Goal: Task Accomplishment & Management: Complete application form

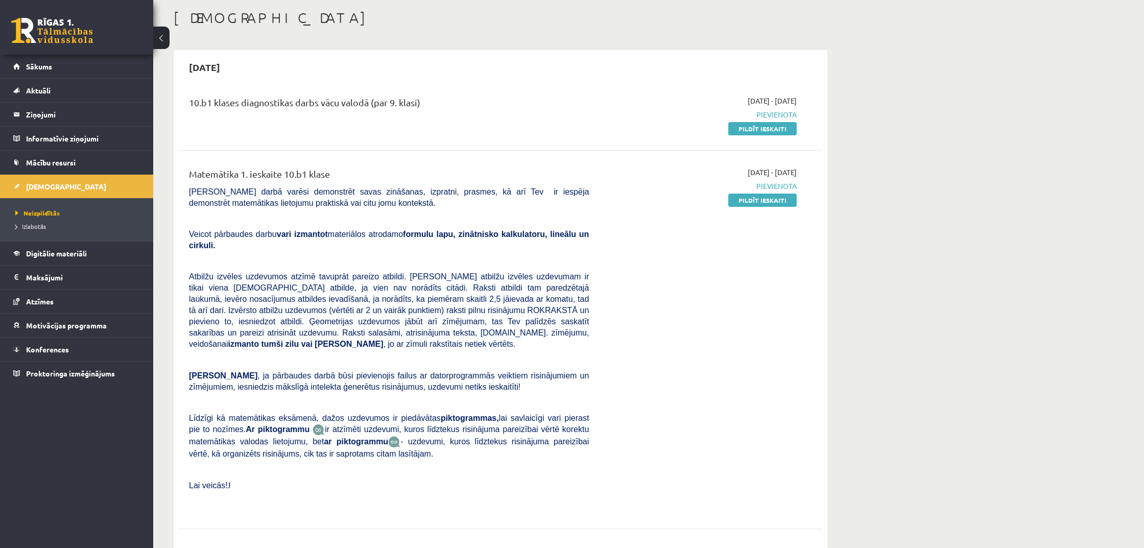
scroll to position [65, 0]
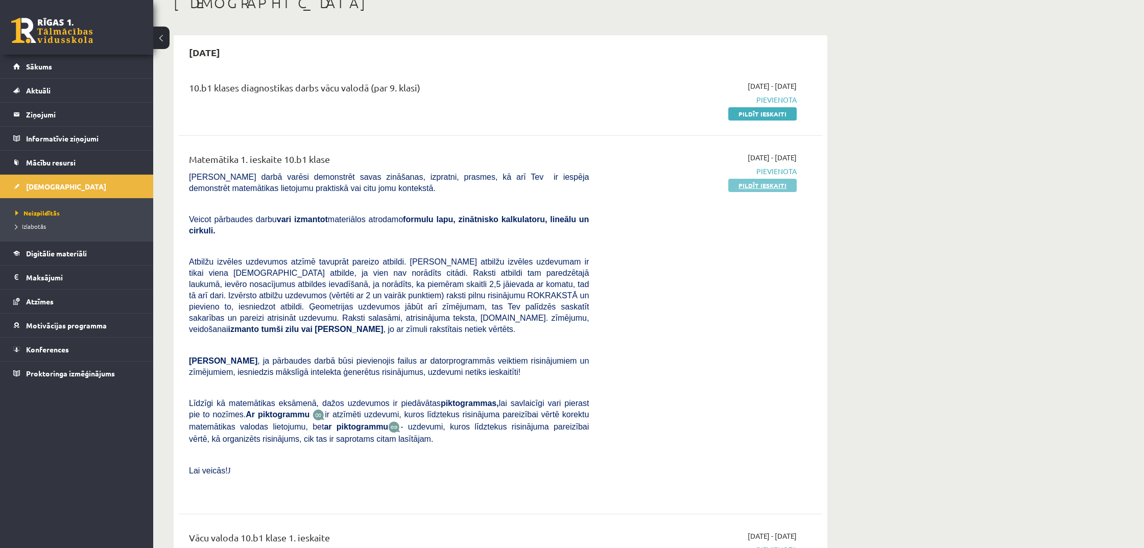
click at [774, 189] on link "Pildīt ieskaiti" at bounding box center [762, 185] width 68 height 13
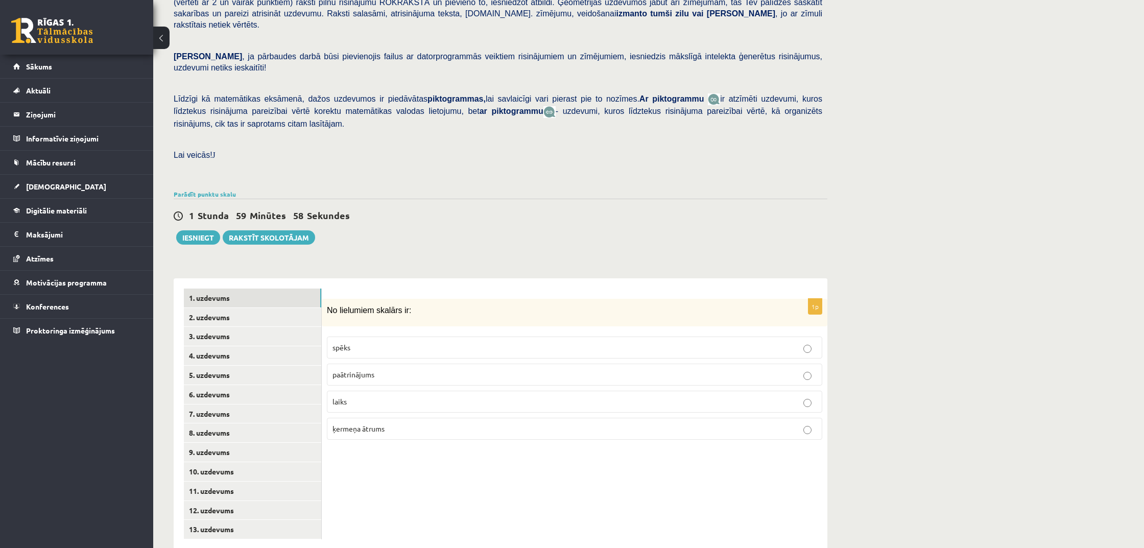
scroll to position [164, 0]
click at [445, 397] on p "laiks" at bounding box center [574, 402] width 484 height 11
click at [449, 418] on label "ķermeņa ātrums" at bounding box center [574, 429] width 495 height 22
click at [464, 397] on p "laiks" at bounding box center [574, 402] width 484 height 11
click at [275, 308] on link "2. uzdevums" at bounding box center [252, 317] width 137 height 19
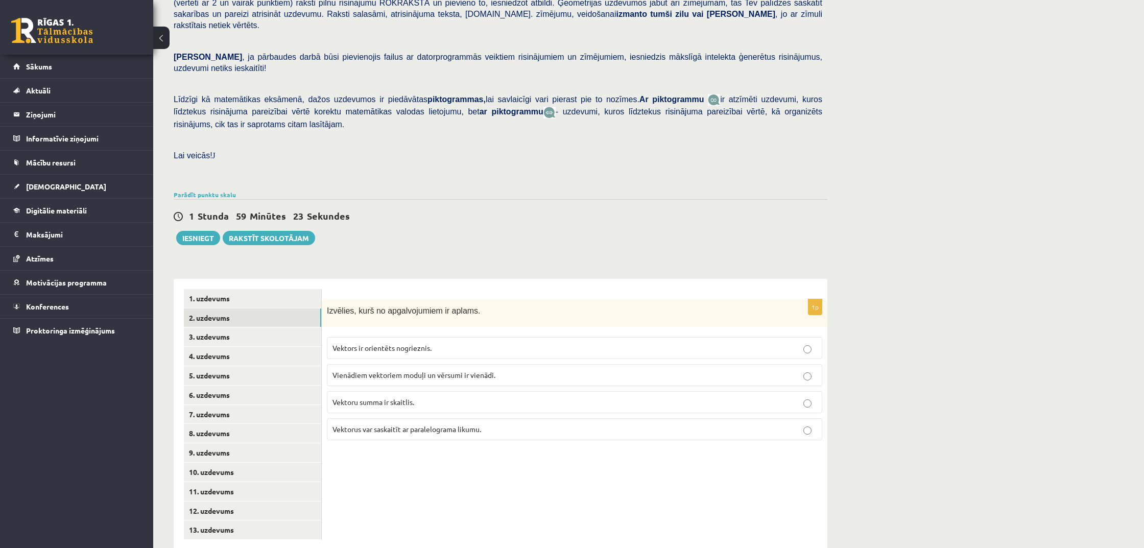
click at [494, 370] on span "Vienādiem vektoriem moduļi un vērsumi ir vienādi." at bounding box center [413, 374] width 163 height 9
click at [446, 343] on p "Vektors ir orientēts nogrieznis." at bounding box center [574, 348] width 484 height 11
click at [474, 364] on label "Vienādiem vektoriem moduļi un vērsumi ir vienādi." at bounding box center [574, 375] width 495 height 22
click at [243, 327] on link "3. uzdevums" at bounding box center [252, 336] width 137 height 19
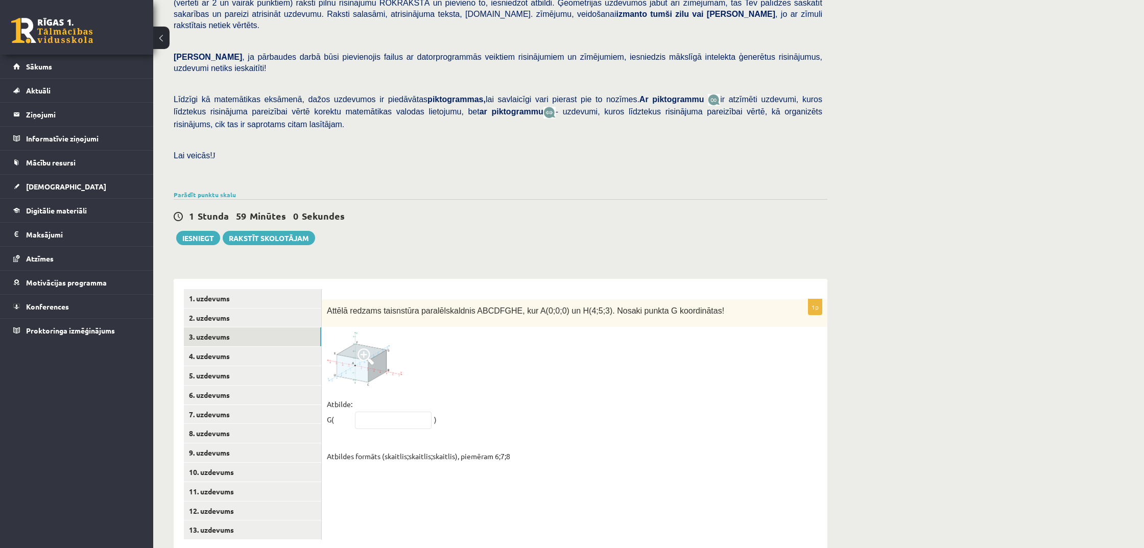
click at [360, 348] on span at bounding box center [365, 356] width 16 height 16
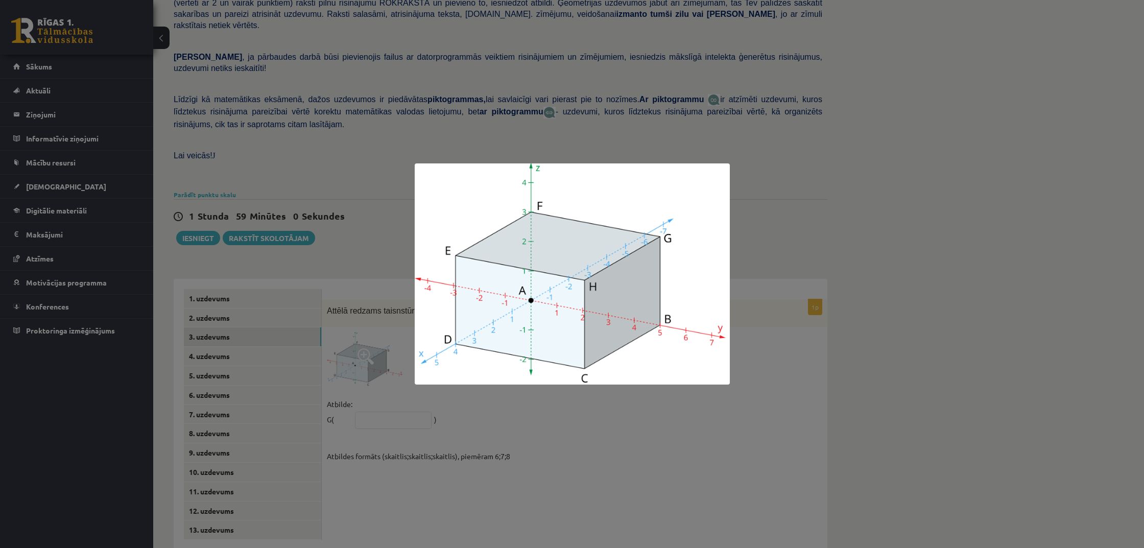
click at [513, 447] on div at bounding box center [572, 274] width 1144 height 548
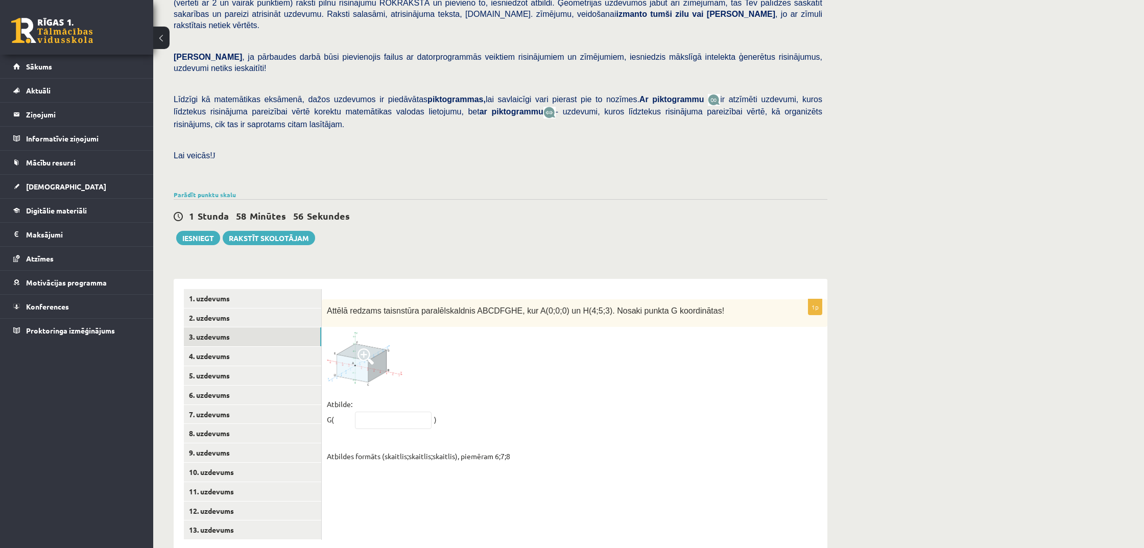
click at [394, 346] on img at bounding box center [365, 359] width 77 height 54
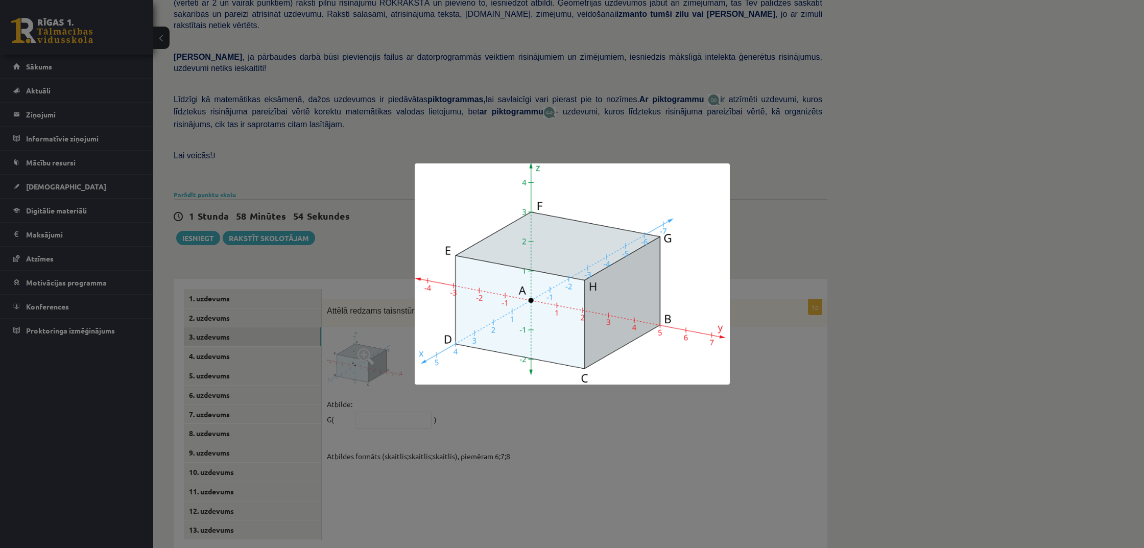
click at [795, 442] on div at bounding box center [572, 274] width 1144 height 548
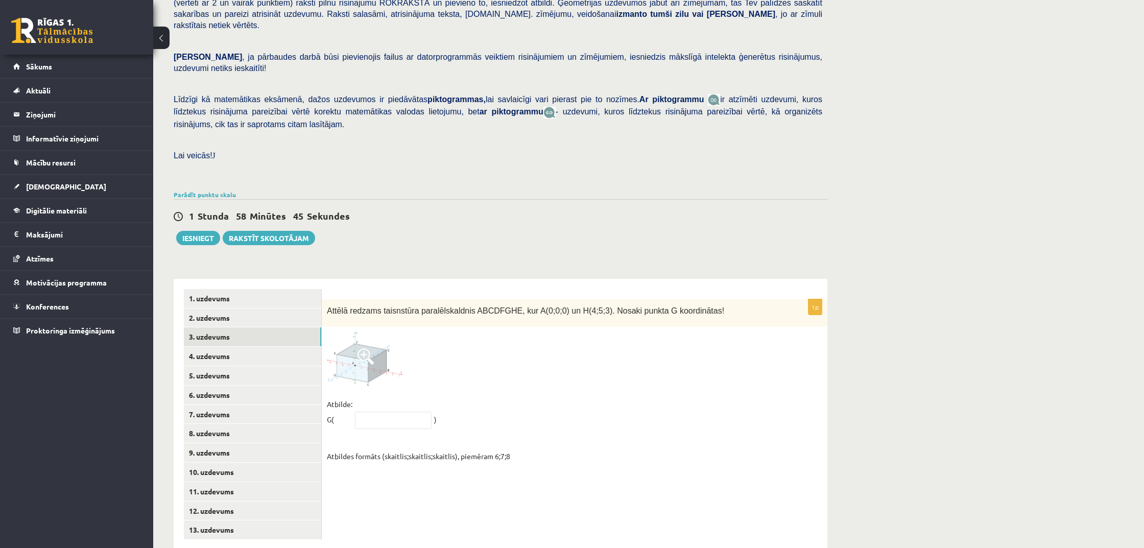
click at [374, 358] on img at bounding box center [365, 359] width 77 height 54
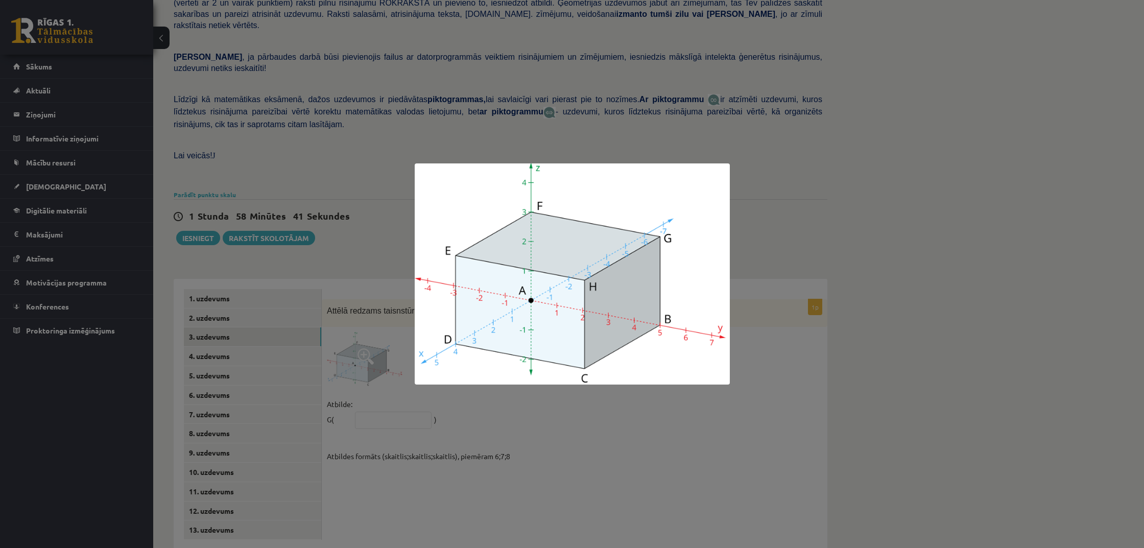
click at [657, 442] on div at bounding box center [572, 274] width 1144 height 548
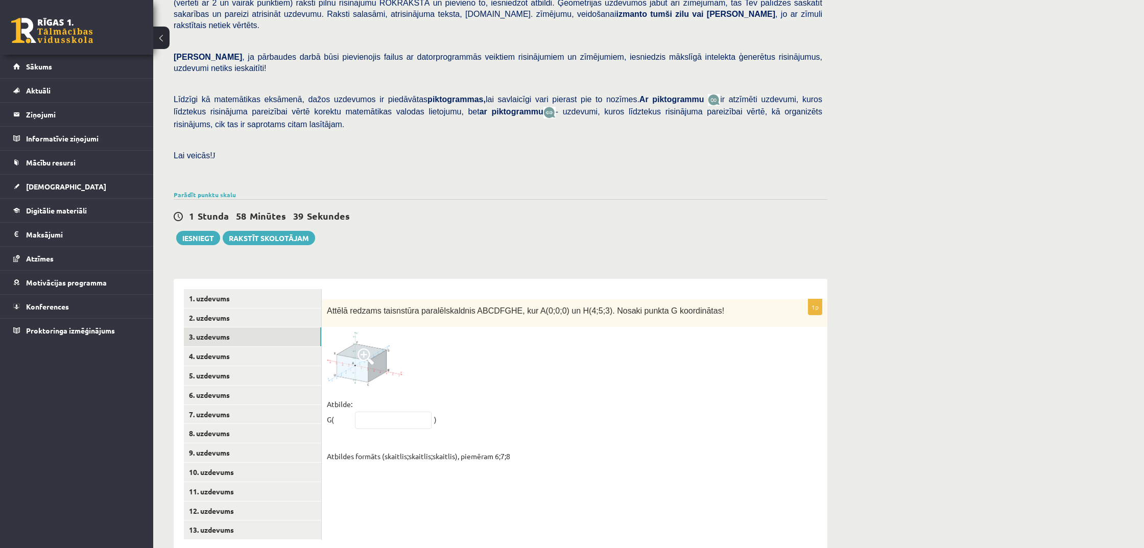
click at [359, 348] on span at bounding box center [365, 356] width 16 height 16
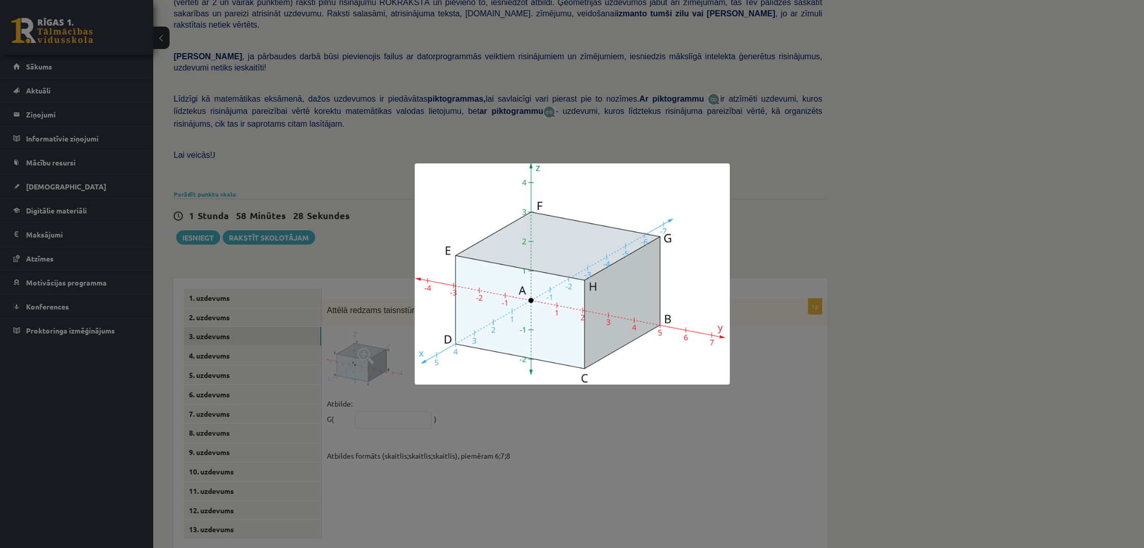
click at [795, 388] on div at bounding box center [572, 274] width 1144 height 548
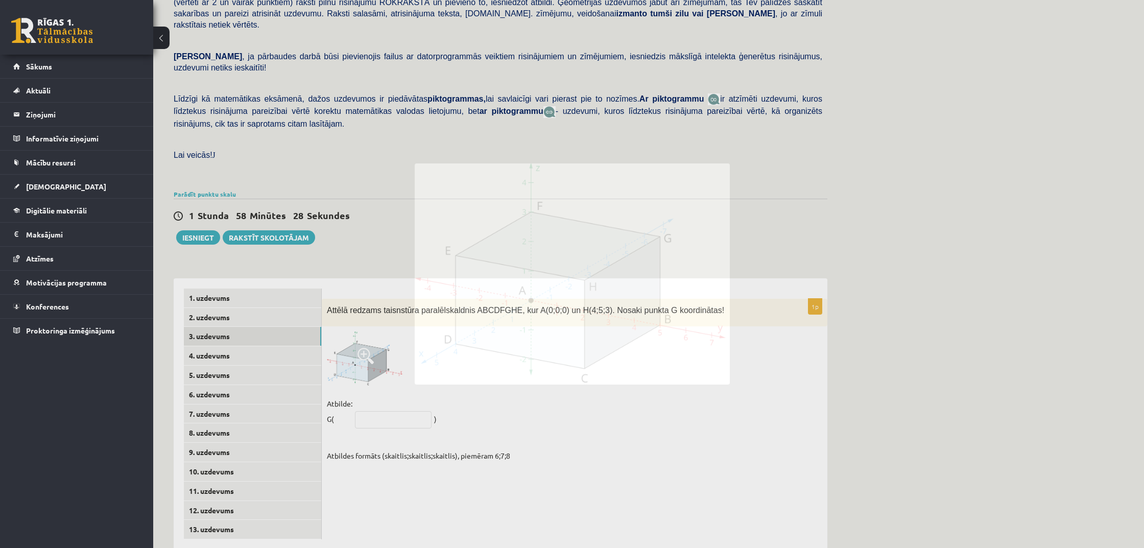
scroll to position [162, 0]
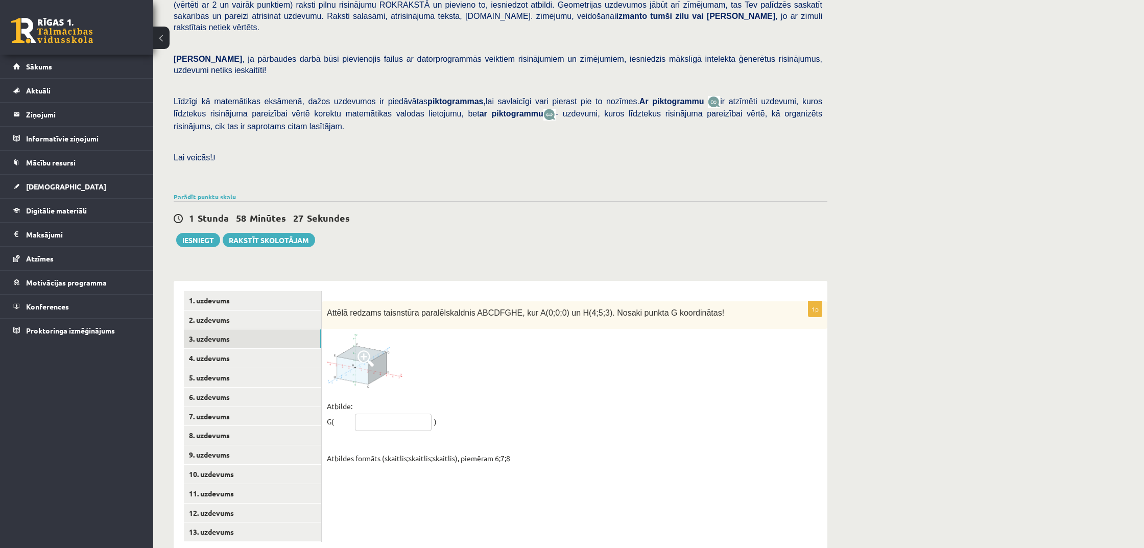
click at [383, 414] on input "text" at bounding box center [393, 422] width 77 height 17
click at [371, 350] on span at bounding box center [365, 358] width 16 height 16
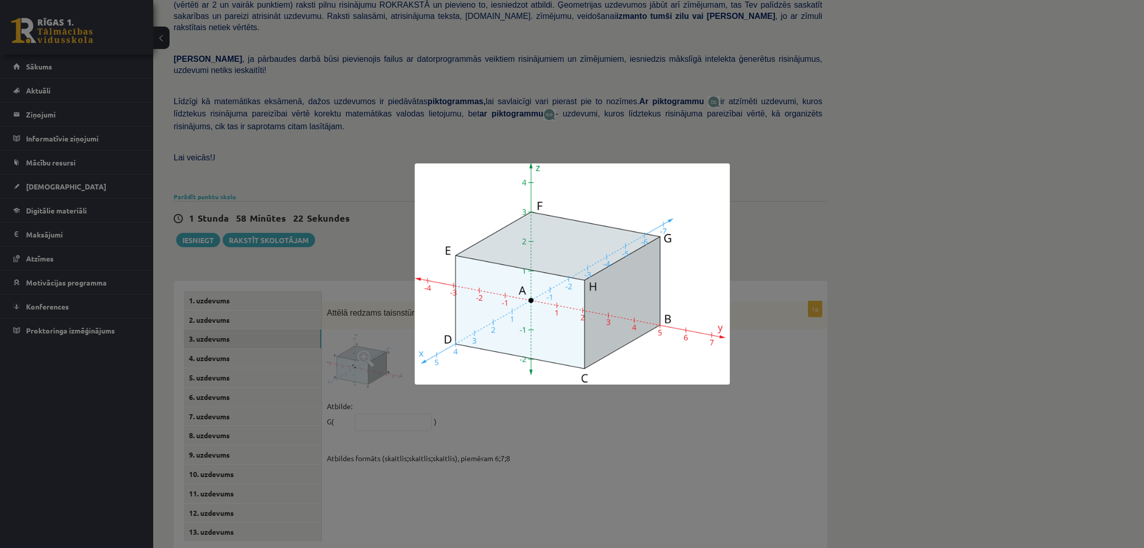
click at [625, 449] on div at bounding box center [572, 274] width 1144 height 548
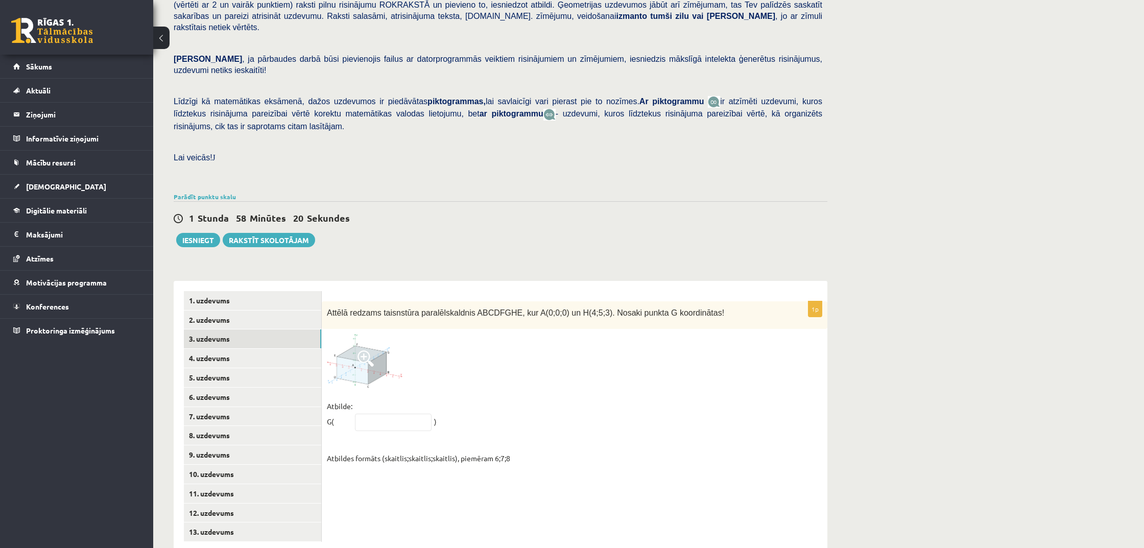
drag, startPoint x: 386, startPoint y: 383, endPoint x: 382, endPoint y: 367, distance: 15.7
click at [386, 398] on fieldset "Atbilde: G( ) Atbildes formāts (skaitlis;skaitlis;skaitlis), piemēram 6;7;8" at bounding box center [574, 431] width 495 height 67
click at [378, 352] on img at bounding box center [365, 361] width 77 height 54
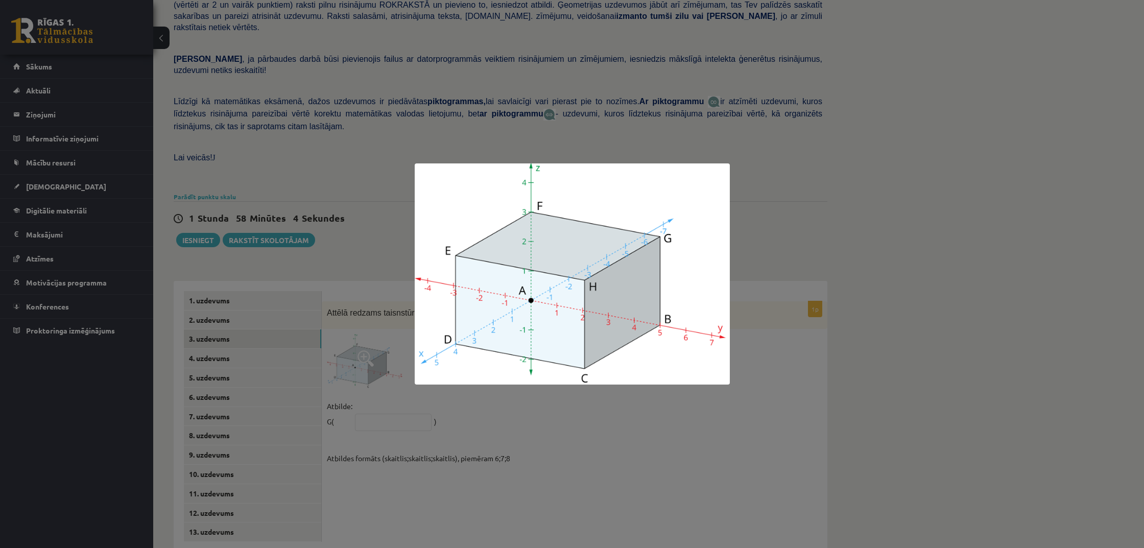
click at [646, 416] on div at bounding box center [572, 274] width 1144 height 548
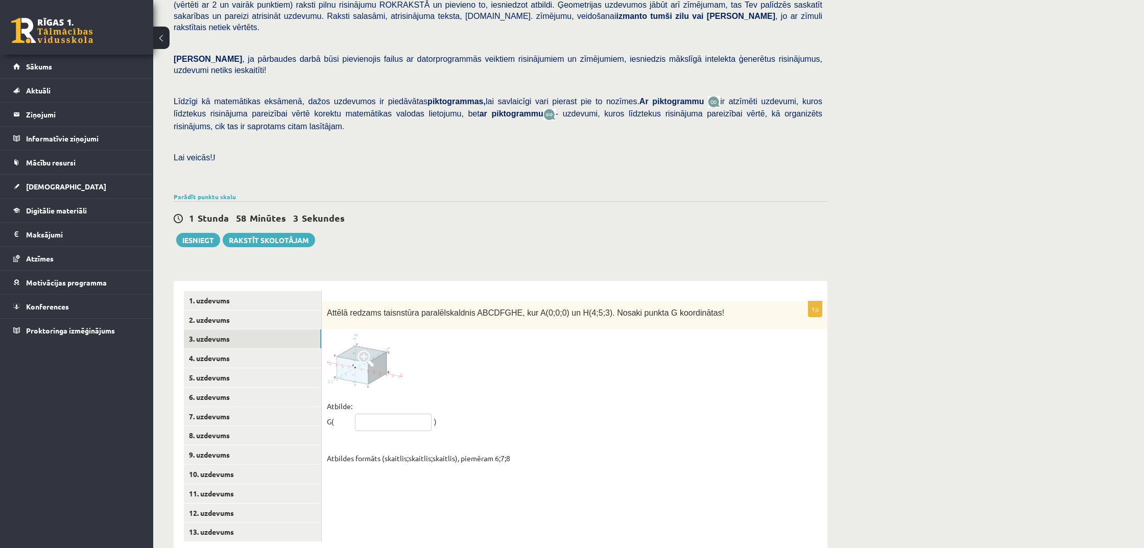
click at [392, 414] on input "text" at bounding box center [393, 422] width 77 height 17
click at [582, 361] on div at bounding box center [574, 361] width 495 height 54
click at [377, 350] on img at bounding box center [365, 361] width 77 height 54
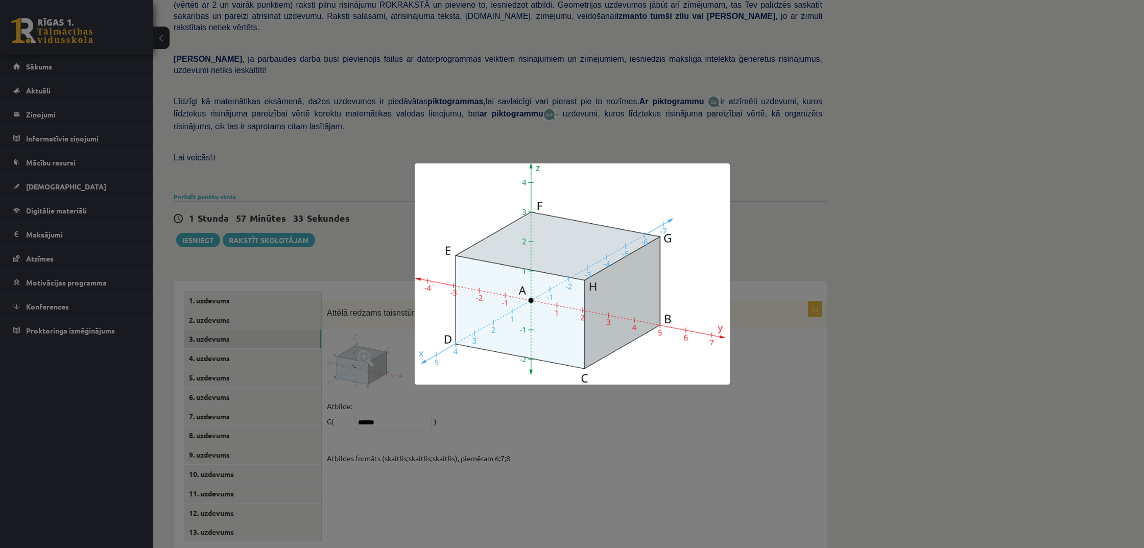
drag, startPoint x: 632, startPoint y: 437, endPoint x: 619, endPoint y: 441, distance: 14.1
click at [632, 437] on div at bounding box center [572, 274] width 1144 height 548
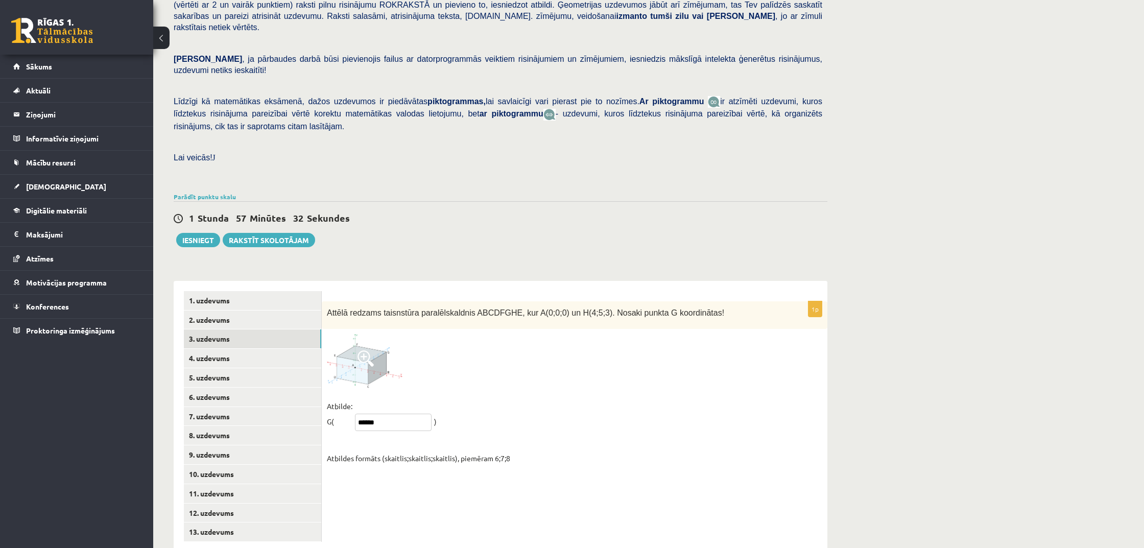
click at [365, 414] on input "******" at bounding box center [393, 422] width 77 height 17
type input "******"
click at [499, 372] on div "1p Attēlā redzams taisnstūra paralēlskaldnis ABCDFGHE, kur A(0;0;0) un H(4;5;3)…" at bounding box center [575, 386] width 506 height 170
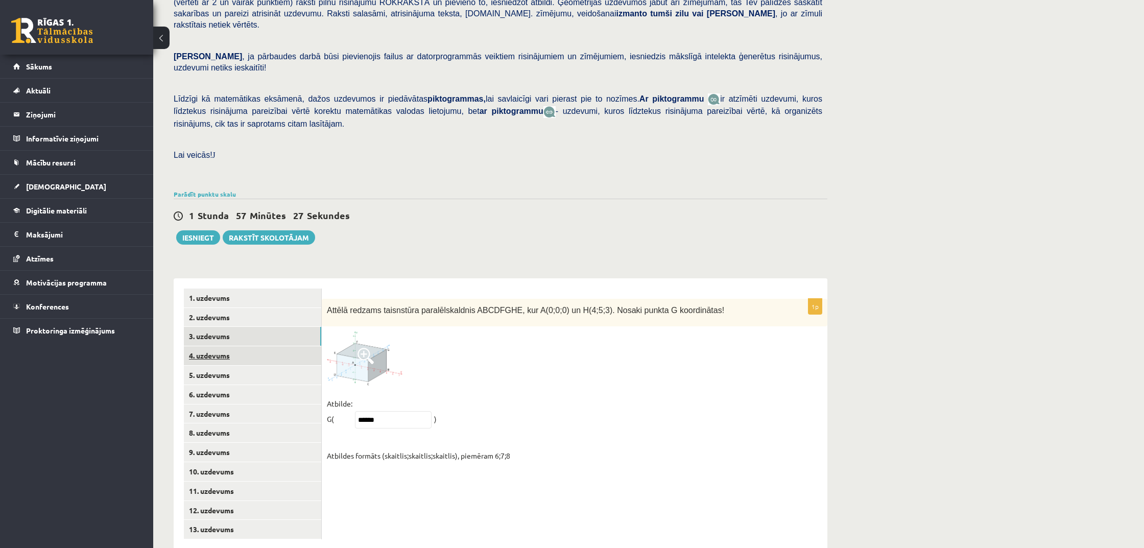
scroll to position [164, 0]
click at [225, 347] on link "4. uzdevums" at bounding box center [252, 356] width 137 height 19
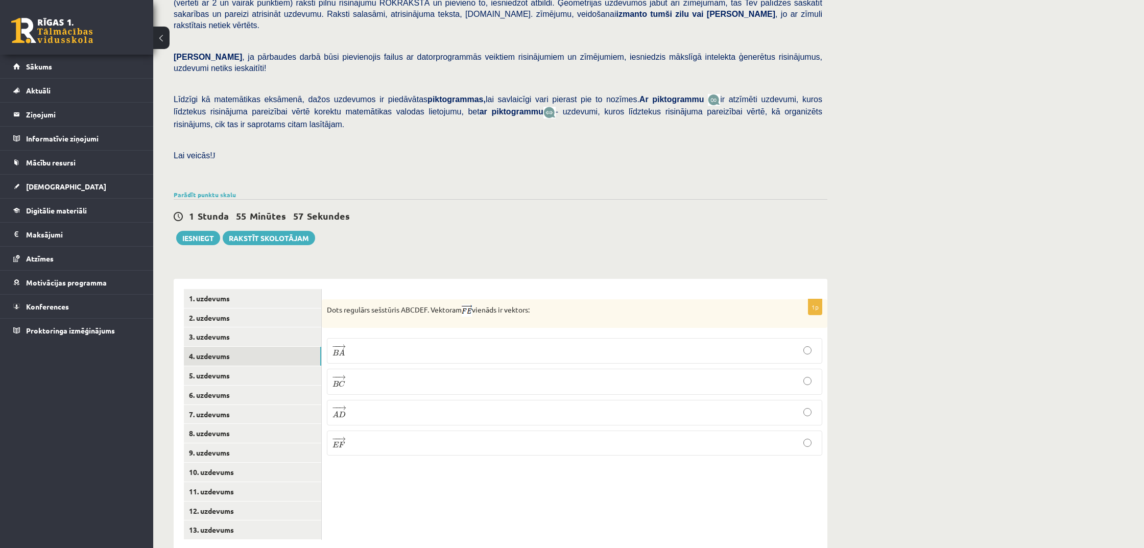
click at [516, 374] on p "− − → B C B C →" at bounding box center [574, 381] width 484 height 14
click at [508, 406] on p "− − → A D A D →" at bounding box center [574, 413] width 484 height 14
click at [521, 374] on p "− − → B C B C →" at bounding box center [574, 381] width 484 height 14
click at [224, 366] on link "5. uzdevums" at bounding box center [252, 375] width 137 height 19
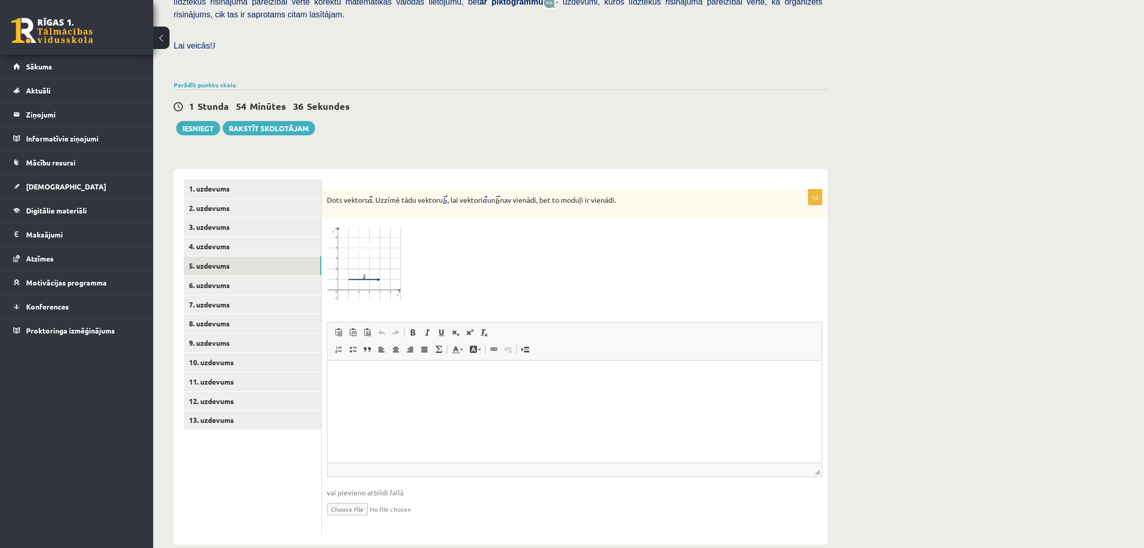
scroll to position [274, 0]
click at [348, 243] on img at bounding box center [365, 263] width 77 height 78
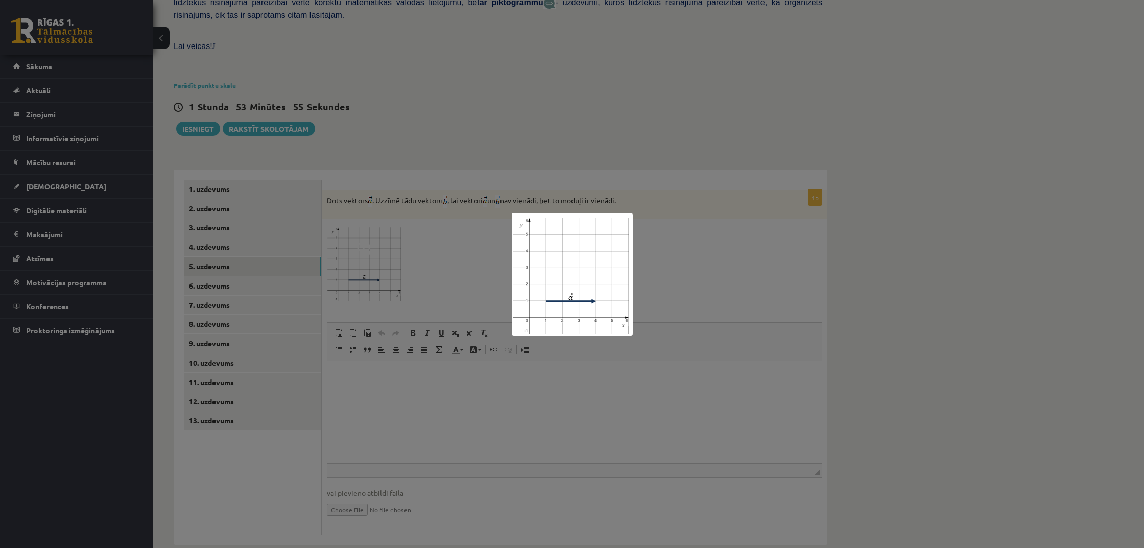
click at [481, 387] on div at bounding box center [572, 274] width 1144 height 548
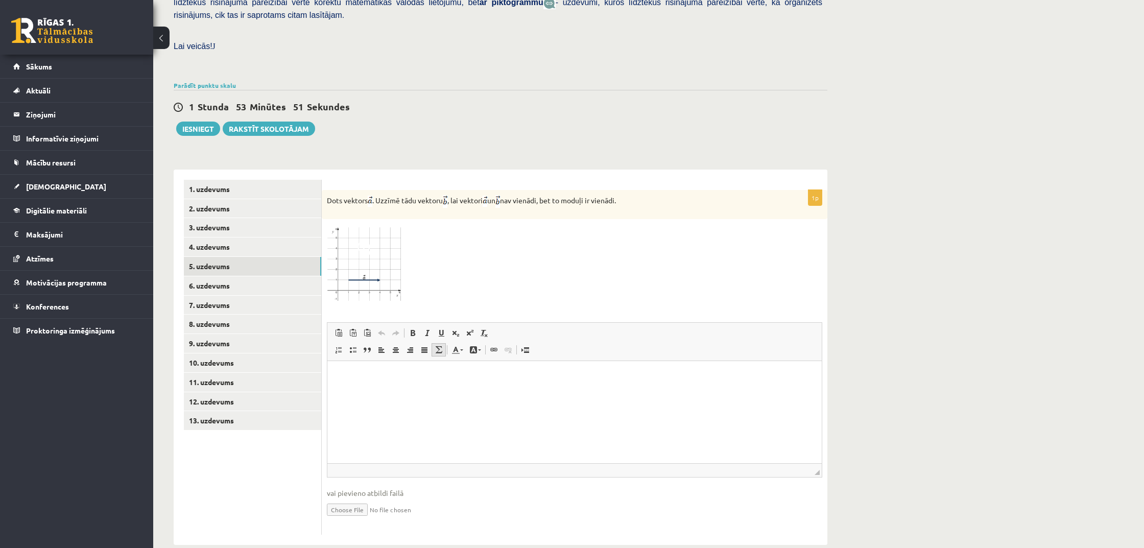
click at [437, 346] on span at bounding box center [439, 350] width 8 height 8
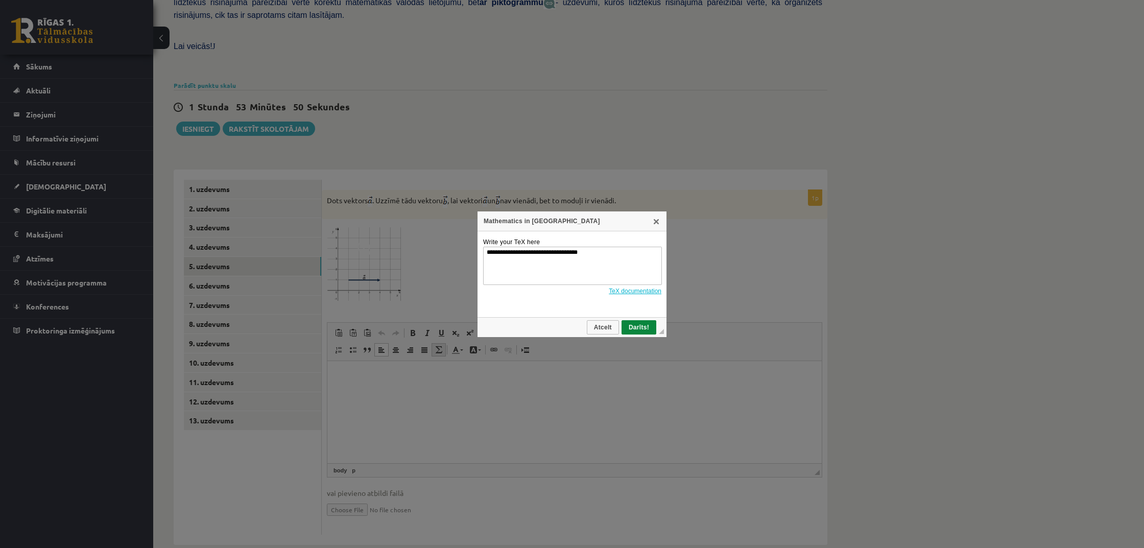
scroll to position [0, 0]
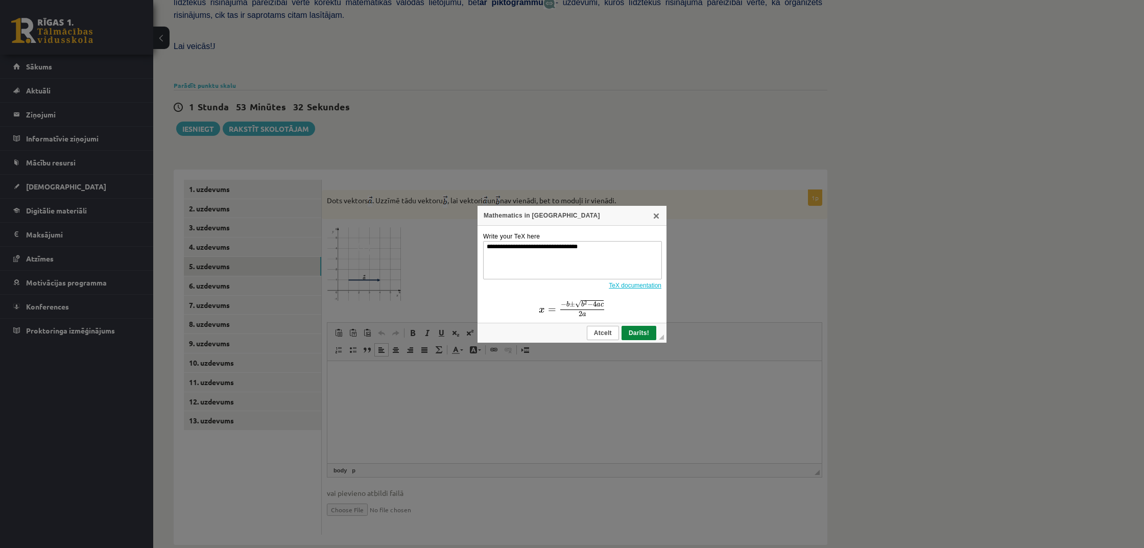
click at [606, 336] on span "Atcelt" at bounding box center [603, 332] width 30 height 7
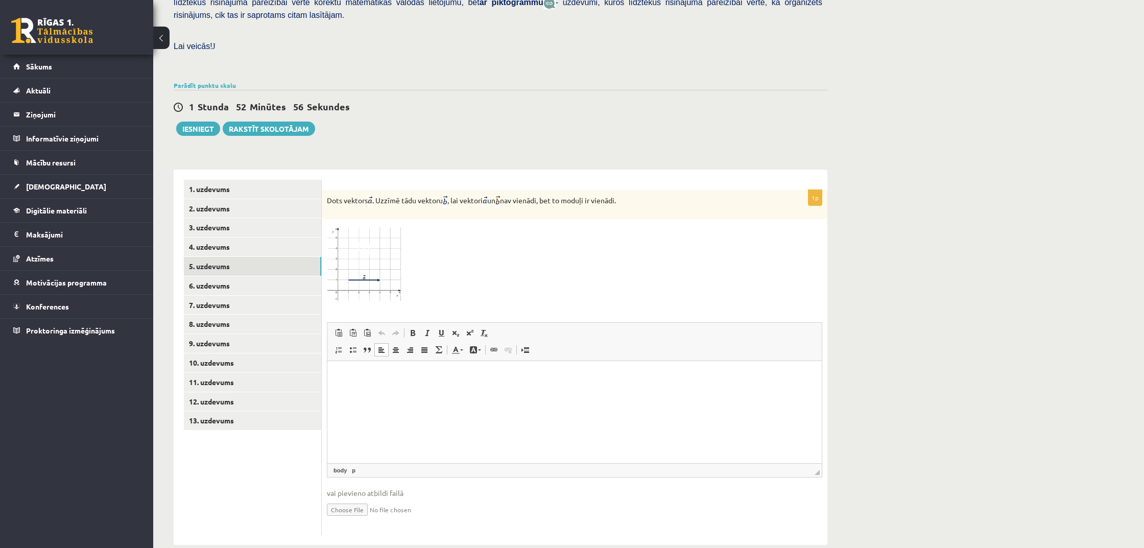
scroll to position [273, 0]
click at [441, 346] on span at bounding box center [439, 350] width 8 height 8
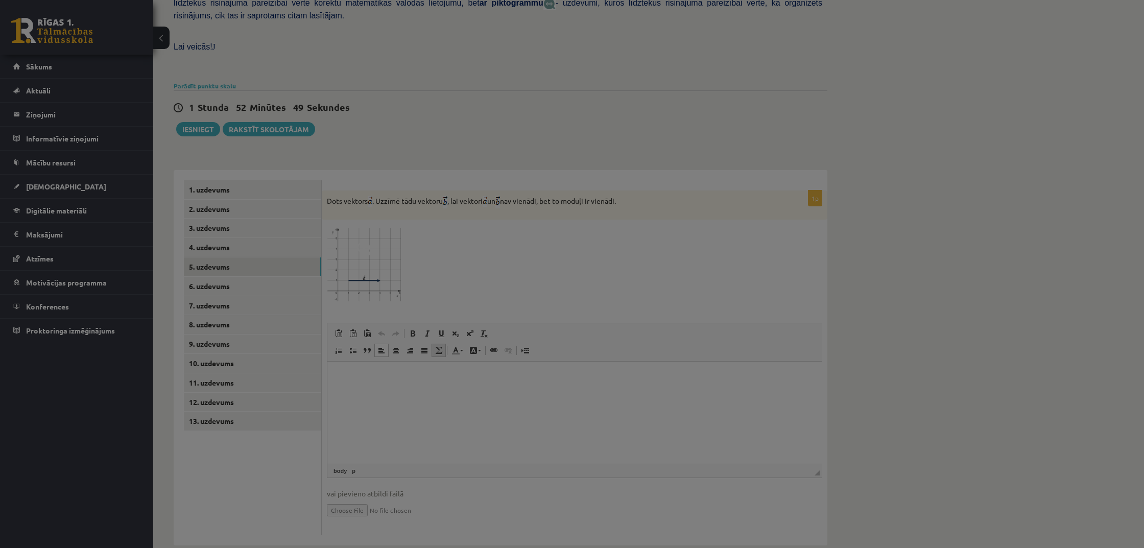
type textarea "**********"
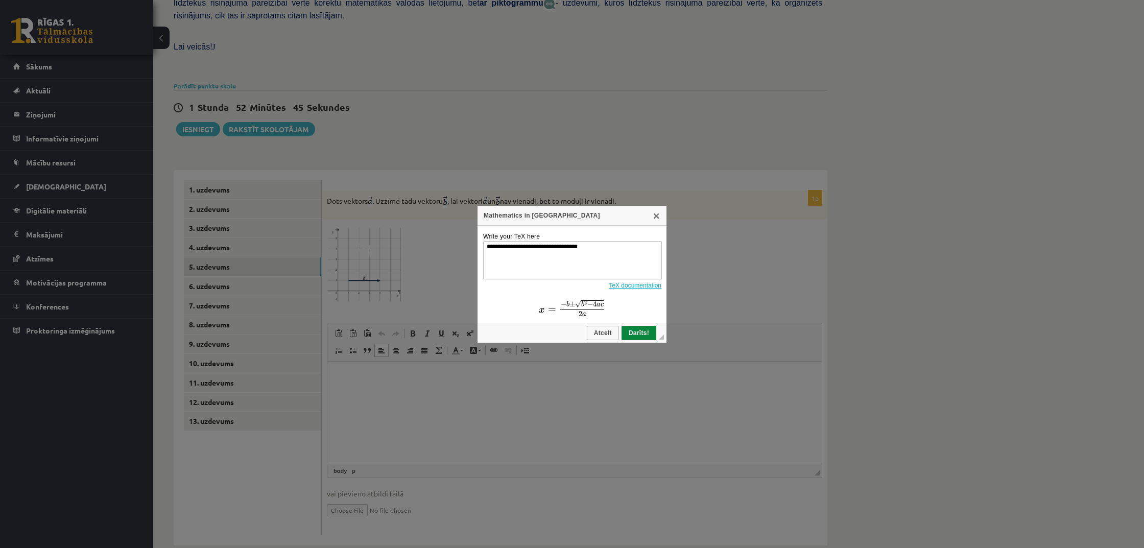
click at [609, 289] on link "TeX documentation" at bounding box center [635, 285] width 53 height 7
click at [657, 214] on link "X" at bounding box center [656, 215] width 8 height 8
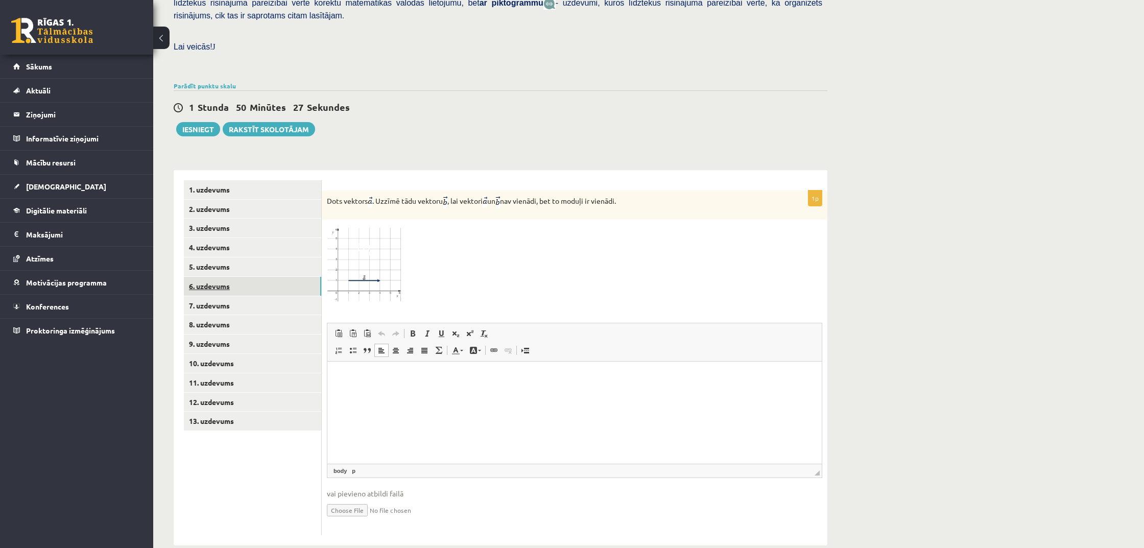
click at [268, 277] on link "6. uzdevums" at bounding box center [252, 286] width 137 height 19
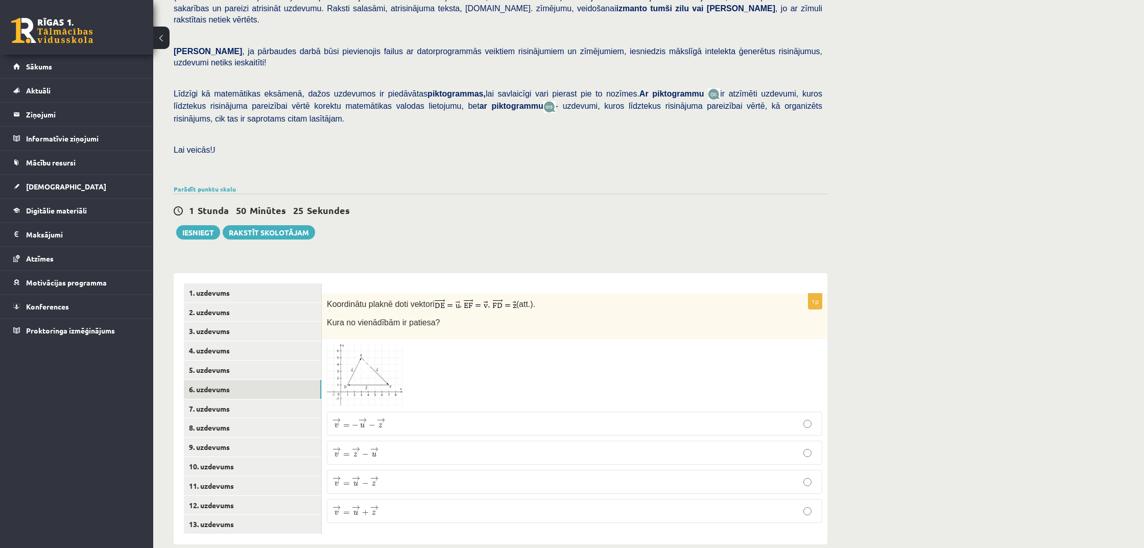
scroll to position [169, 0]
click at [388, 447] on p "→ v = → z − → u v → = z → − u →" at bounding box center [574, 453] width 484 height 13
click at [277, 400] on link "7. uzdevums" at bounding box center [252, 409] width 137 height 19
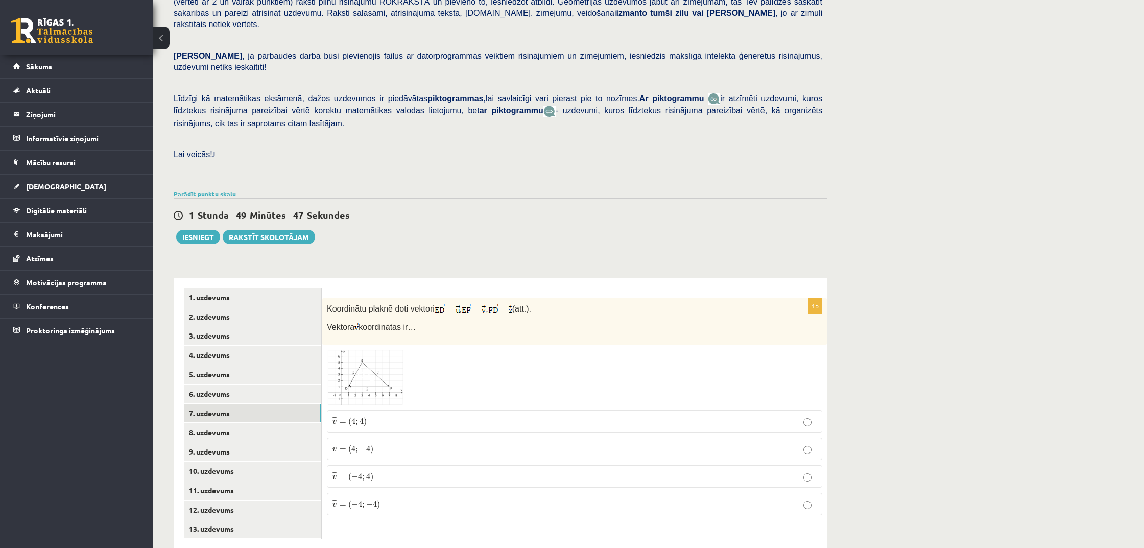
scroll to position [165, 0]
click at [390, 362] on img at bounding box center [365, 377] width 77 height 55
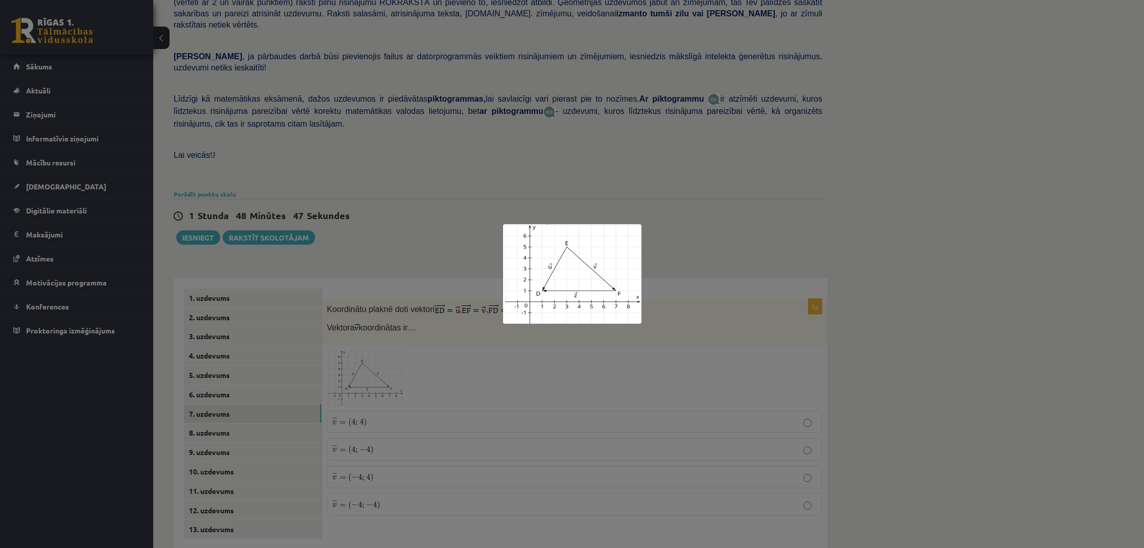
click at [546, 347] on div at bounding box center [572, 274] width 1144 height 548
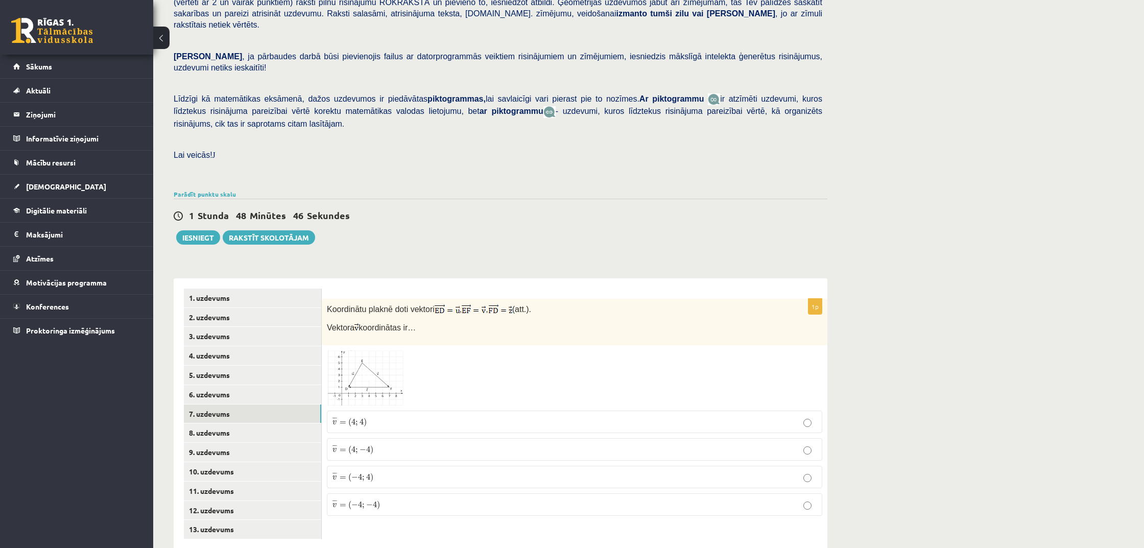
scroll to position [164, 0]
click at [384, 369] on img at bounding box center [365, 378] width 77 height 55
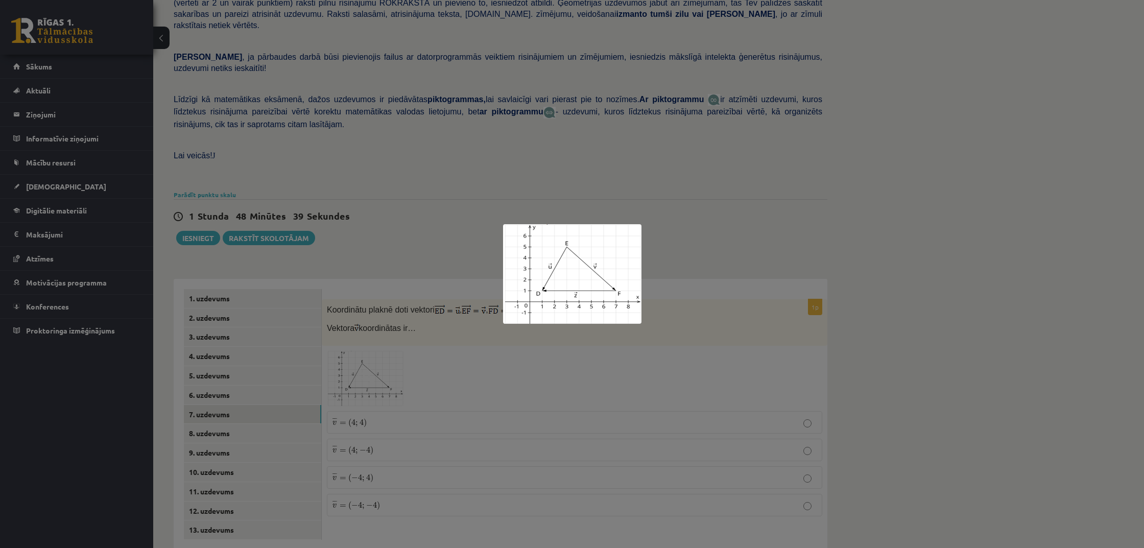
click at [417, 420] on div at bounding box center [572, 274] width 1144 height 548
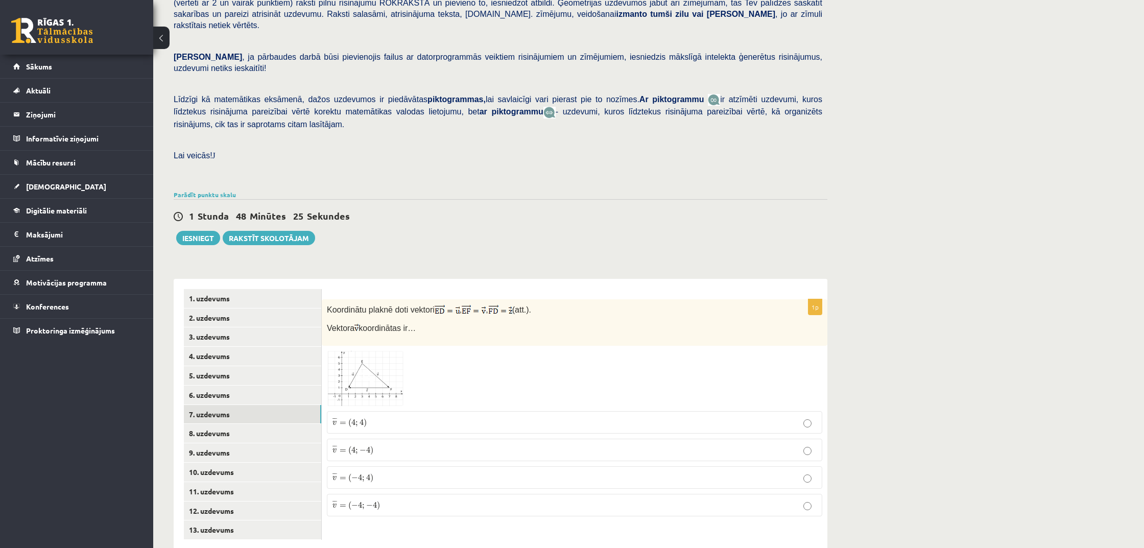
click at [422, 417] on p "¯ ¯ ¯ v = ( 4 ; 4 ) v ¯ = ( 4 ; 4 )" at bounding box center [574, 422] width 484 height 11
click at [247, 366] on link "5. uzdevums" at bounding box center [252, 375] width 137 height 19
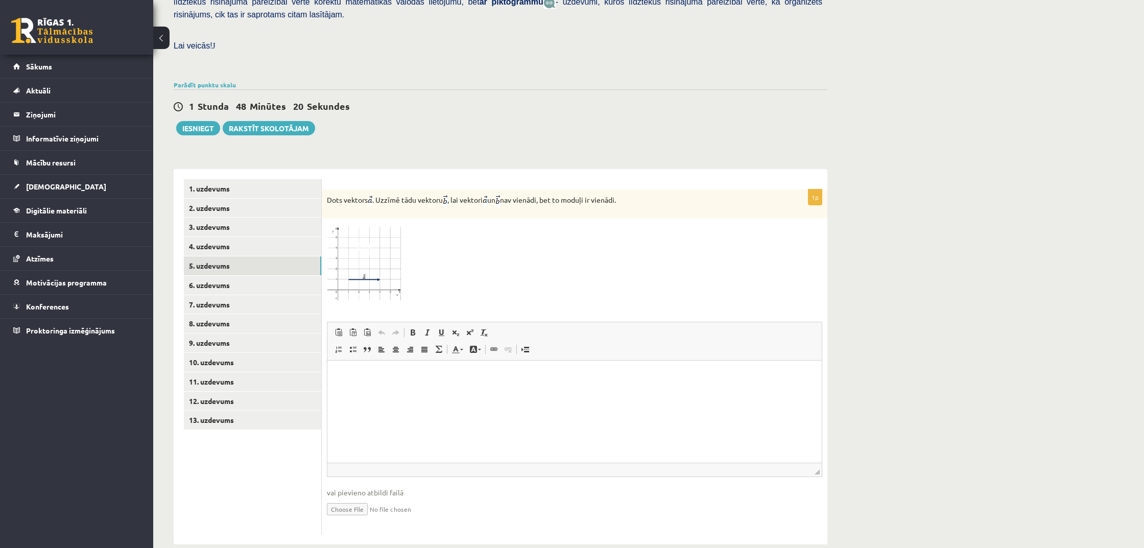
scroll to position [274, 0]
click at [461, 349] on span at bounding box center [461, 350] width 3 height 2
click at [479, 349] on span at bounding box center [479, 350] width 3 height 2
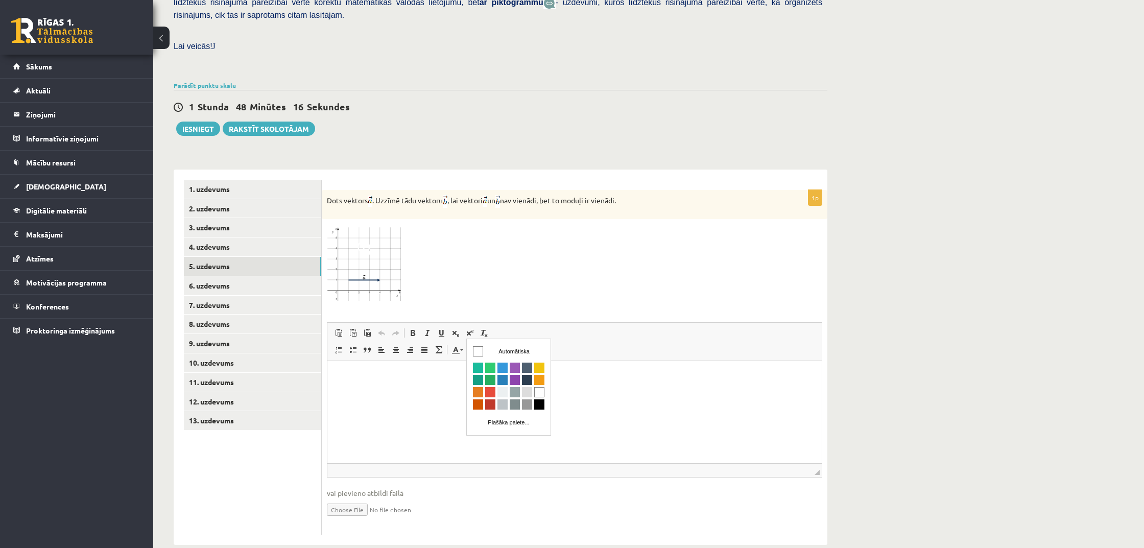
click at [479, 349] on span at bounding box center [479, 350] width 3 height 2
click at [288, 276] on link "6. uzdevums" at bounding box center [252, 285] width 137 height 19
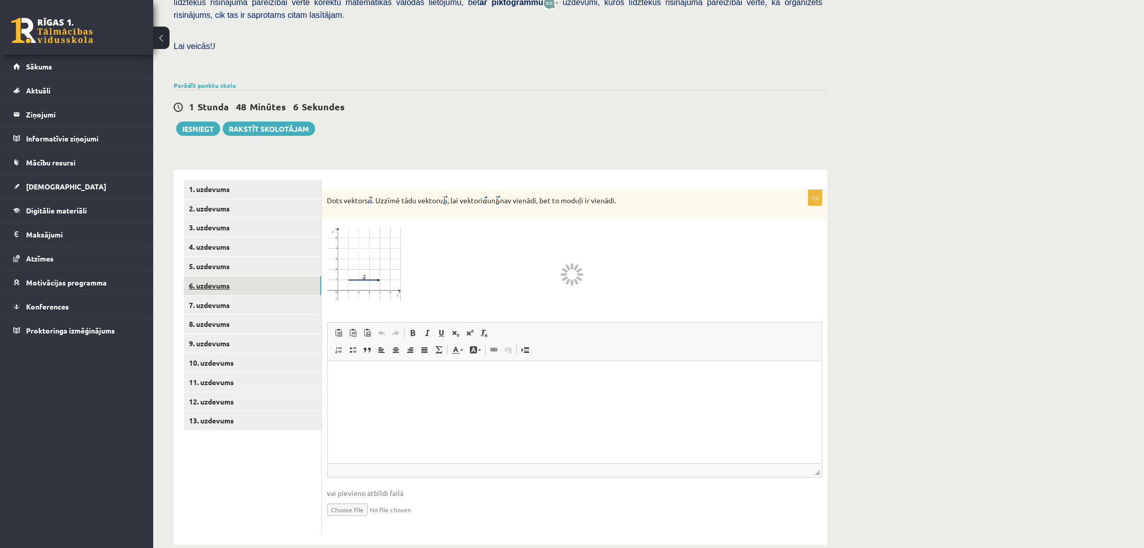
scroll to position [165, 0]
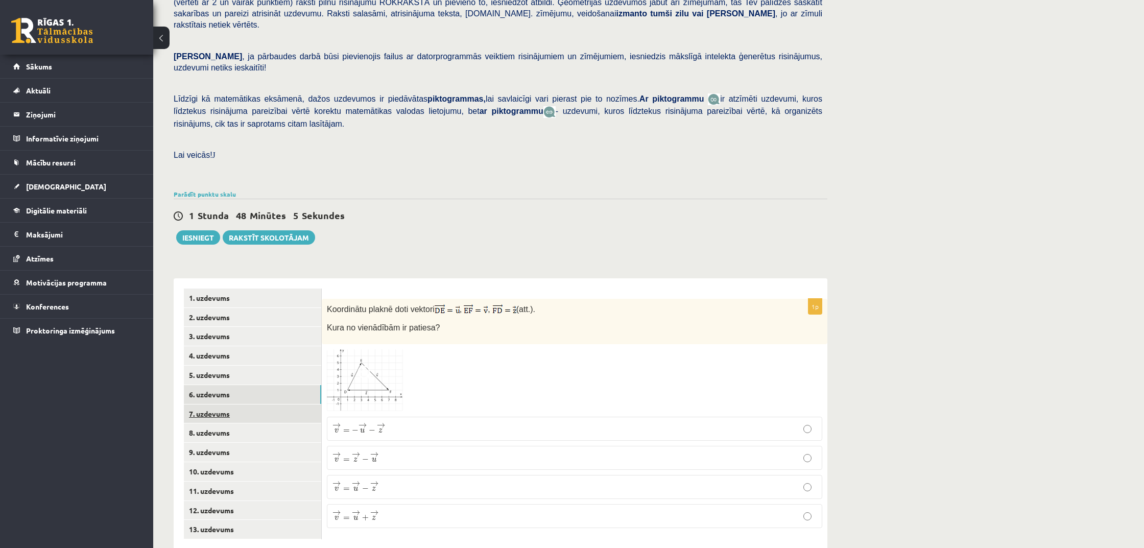
click at [261, 404] on link "7. uzdevums" at bounding box center [252, 413] width 137 height 19
click at [260, 423] on link "8. uzdevums" at bounding box center [252, 432] width 137 height 19
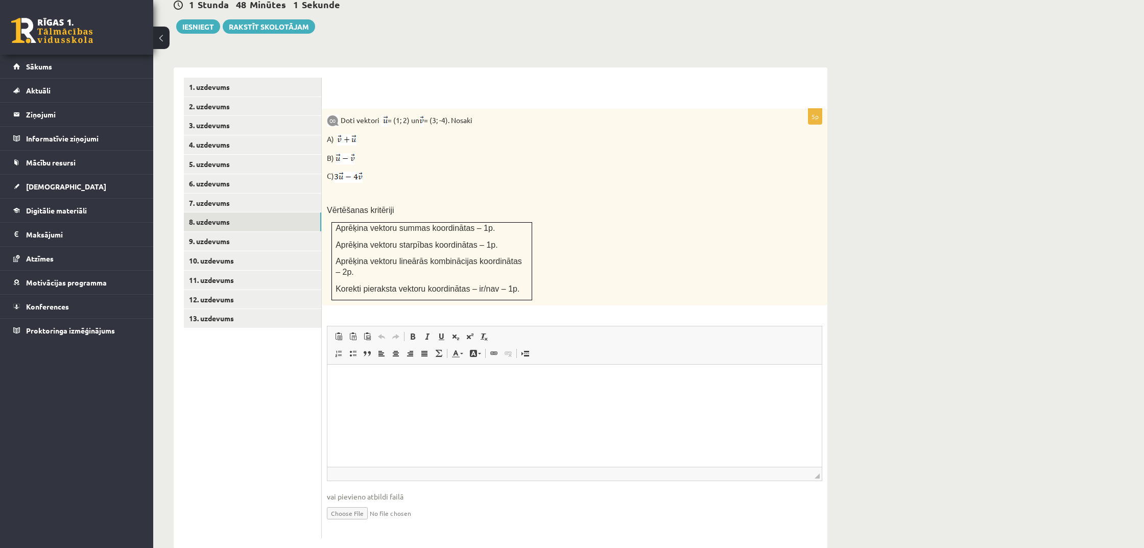
scroll to position [375, 0]
click at [274, 232] on link "9. uzdevums" at bounding box center [252, 241] width 137 height 19
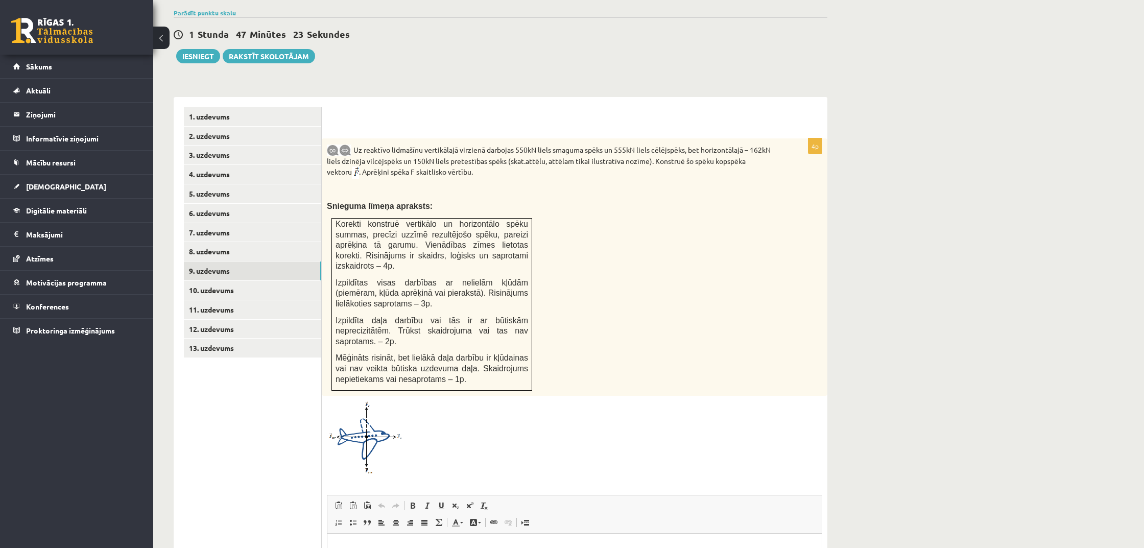
scroll to position [0, 0]
click at [372, 411] on img at bounding box center [365, 437] width 77 height 73
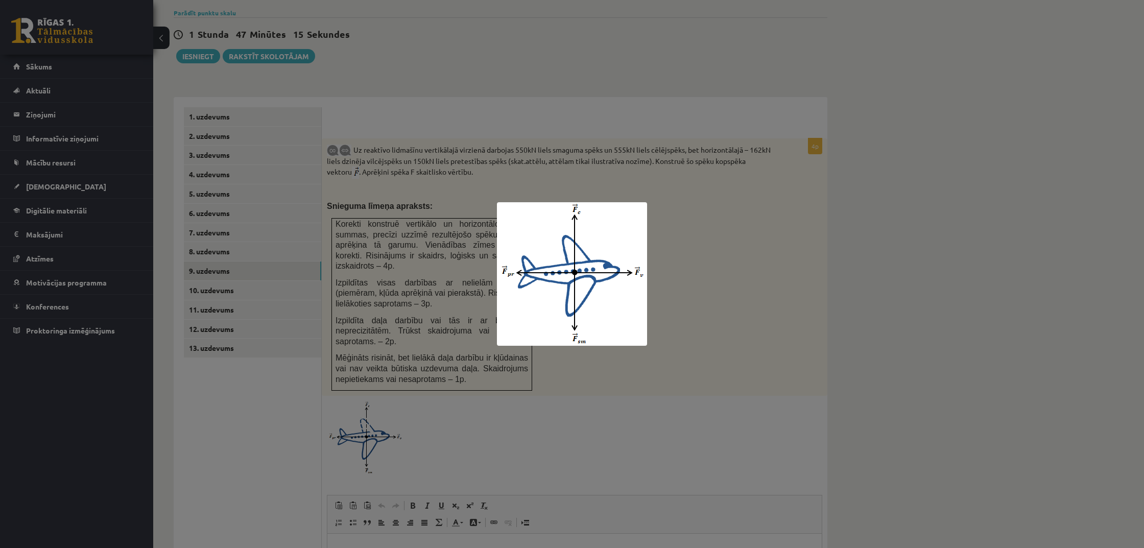
click at [559, 398] on div at bounding box center [572, 274] width 1144 height 548
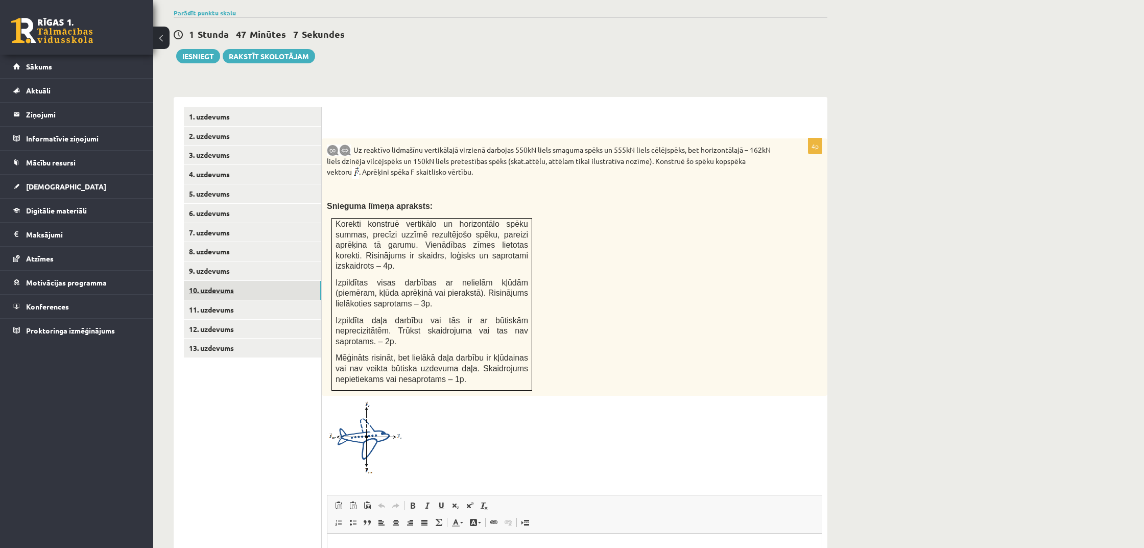
click at [252, 281] on link "10. uzdevums" at bounding box center [252, 290] width 137 height 19
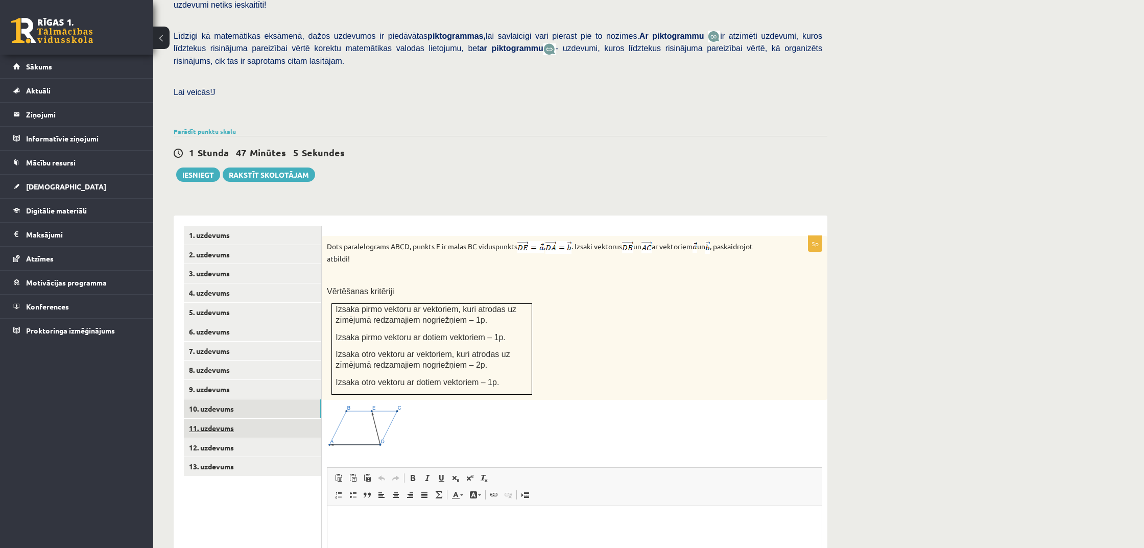
click at [255, 419] on link "11. uzdevums" at bounding box center [252, 428] width 137 height 19
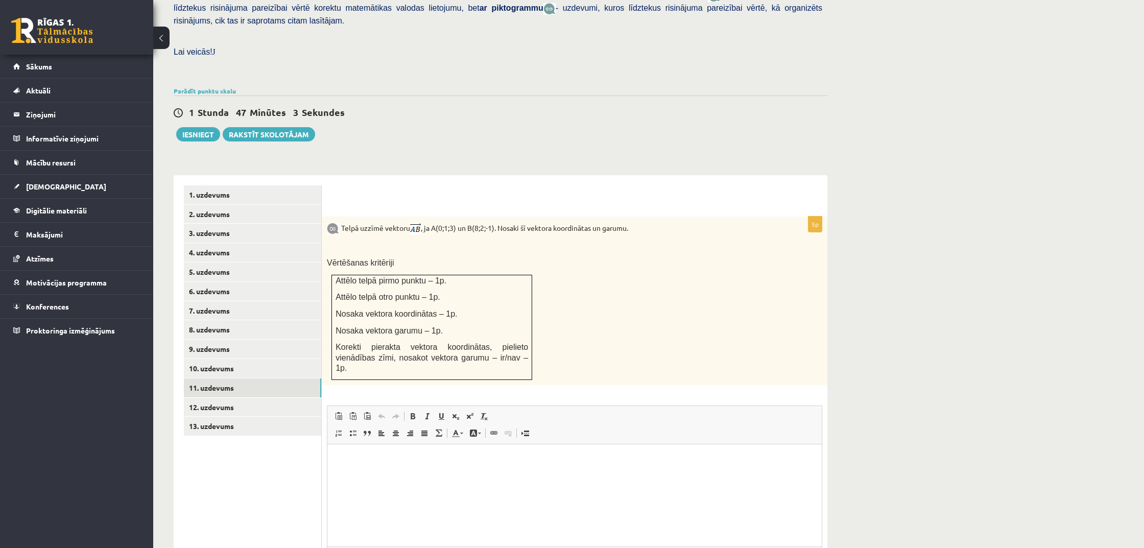
scroll to position [295, 0]
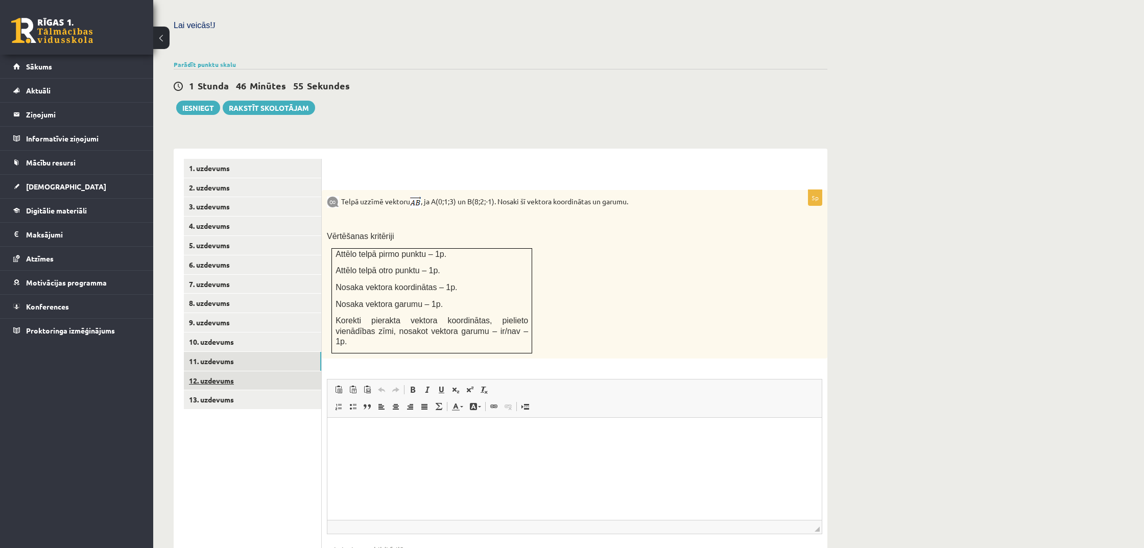
click at [248, 371] on link "12. uzdevums" at bounding box center [252, 380] width 137 height 19
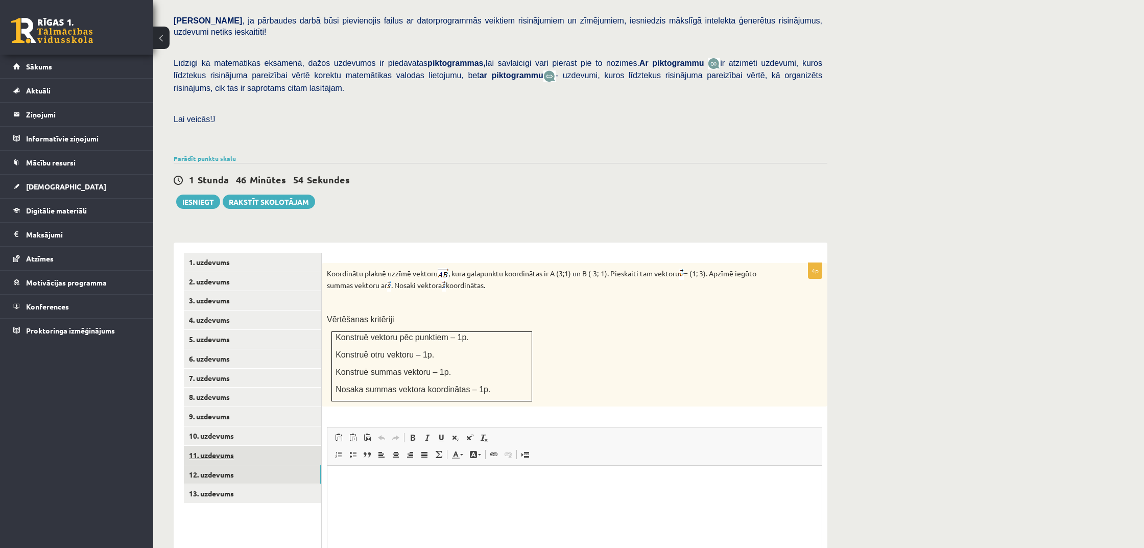
scroll to position [0, 0]
click at [248, 484] on link "13. uzdevums" at bounding box center [252, 493] width 137 height 19
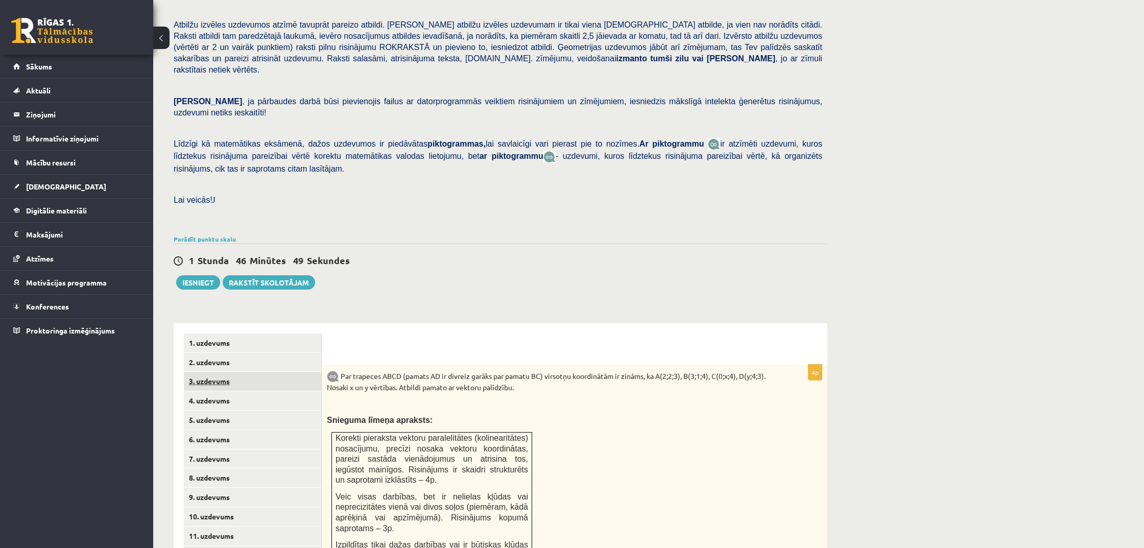
scroll to position [120, 0]
click at [270, 411] on link "5. uzdevums" at bounding box center [252, 420] width 137 height 19
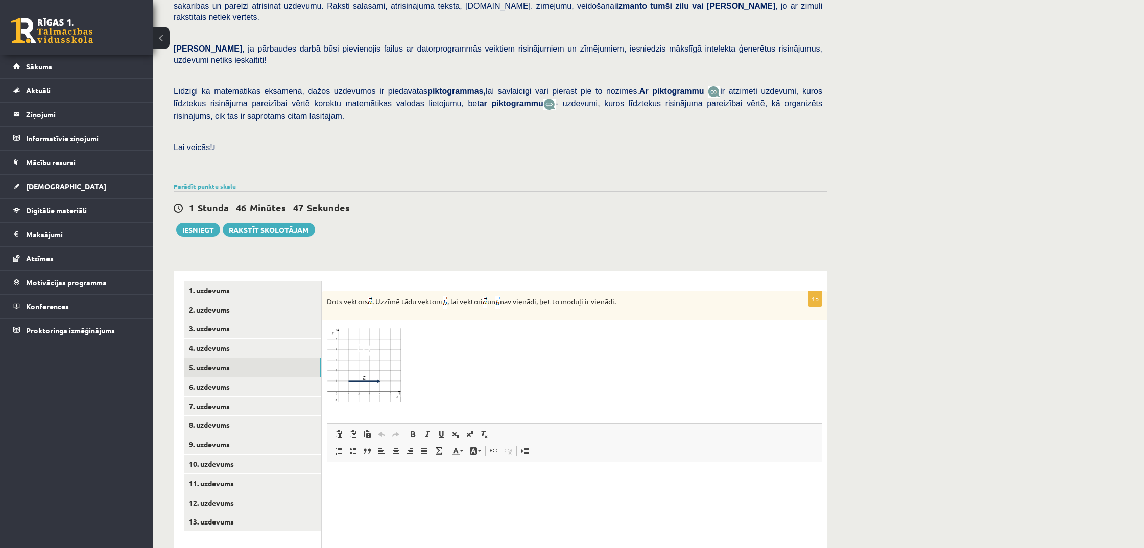
scroll to position [172, 0]
click at [382, 367] on img at bounding box center [365, 365] width 77 height 78
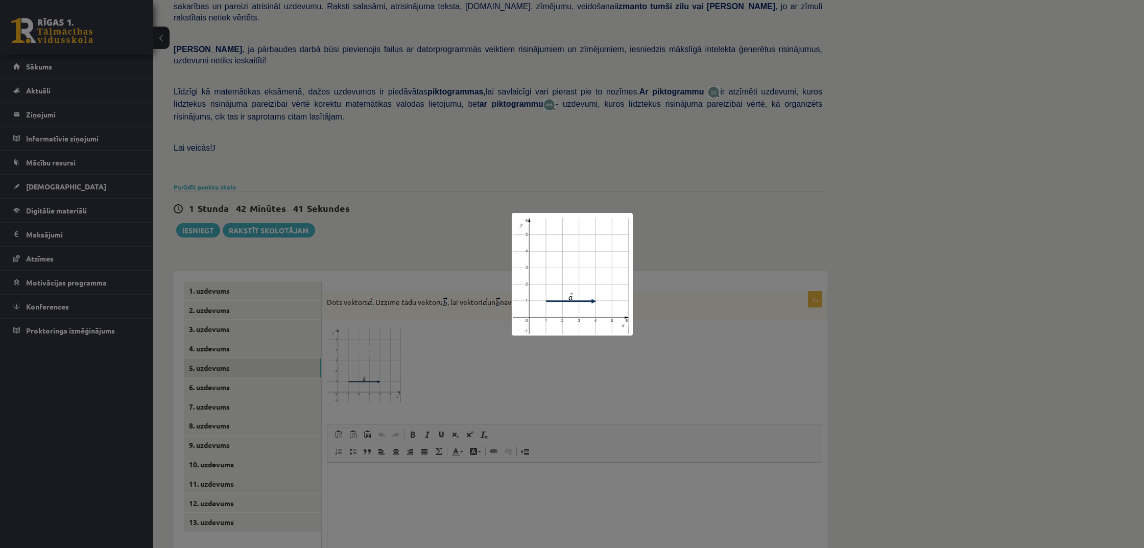
click at [466, 362] on div at bounding box center [572, 274] width 1144 height 548
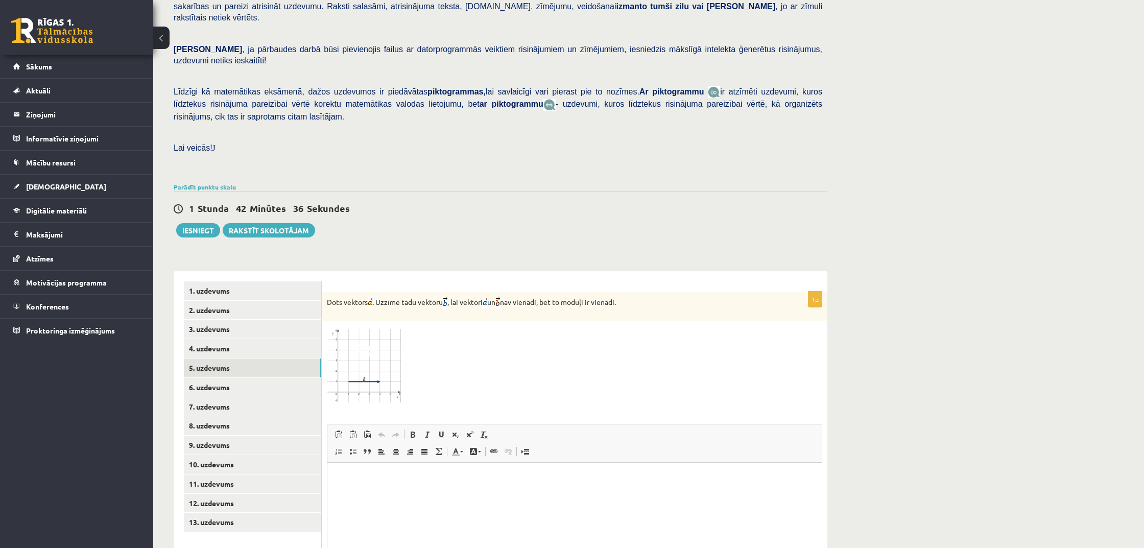
click at [402, 362] on img at bounding box center [365, 365] width 77 height 78
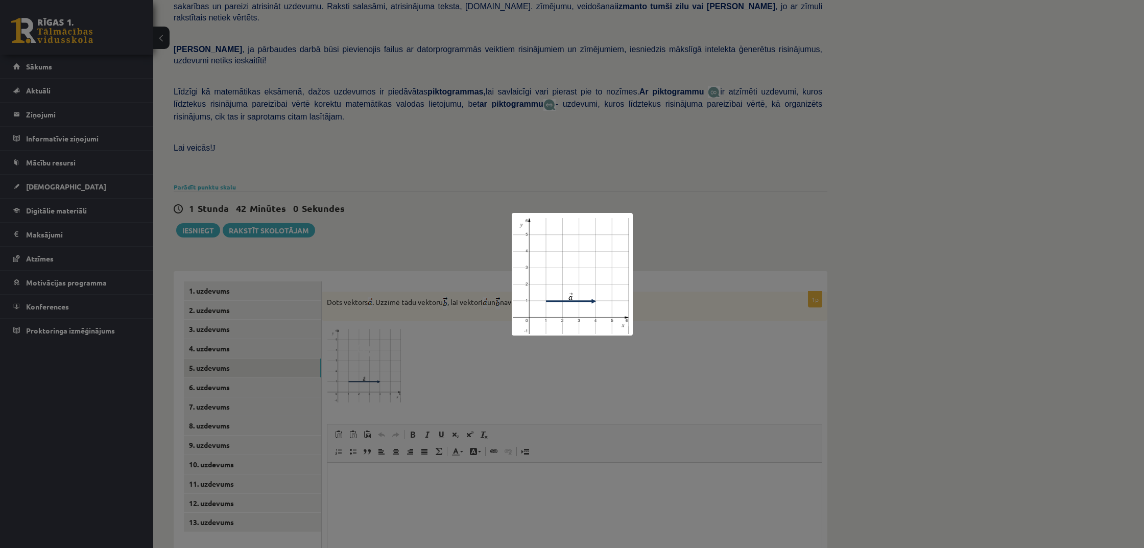
click at [523, 339] on div at bounding box center [572, 274] width 1144 height 548
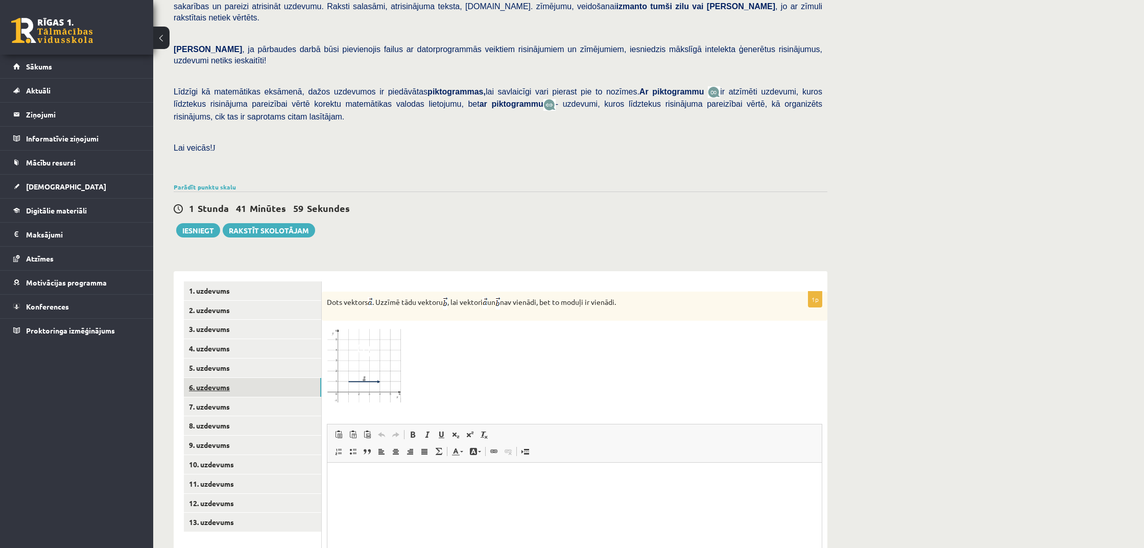
click at [215, 378] on link "6. uzdevums" at bounding box center [252, 387] width 137 height 19
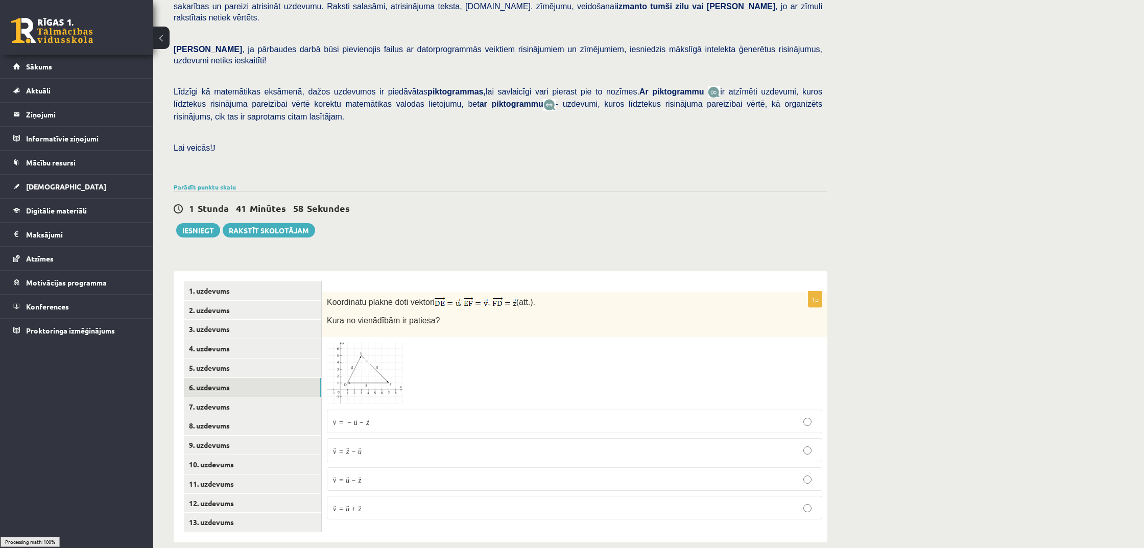
scroll to position [165, 0]
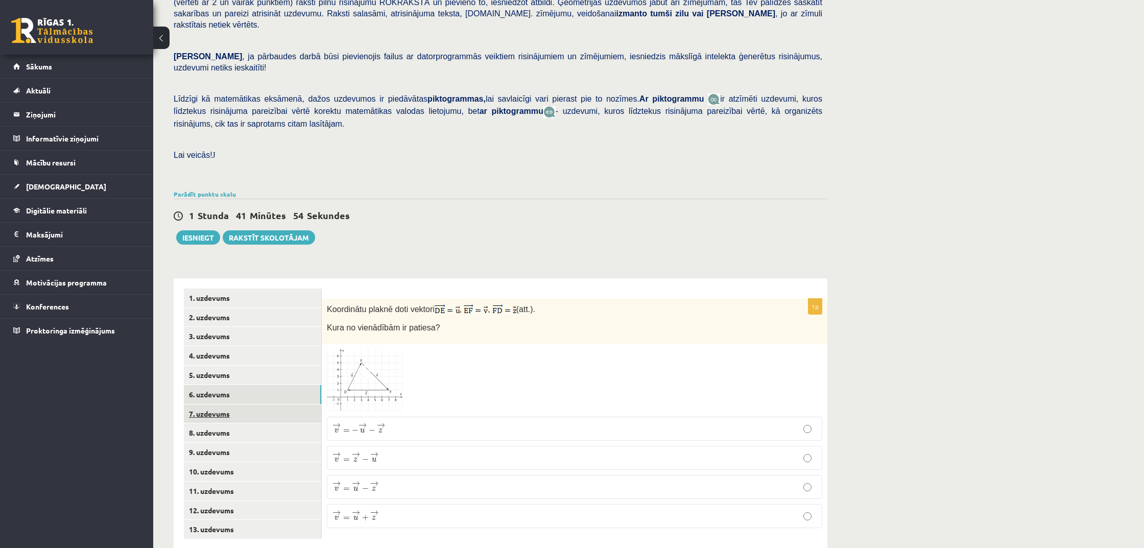
click at [213, 404] on link "7. uzdevums" at bounding box center [252, 413] width 137 height 19
click at [220, 423] on link "8. uzdevums" at bounding box center [252, 432] width 137 height 19
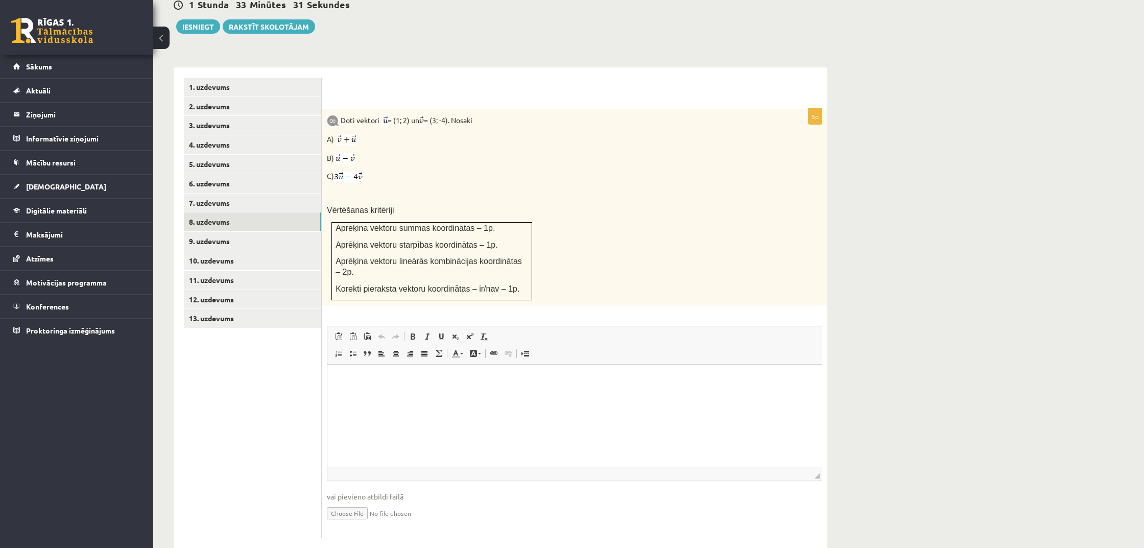
scroll to position [375, 0]
click at [281, 232] on link "9. uzdevums" at bounding box center [252, 241] width 137 height 19
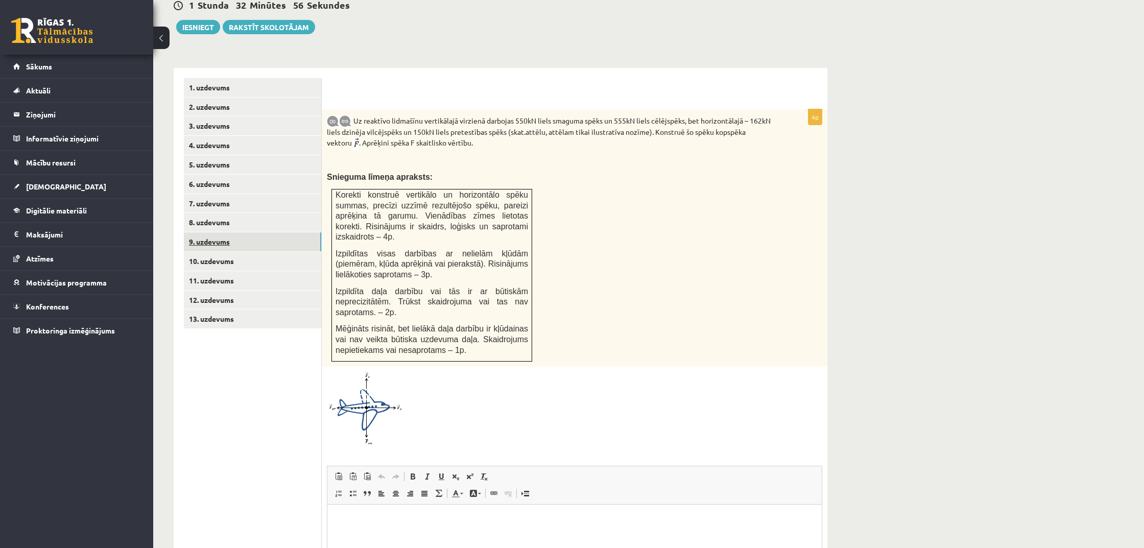
scroll to position [0, 0]
click at [380, 381] on img at bounding box center [365, 408] width 77 height 73
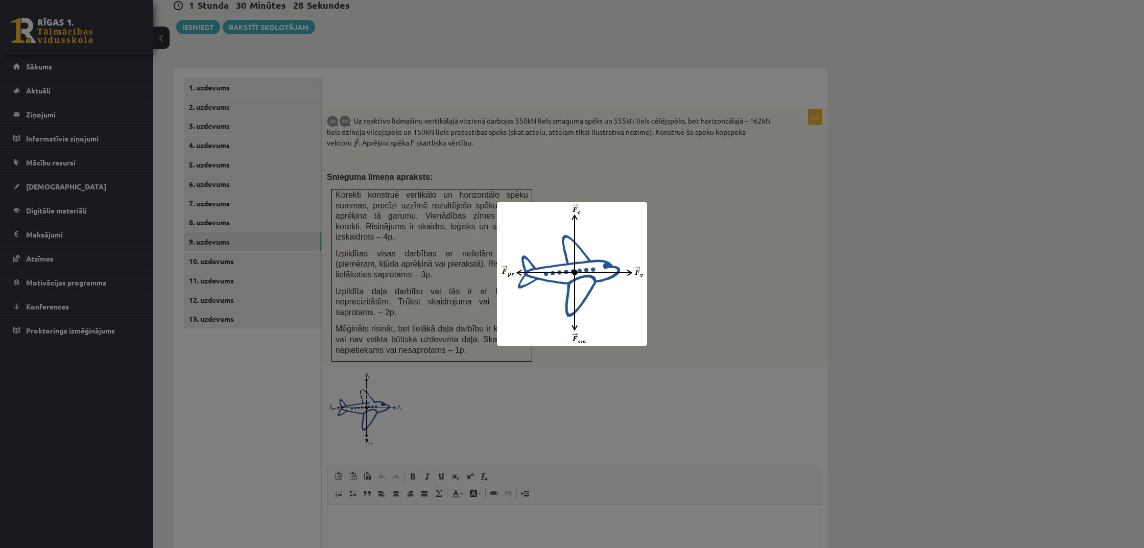
click at [573, 190] on div at bounding box center [572, 274] width 1144 height 548
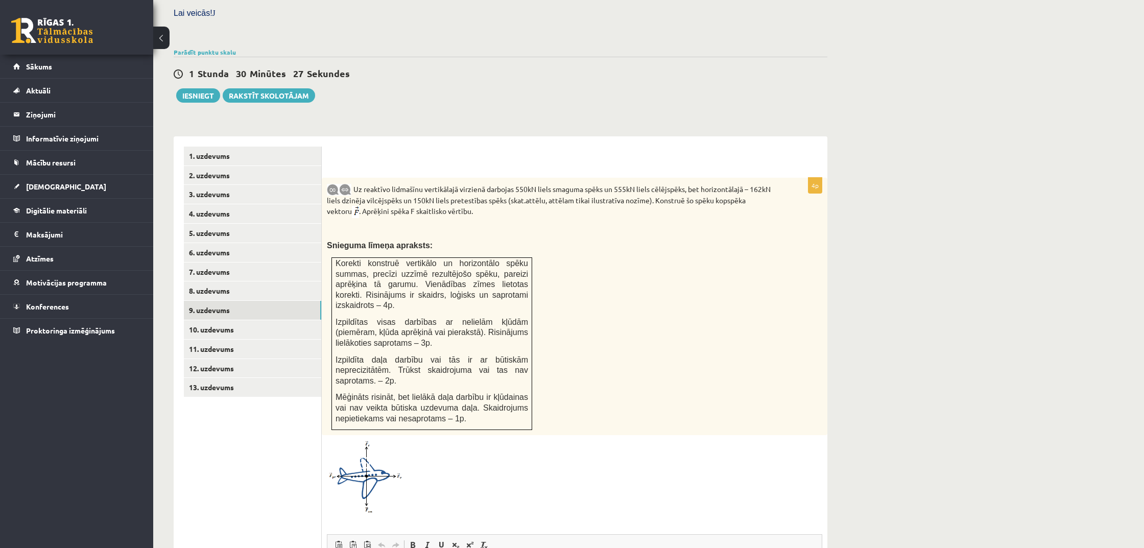
scroll to position [305, 0]
click at [408, 326] on span "Izpildītas visas darbības ar nelielām kļūdām (piemēram, kļūda aprēķinā vai pier…" at bounding box center [432, 335] width 193 height 30
click at [363, 462] on img at bounding box center [365, 478] width 77 height 73
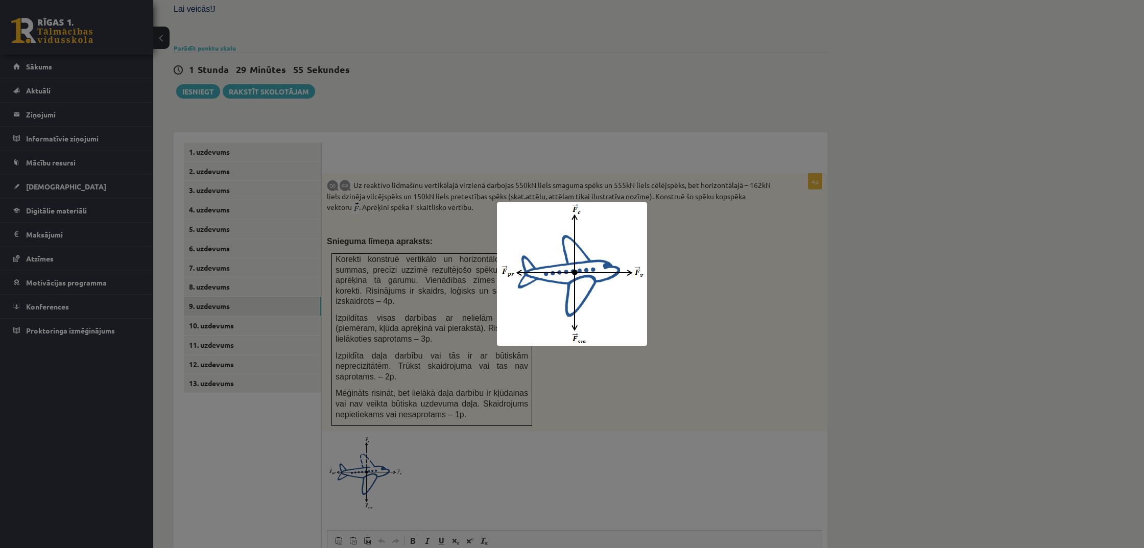
scroll to position [312, 0]
click at [445, 243] on div at bounding box center [572, 274] width 1144 height 548
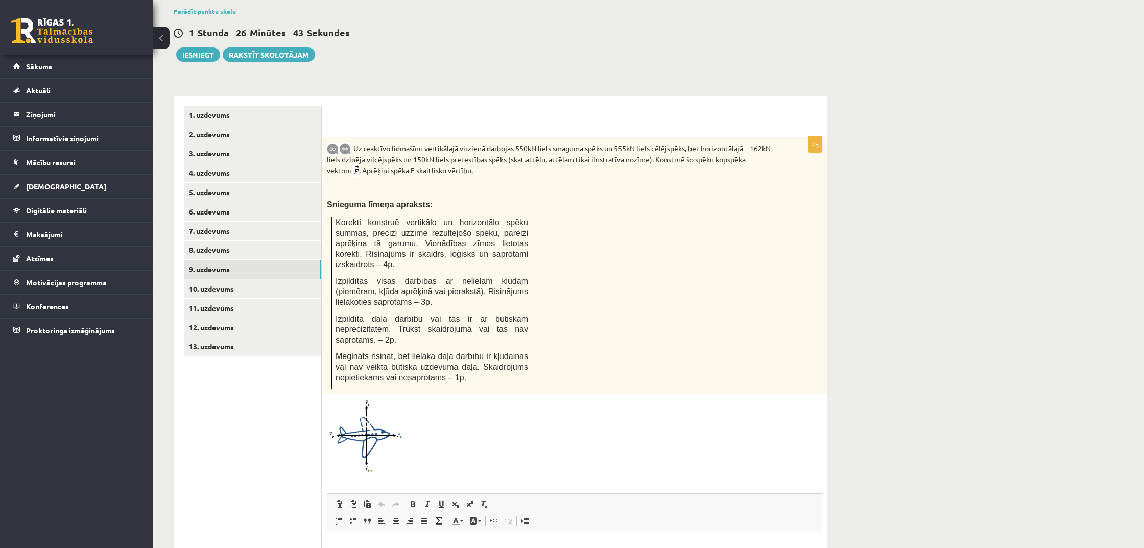
scroll to position [349, 0]
click at [378, 416] on img at bounding box center [365, 434] width 77 height 73
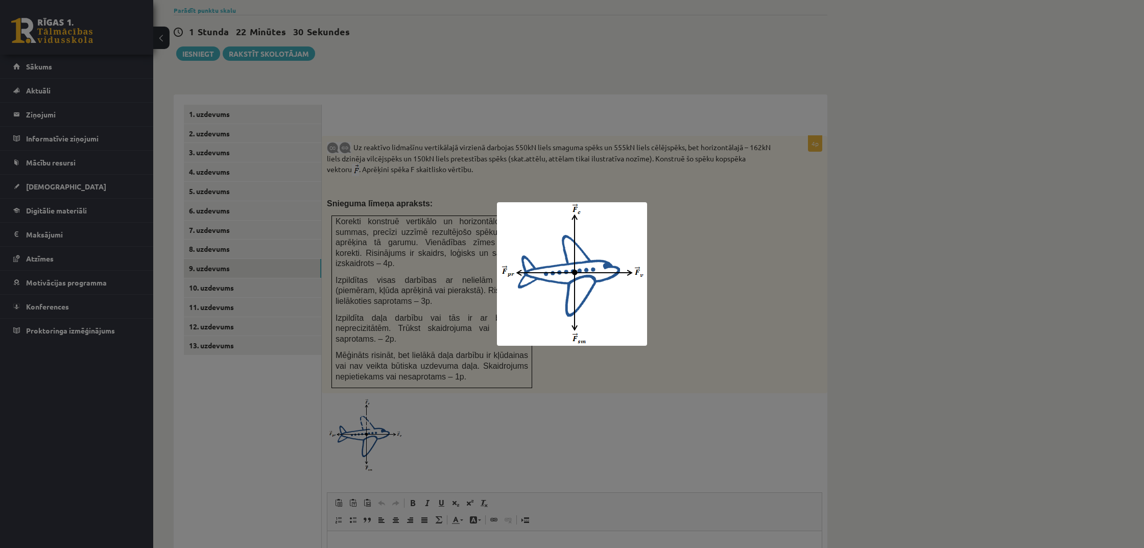
click at [913, 296] on div at bounding box center [572, 274] width 1144 height 548
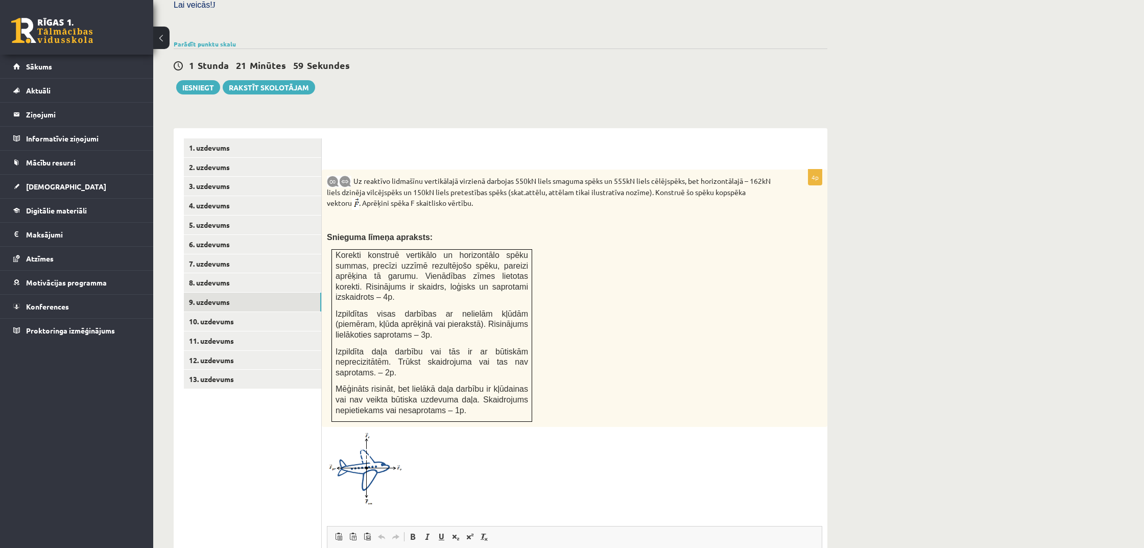
scroll to position [316, 0]
click at [362, 448] on span at bounding box center [365, 456] width 16 height 16
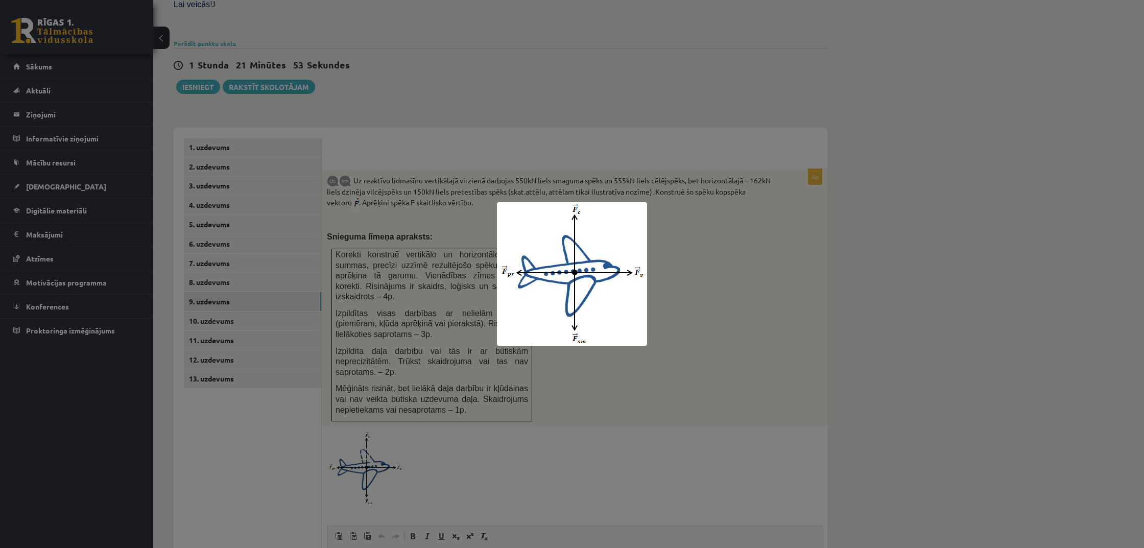
click at [748, 287] on div at bounding box center [572, 274] width 1144 height 548
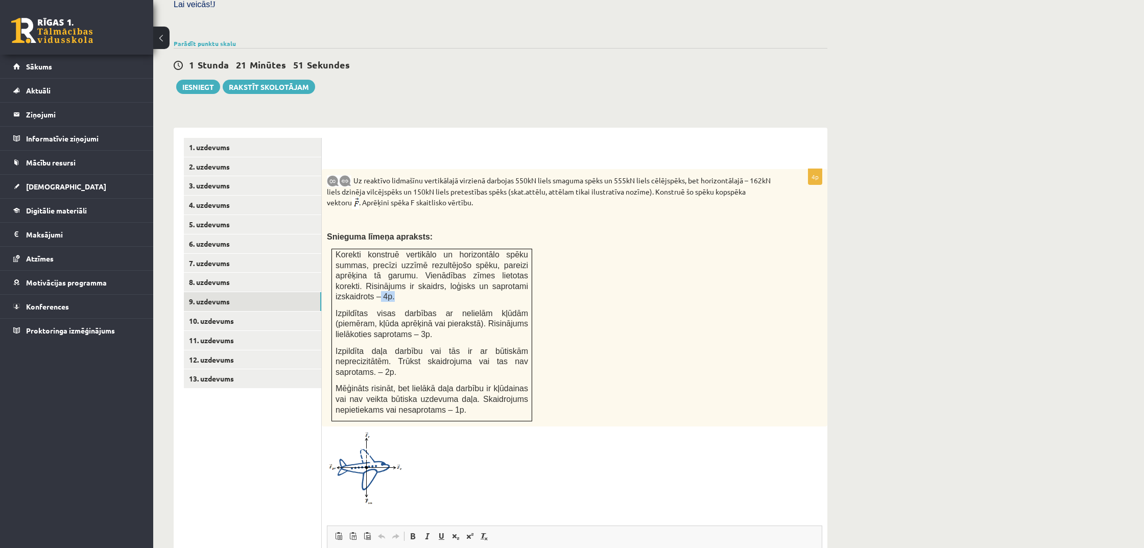
drag, startPoint x: 382, startPoint y: 276, endPoint x: 406, endPoint y: 277, distance: 23.5
click at [405, 277] on p "Korekti konstruē vertikālo un horizontālo spēku summas, precīzi uzzīmē rezultēj…" at bounding box center [432, 275] width 193 height 53
click at [402, 277] on p "Korekti konstruē vertikālo un horizontālo spēku summas, precīzi uzzīmē rezultēj…" at bounding box center [432, 275] width 193 height 53
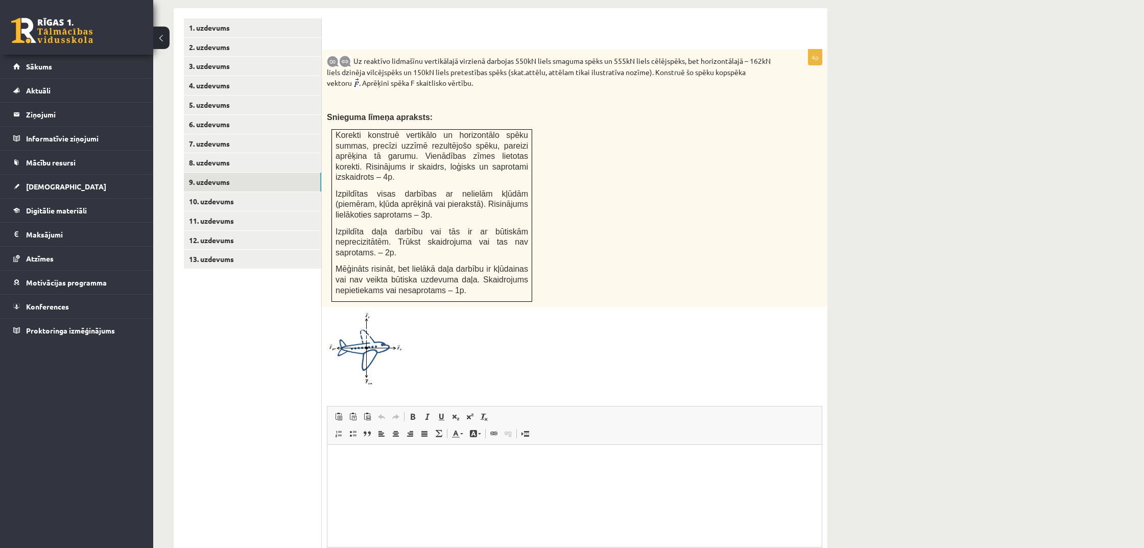
scroll to position [415, 0]
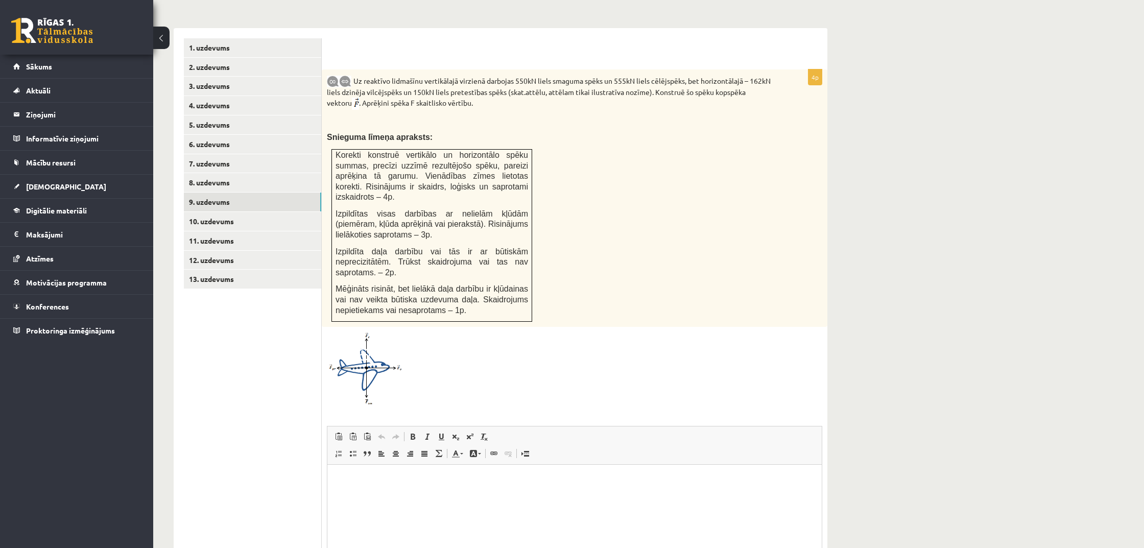
click at [366, 344] on img at bounding box center [365, 368] width 77 height 73
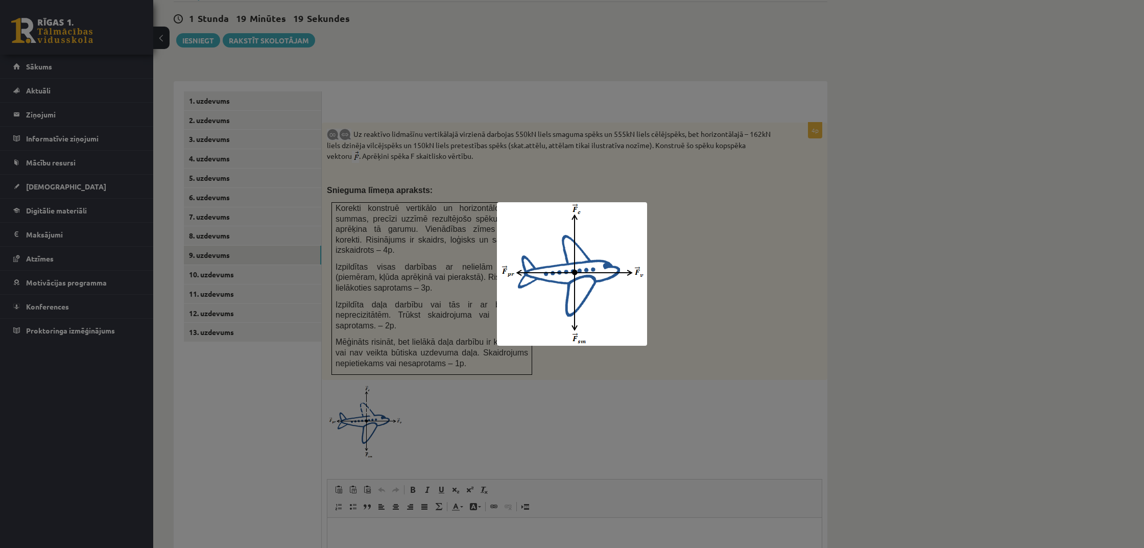
click at [326, 318] on div at bounding box center [572, 274] width 1144 height 548
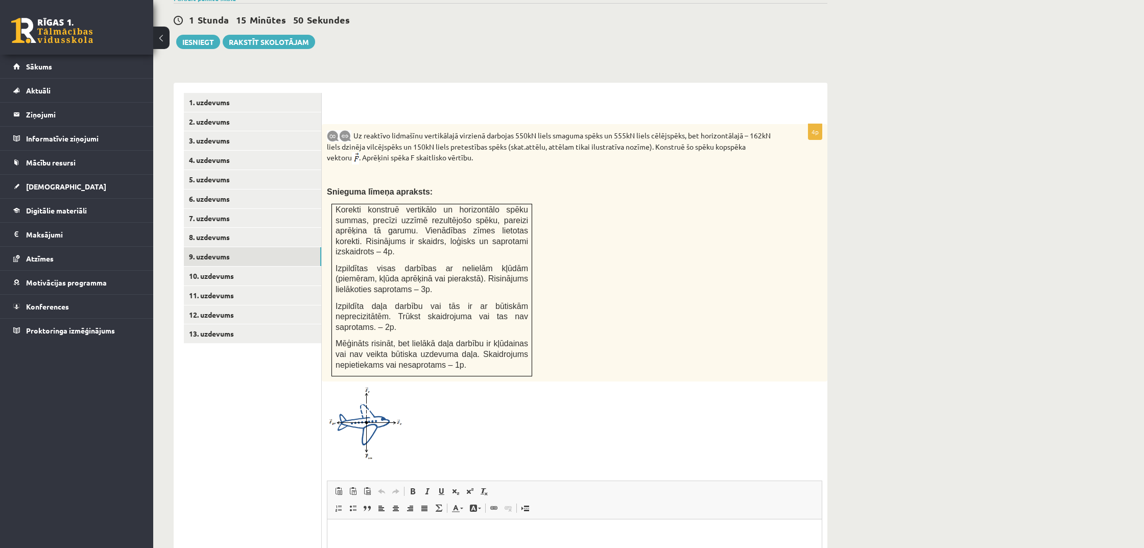
click at [157, 222] on div "Matemātika 1. ieskaite 10.b1 klase , Mārtiņš Balodis (10.b1 klase) Pārbaudes da…" at bounding box center [500, 201] width 695 height 1045
click at [347, 395] on img at bounding box center [365, 423] width 77 height 73
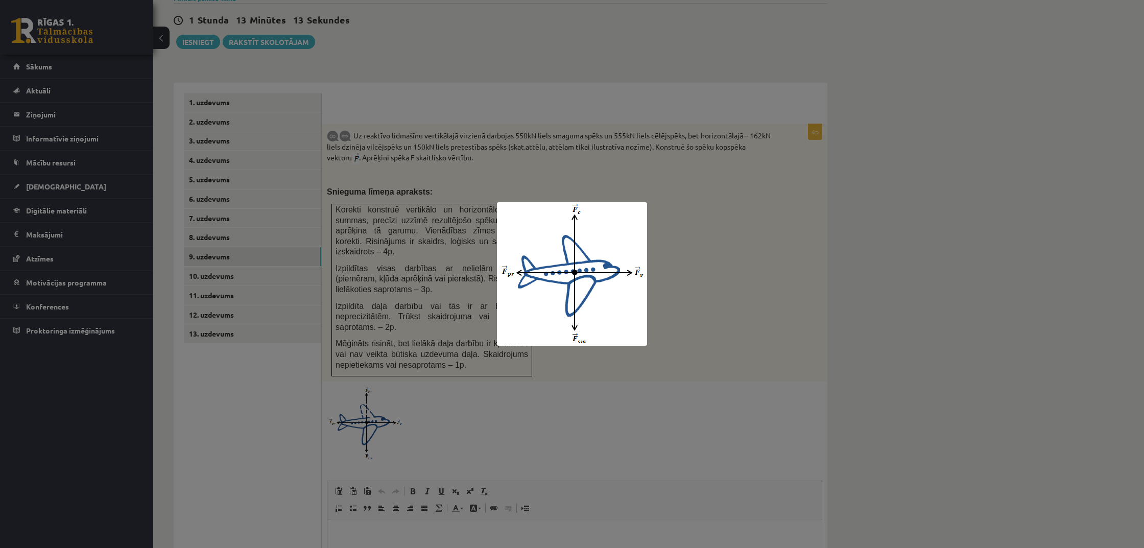
click at [553, 405] on div at bounding box center [572, 274] width 1144 height 548
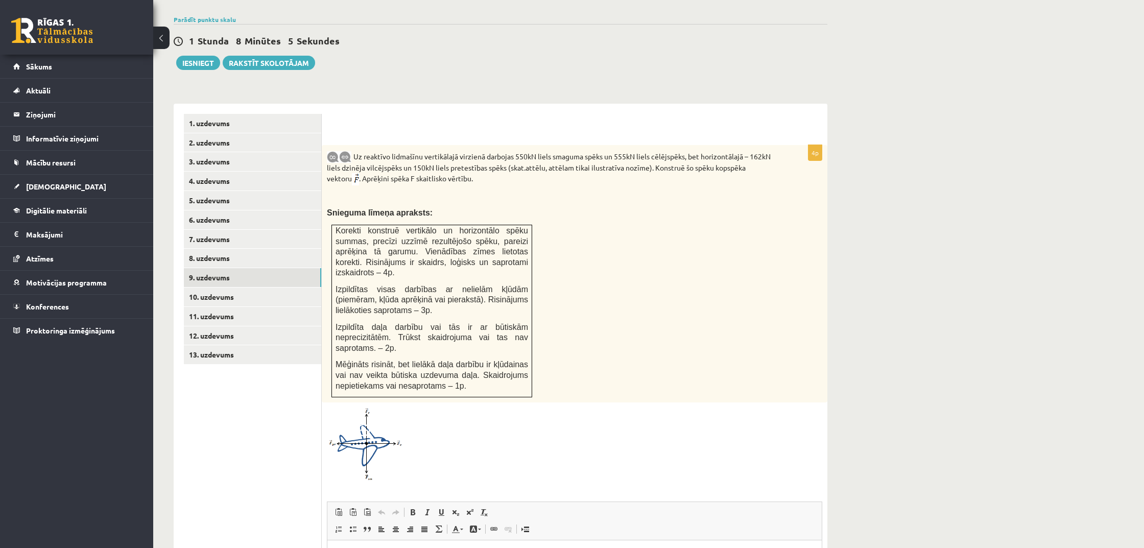
scroll to position [342, 1]
click at [352, 406] on img at bounding box center [365, 442] width 77 height 73
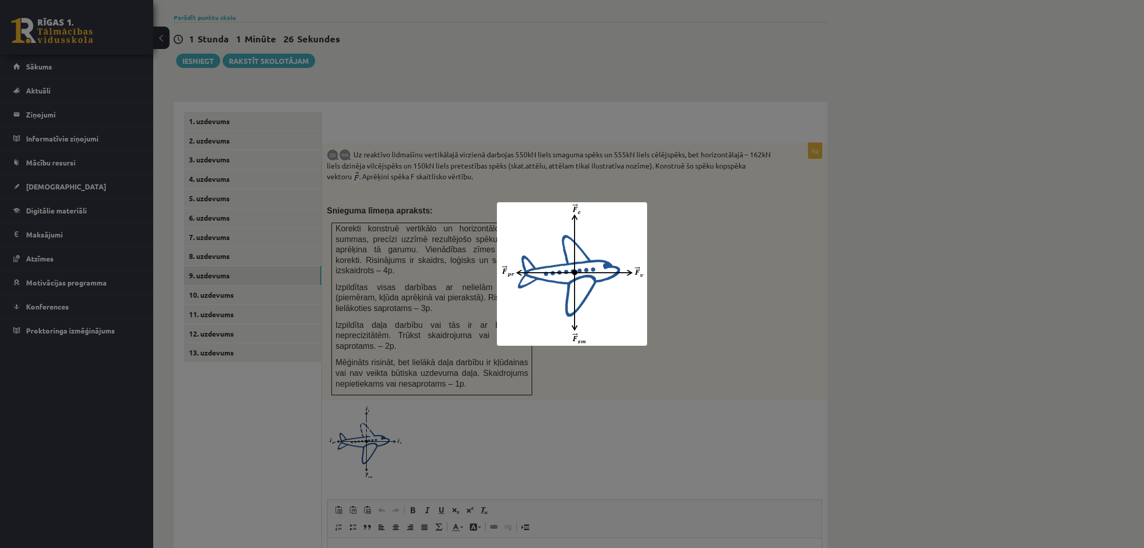
click at [722, 270] on div at bounding box center [572, 274] width 1144 height 548
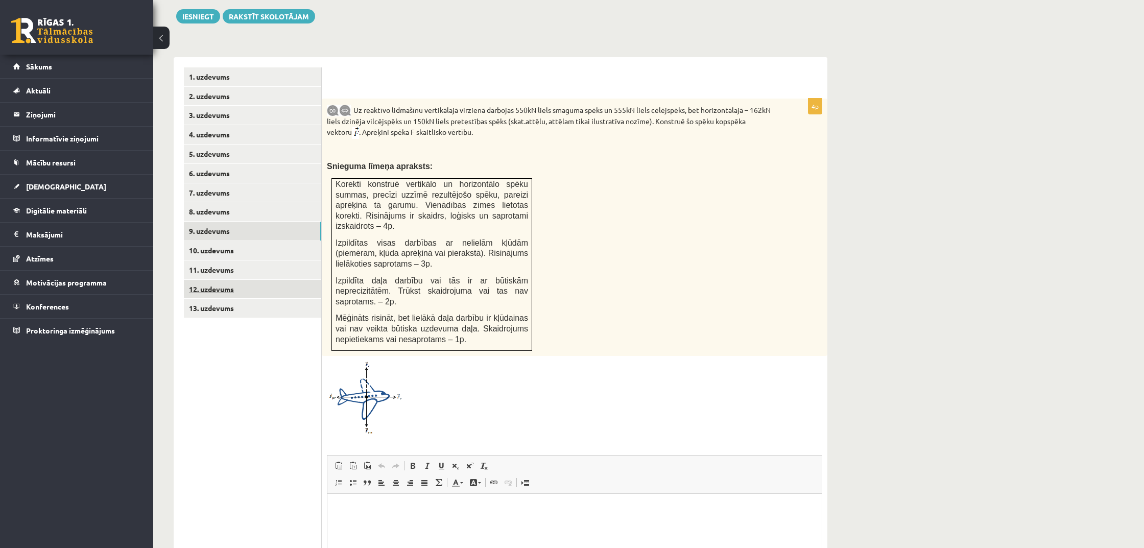
scroll to position [387, 0]
click at [258, 241] on link "10. uzdevums" at bounding box center [252, 250] width 137 height 19
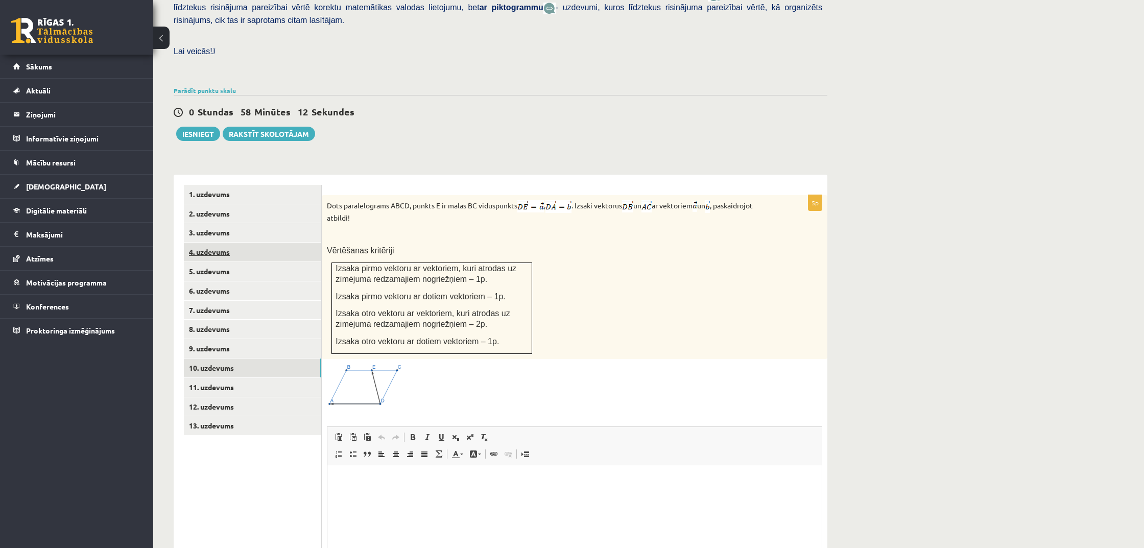
scroll to position [0, 0]
click at [286, 378] on link "11. uzdevums" at bounding box center [252, 387] width 137 height 19
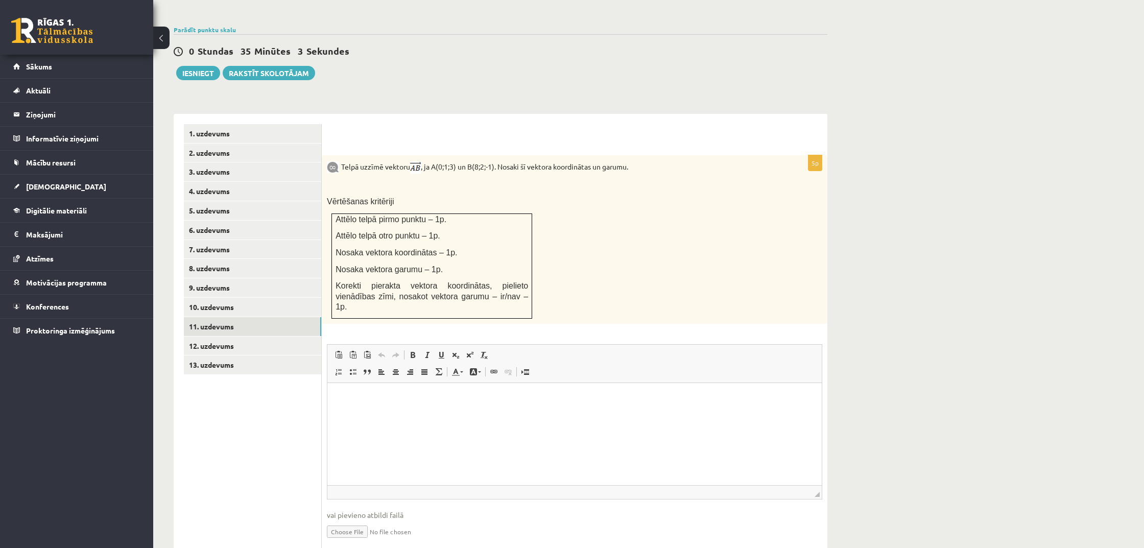
scroll to position [331, 0]
click at [256, 335] on link "12. uzdevums" at bounding box center [252, 344] width 137 height 19
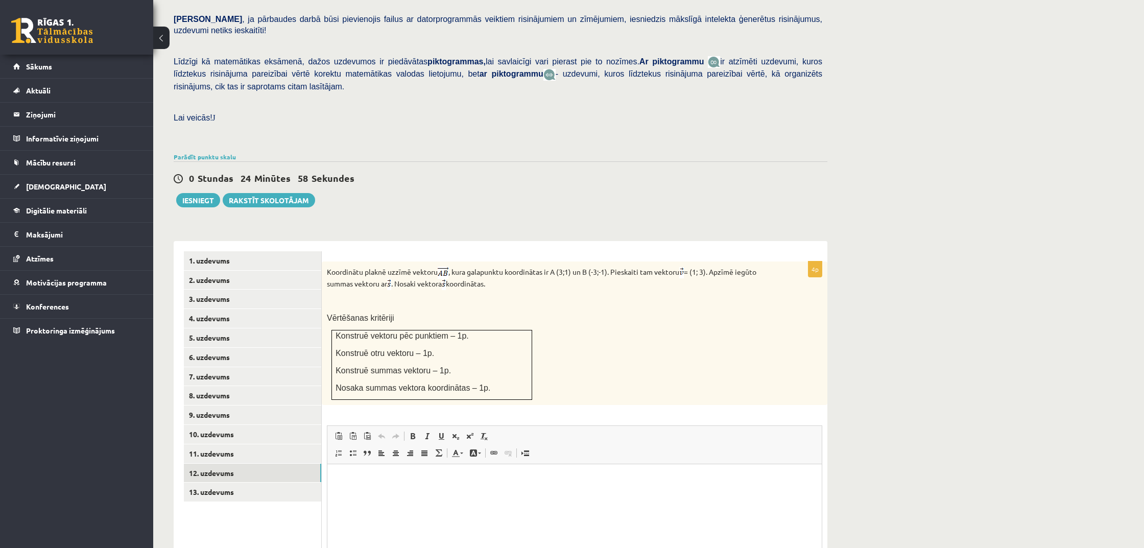
scroll to position [0, 0]
click at [266, 483] on link "13. uzdevums" at bounding box center [252, 492] width 137 height 19
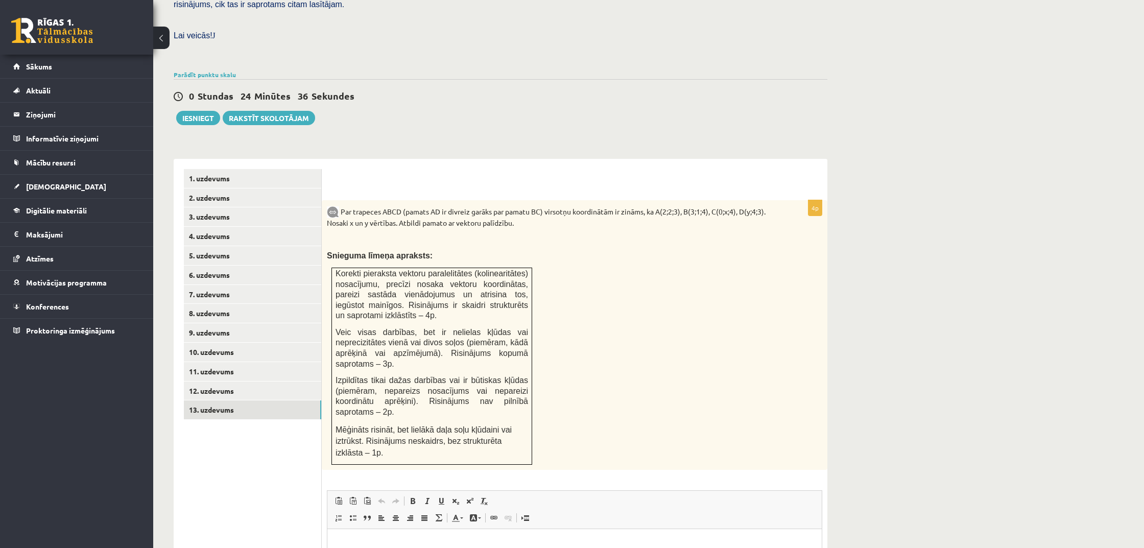
scroll to position [285, 0]
click at [197, 381] on link "12. uzdevums" at bounding box center [252, 390] width 137 height 19
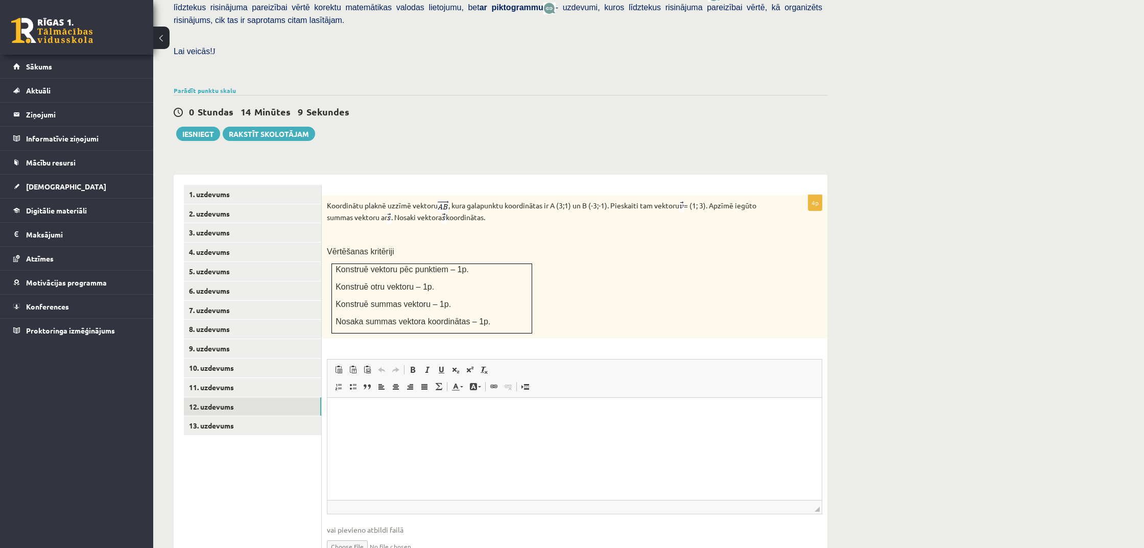
scroll to position [269, 0]
click at [239, 416] on link "13. uzdevums" at bounding box center [252, 425] width 137 height 19
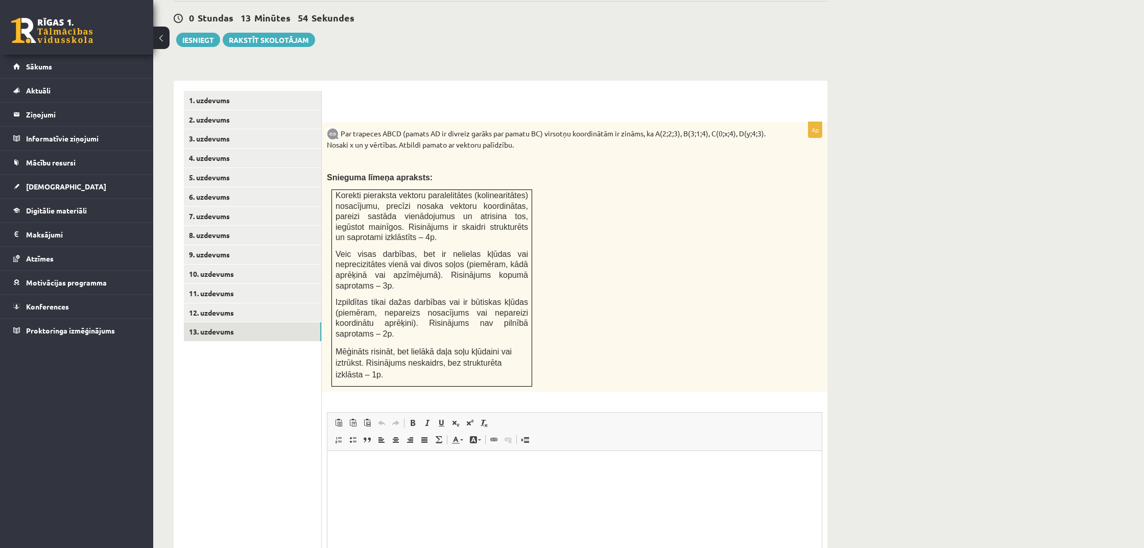
scroll to position [365, 0]
click at [827, 4] on div "Matemātika 1. ieskaite 10.b1 klase , Mārtiņš Balodis (10.b1 klase) Pārbaudes da…" at bounding box center [500, 164] width 695 height 979
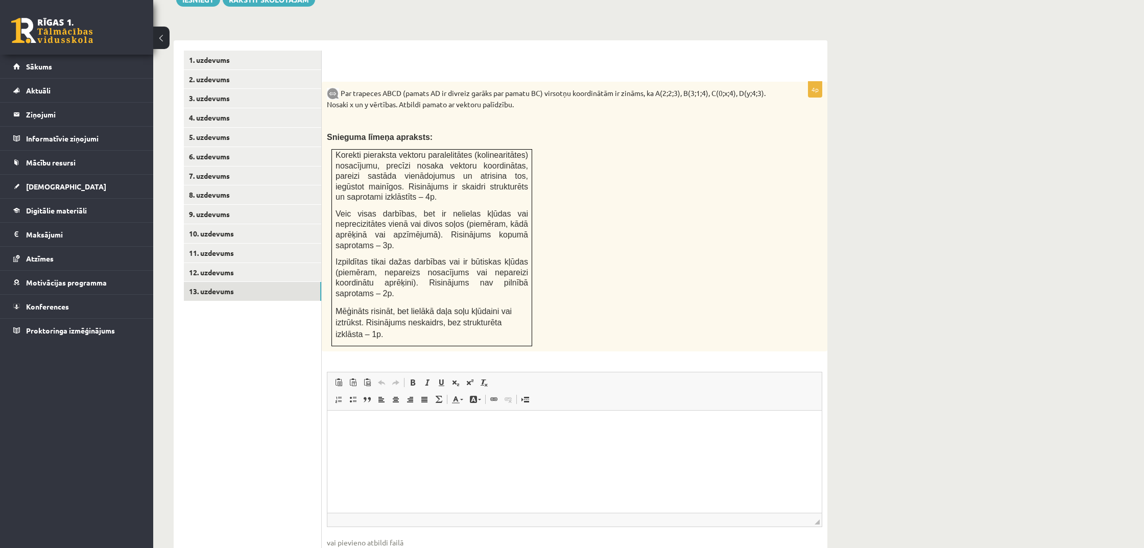
scroll to position [403, 0]
click at [259, 127] on link "5. uzdevums" at bounding box center [252, 136] width 137 height 19
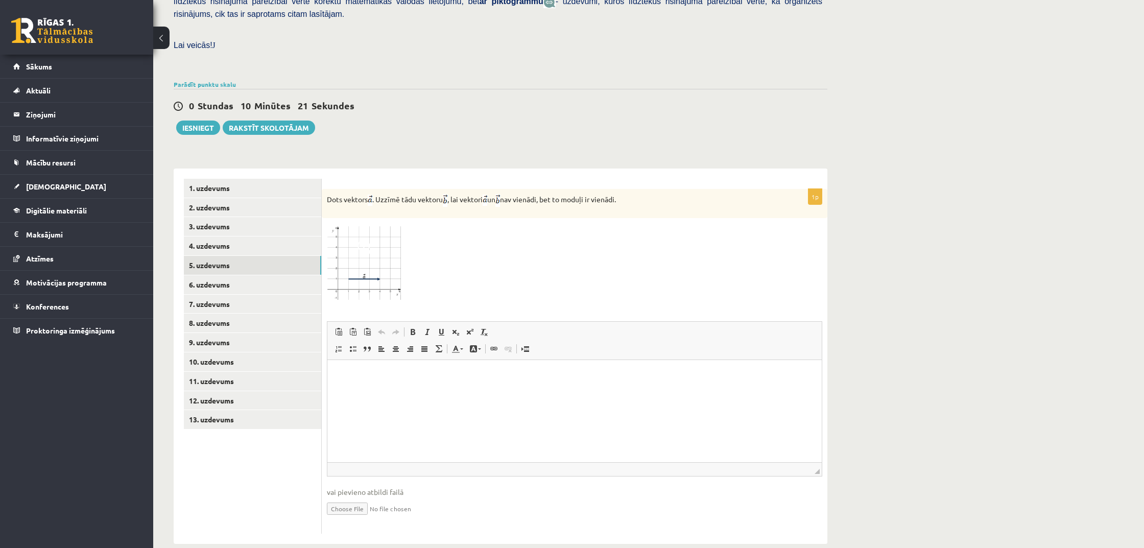
scroll to position [274, 0]
click at [359, 498] on input "file" at bounding box center [574, 508] width 495 height 21
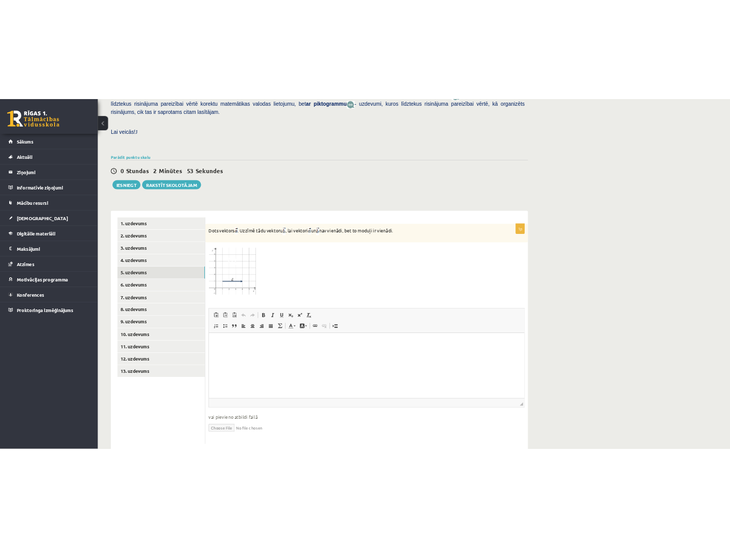
scroll to position [270, 0]
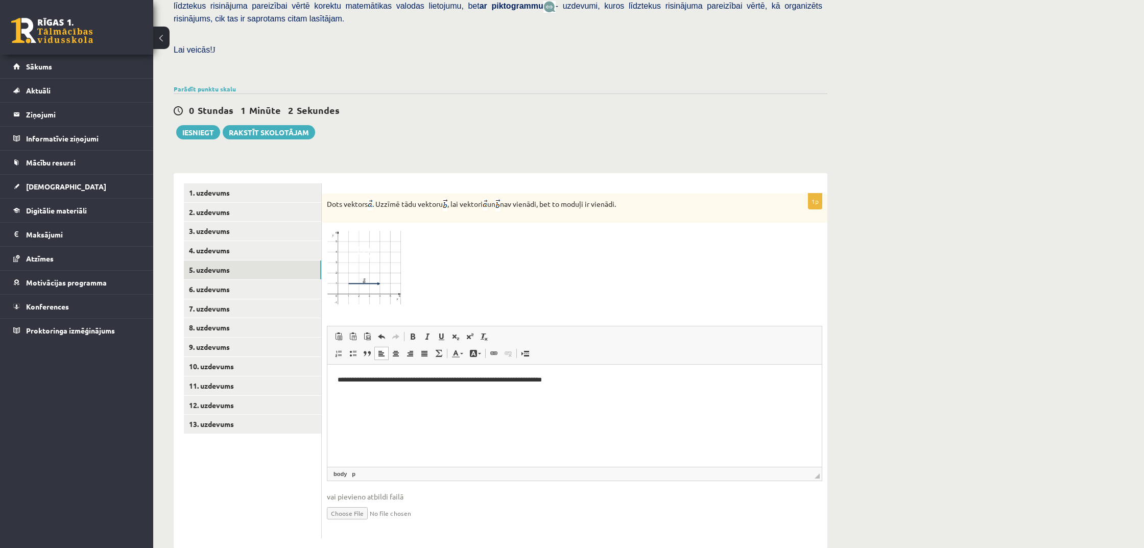
drag, startPoint x: 586, startPoint y: 377, endPoint x: 412, endPoint y: 370, distance: 174.8
click at [412, 370] on html "**********" at bounding box center [574, 379] width 494 height 31
click at [456, 502] on input "file" at bounding box center [574, 512] width 495 height 21
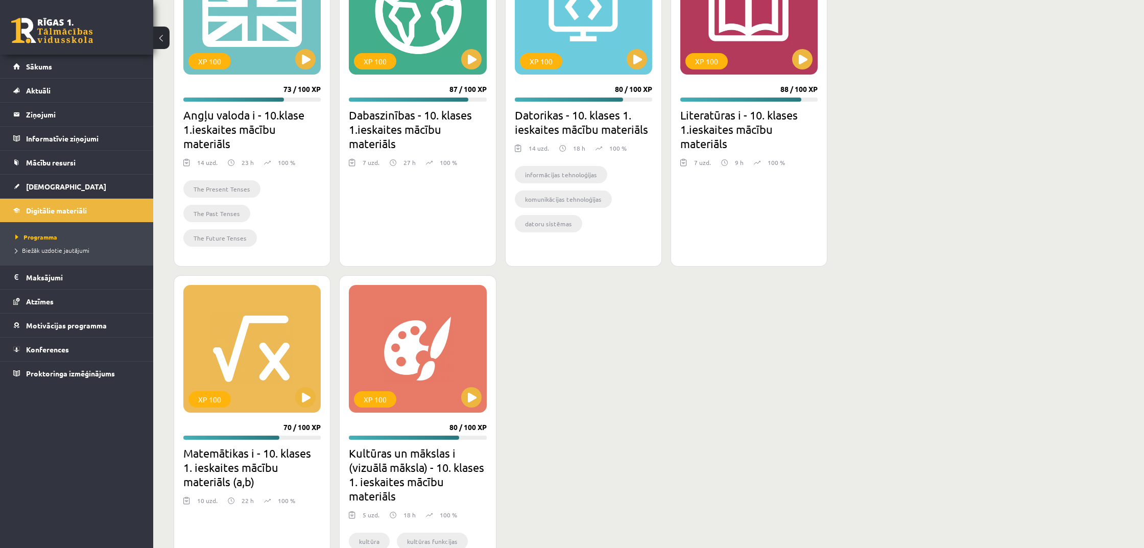
scroll to position [1331, 0]
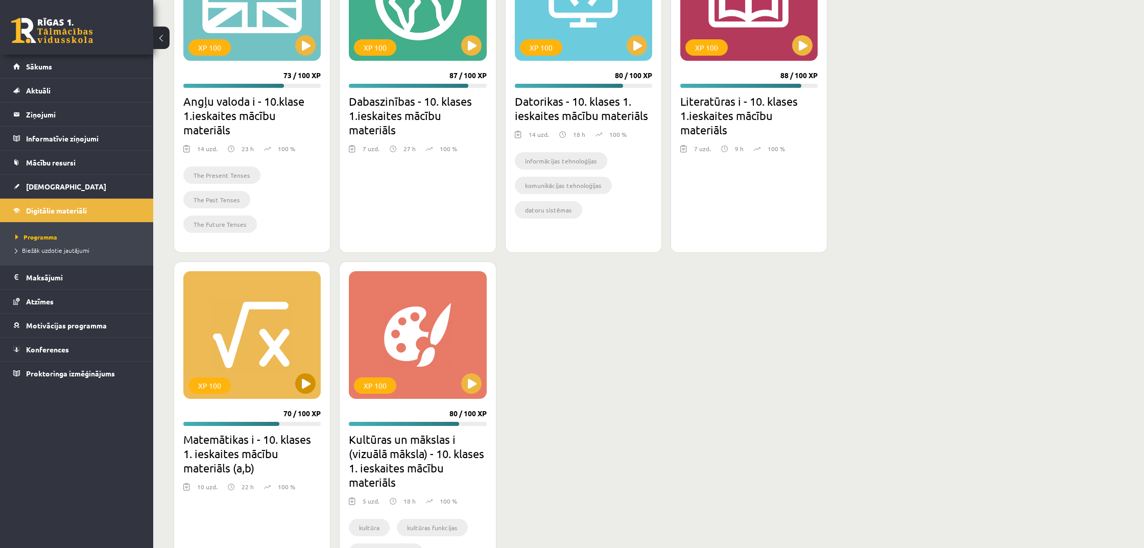
click at [308, 386] on button at bounding box center [305, 383] width 20 height 20
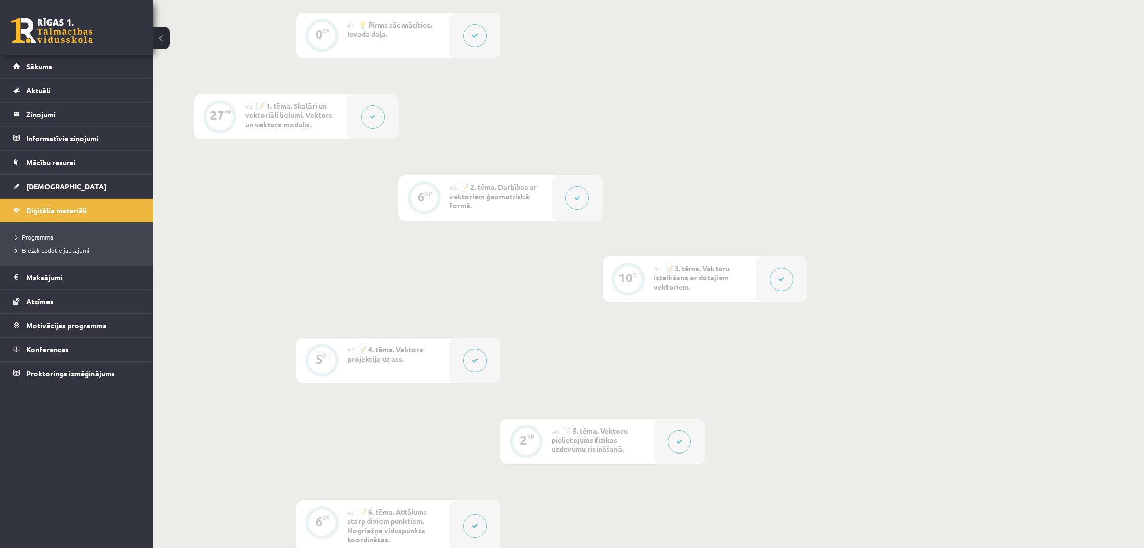
scroll to position [264, 0]
click at [546, 436] on div "2 XP" at bounding box center [525, 439] width 51 height 45
drag, startPoint x: 546, startPoint y: 436, endPoint x: 566, endPoint y: 436, distance: 19.9
click at [550, 436] on div "2 XP" at bounding box center [525, 439] width 51 height 45
click at [675, 440] on button at bounding box center [678, 439] width 23 height 23
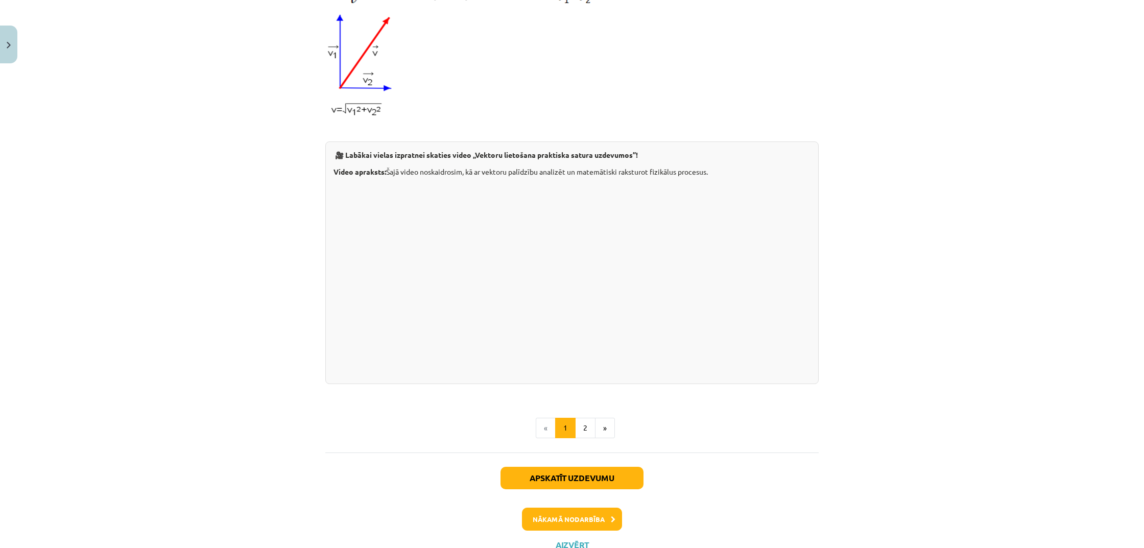
click at [586, 438] on button "2" at bounding box center [585, 428] width 20 height 20
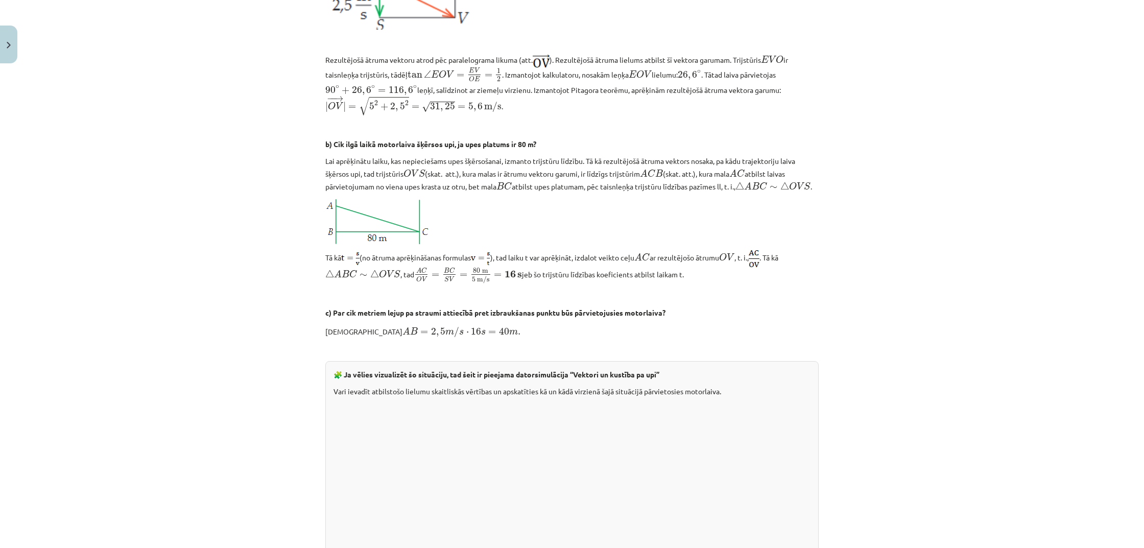
scroll to position [506, 0]
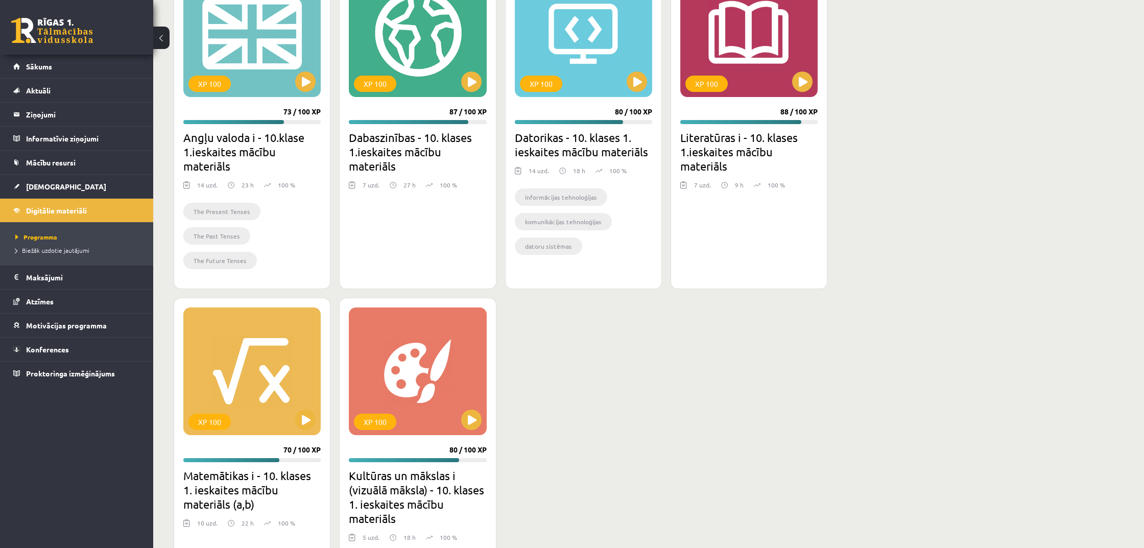
scroll to position [1296, 0]
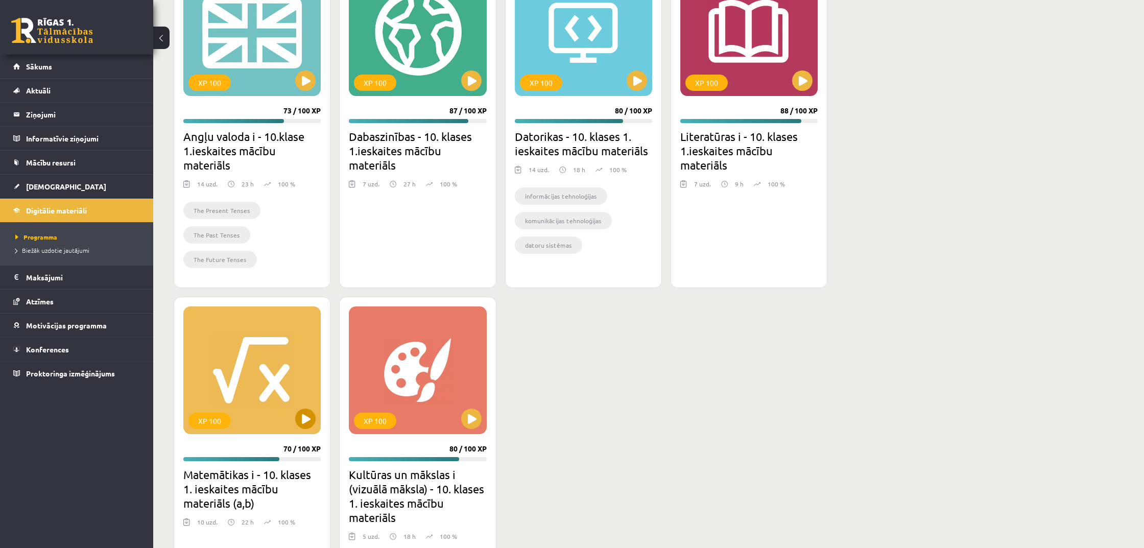
click at [304, 424] on button at bounding box center [305, 419] width 20 height 20
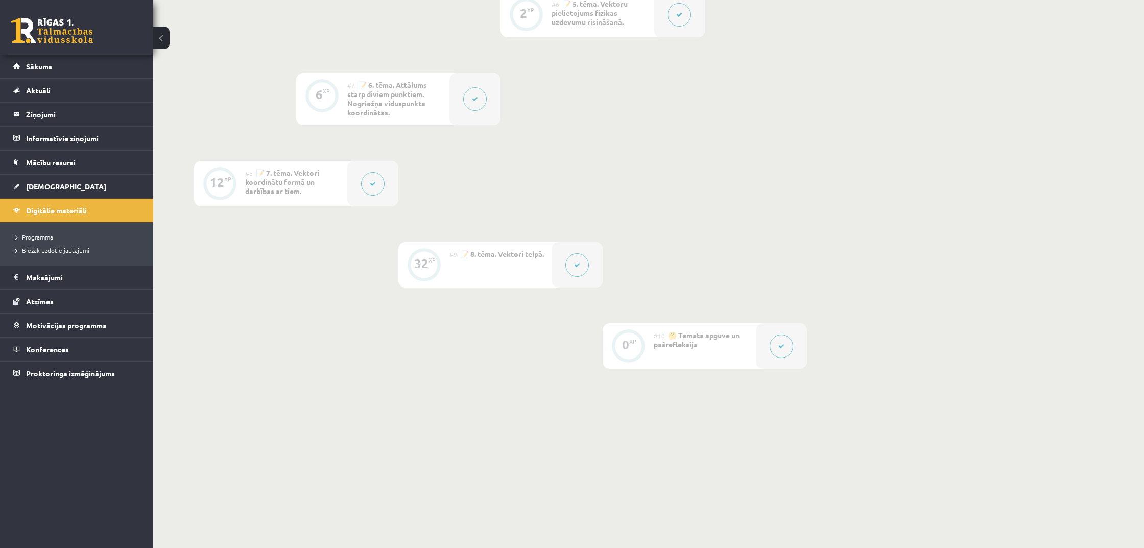
scroll to position [689, 0]
click at [583, 273] on button at bounding box center [576, 265] width 23 height 23
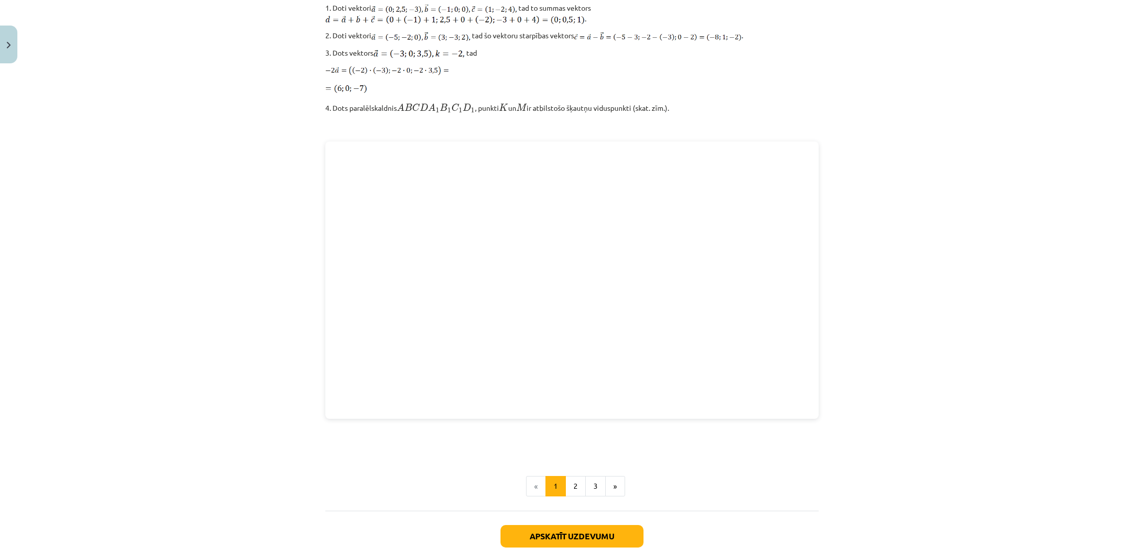
scroll to position [1177, 0]
click at [576, 487] on button "2" at bounding box center [575, 486] width 20 height 20
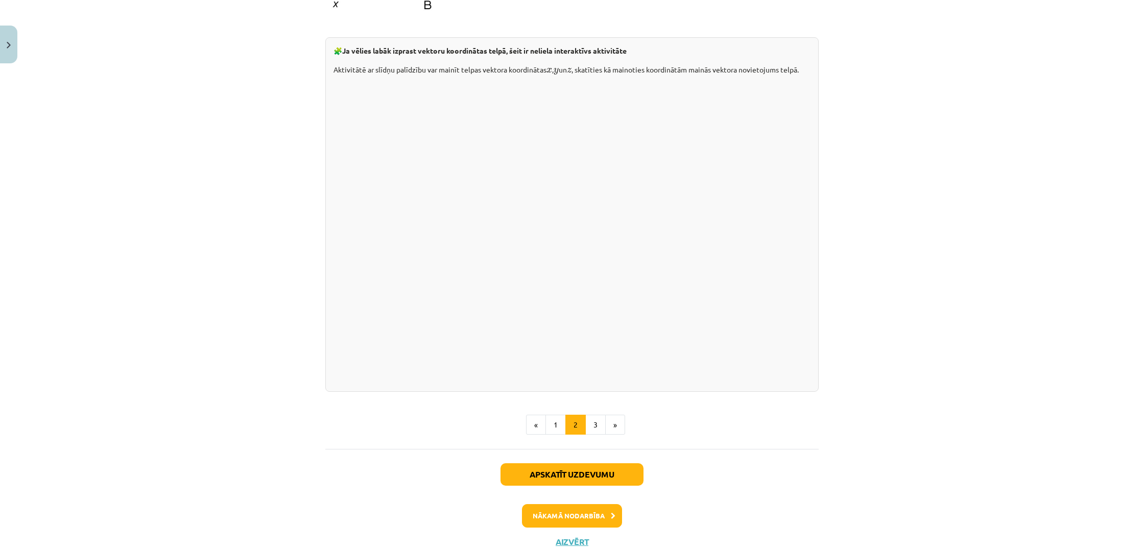
scroll to position [1249, 0]
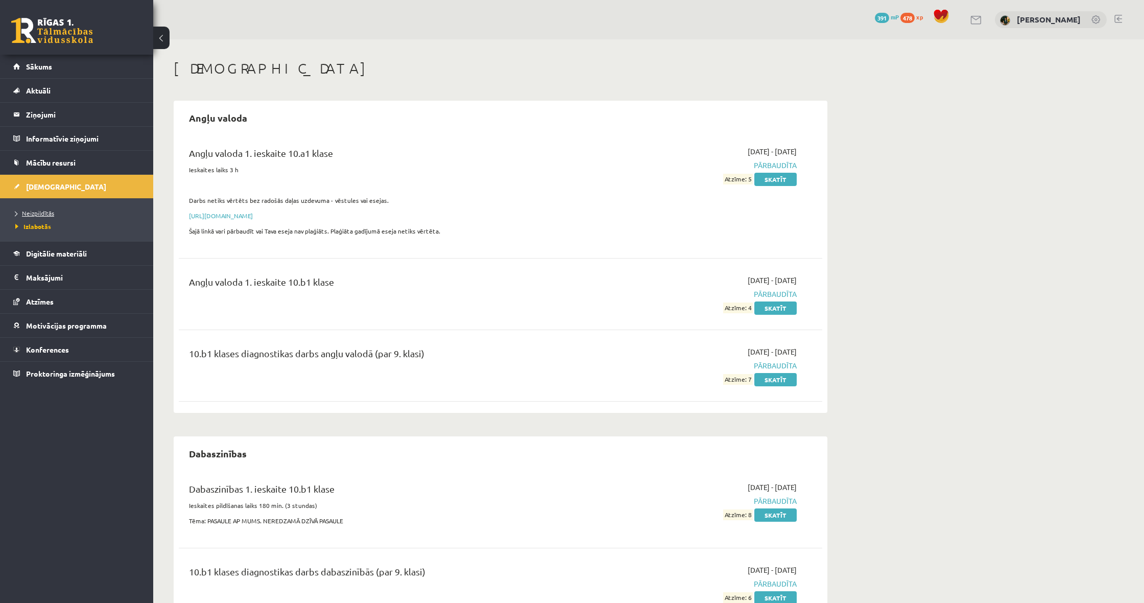
click at [36, 216] on span "Neizpildītās" at bounding box center [34, 213] width 39 height 8
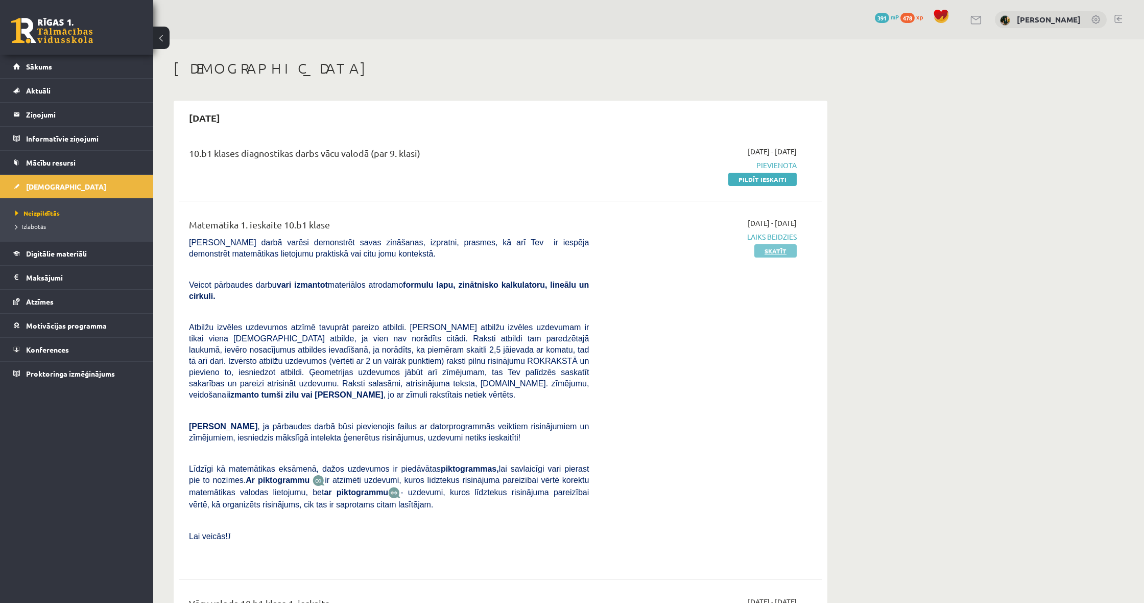
click at [781, 249] on link "Skatīt" at bounding box center [775, 250] width 42 height 13
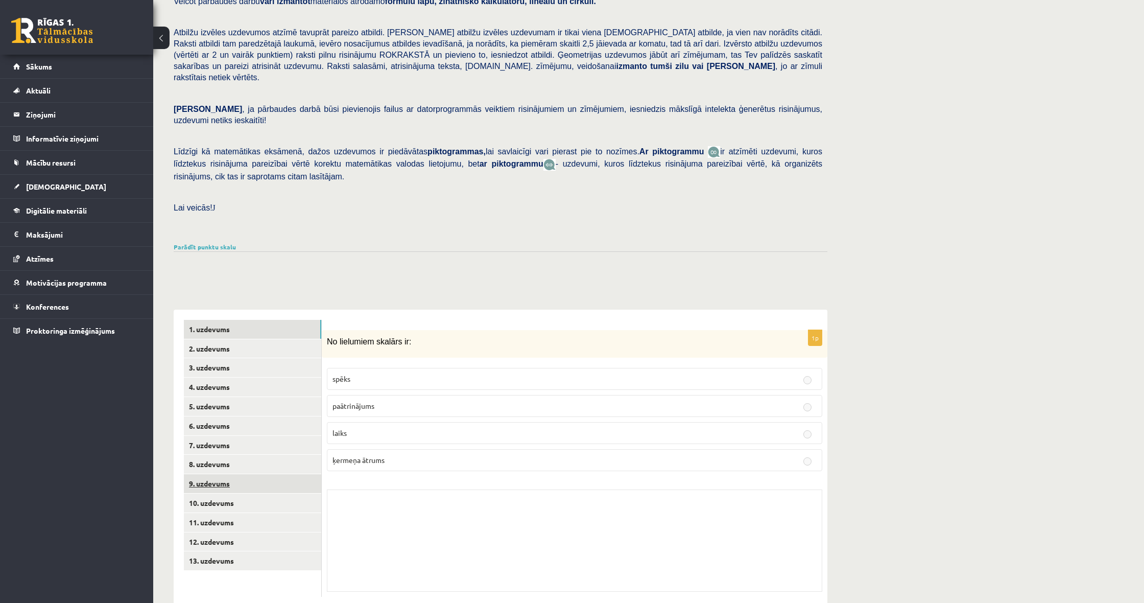
scroll to position [111, 0]
click at [243, 398] on link "5. uzdevums" at bounding box center [252, 407] width 137 height 19
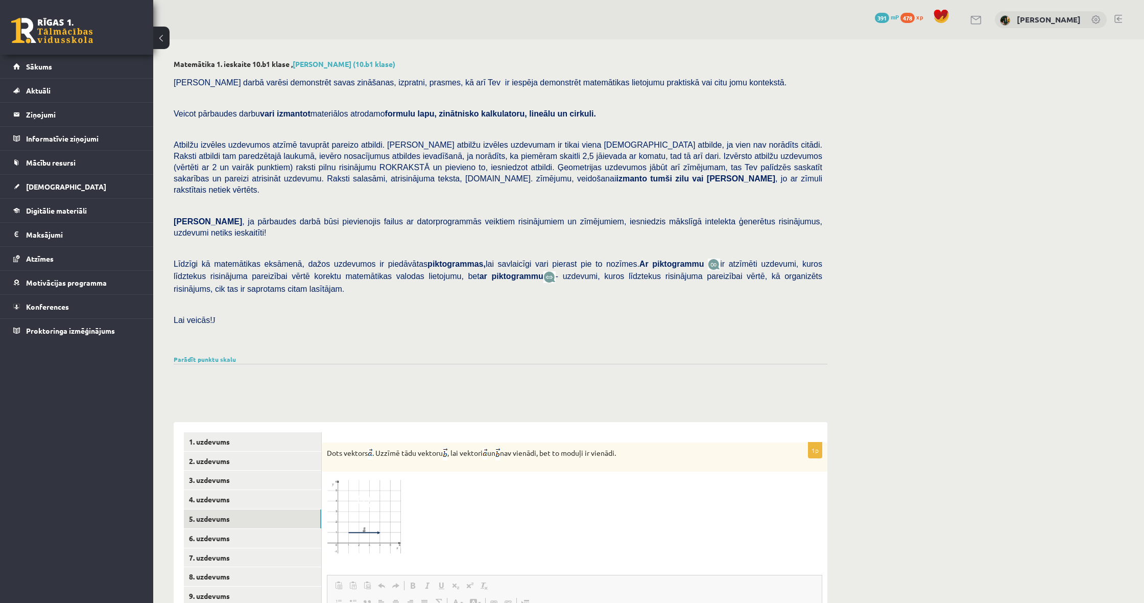
scroll to position [0, 0]
click at [75, 215] on link "Digitālie materiāli" at bounding box center [76, 210] width 127 height 23
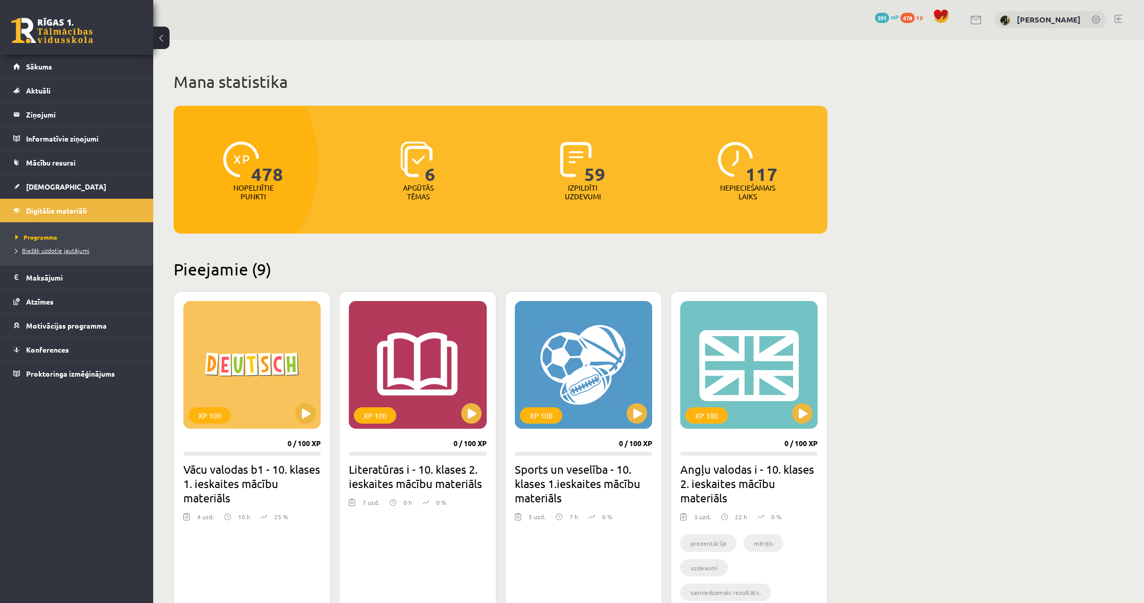
click at [46, 251] on span "Biežāk uzdotie jautājumi" at bounding box center [52, 250] width 74 height 8
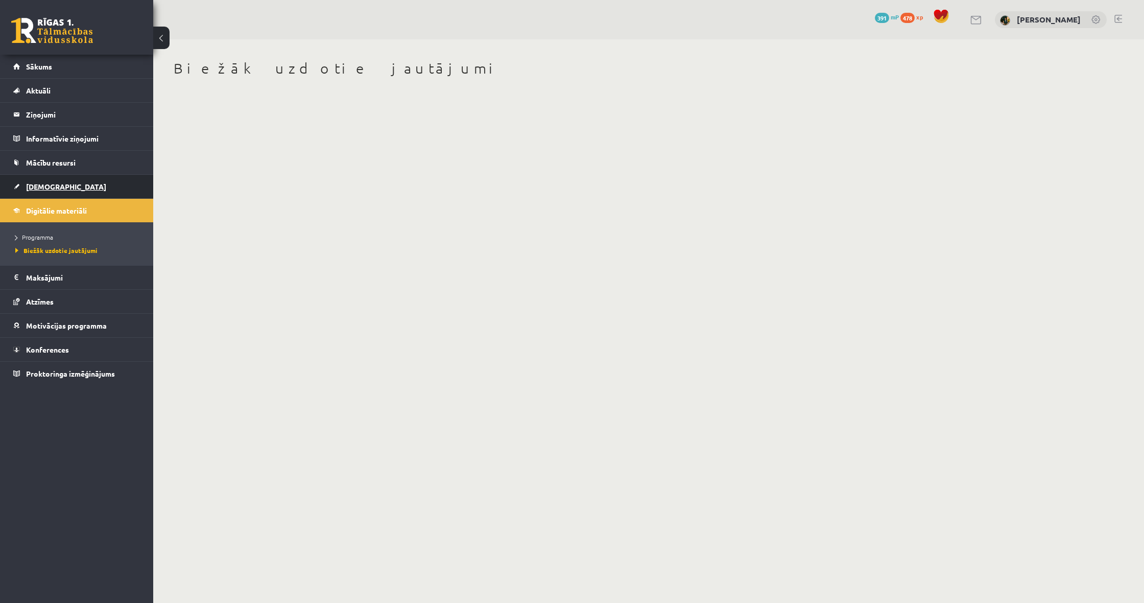
click at [71, 185] on link "[DEMOGRAPHIC_DATA]" at bounding box center [76, 186] width 127 height 23
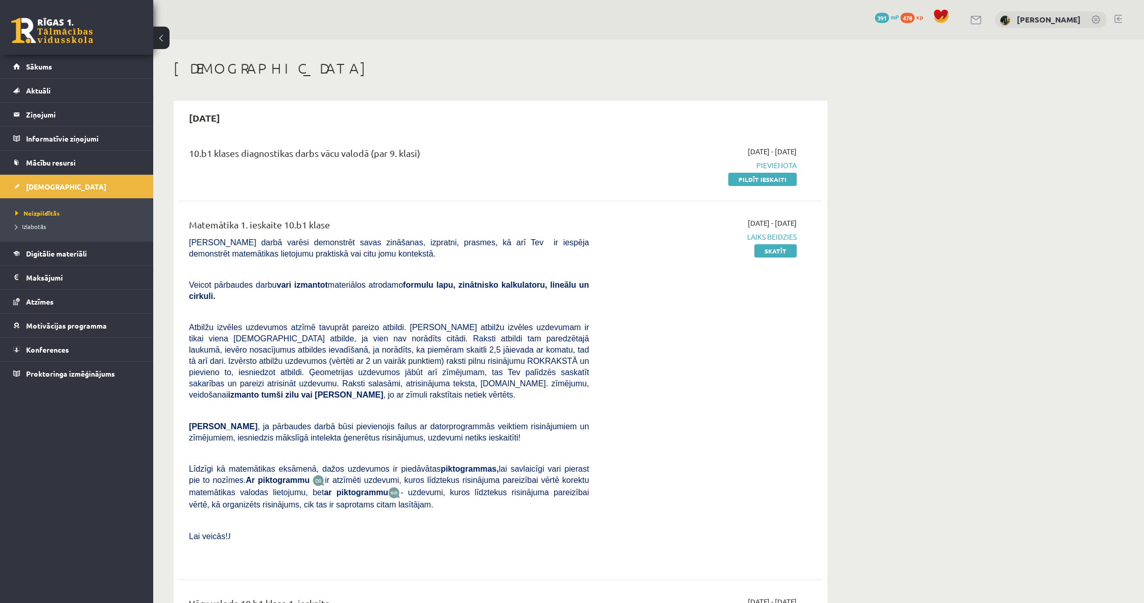
click at [773, 235] on span "Laiks beidzies" at bounding box center [700, 236] width 193 height 11
click at [778, 251] on link "Skatīt" at bounding box center [775, 250] width 42 height 13
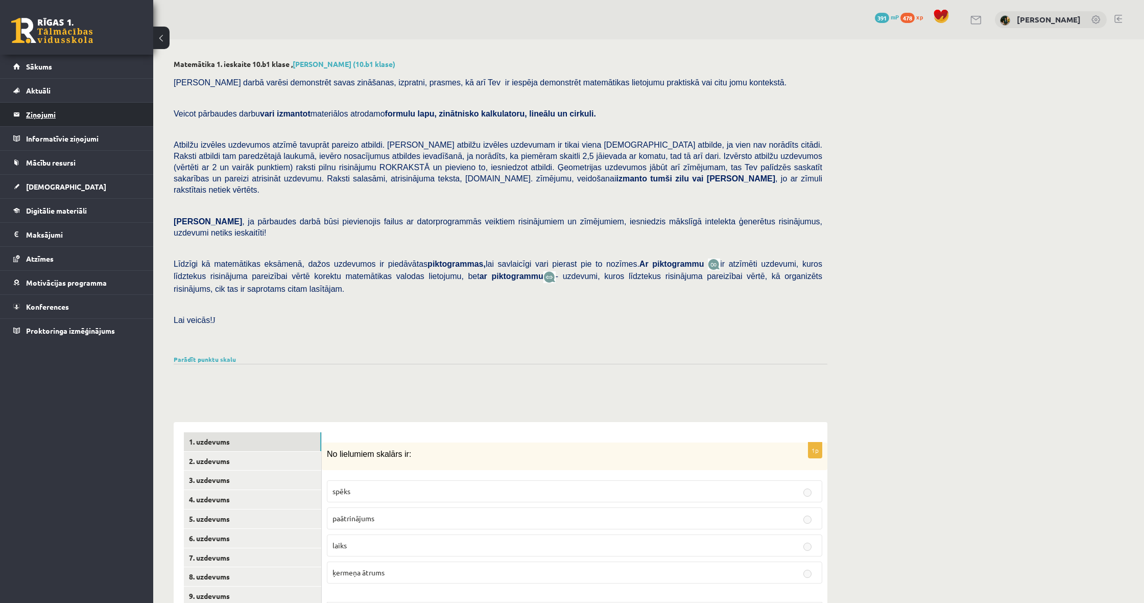
click at [56, 111] on legend "Ziņojumi 0" at bounding box center [83, 114] width 114 height 23
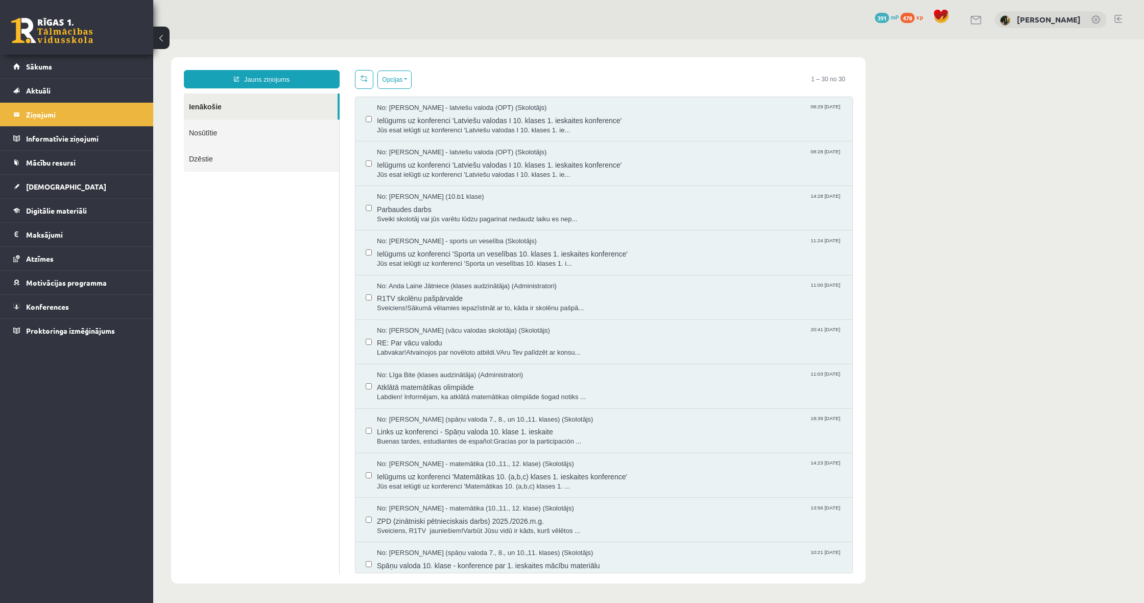
click at [302, 83] on link "Jauns ziņojums" at bounding box center [262, 79] width 156 height 18
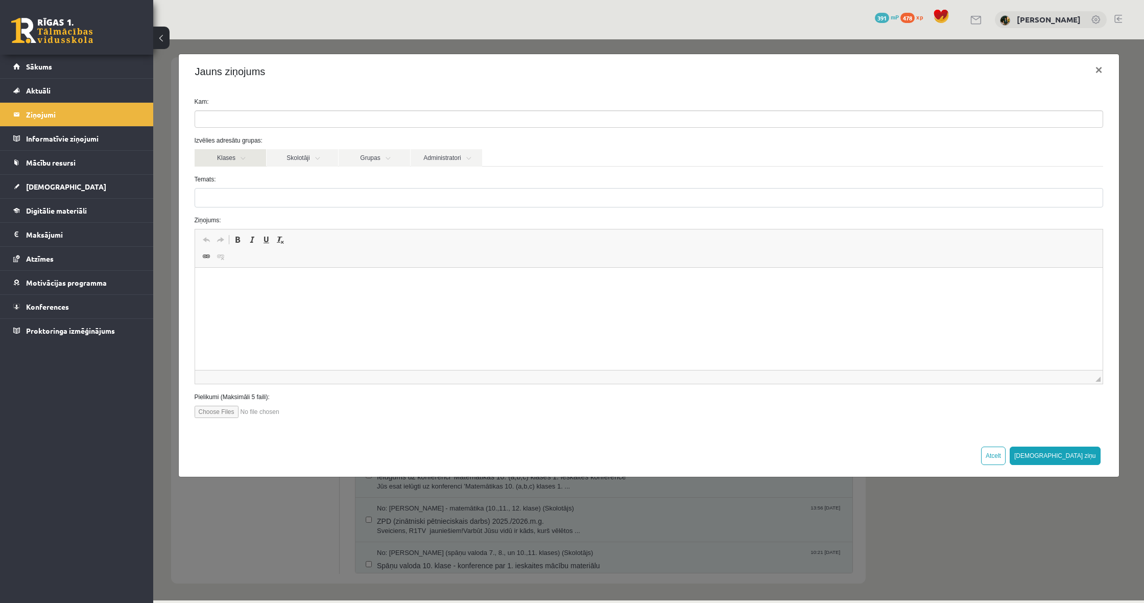
click at [247, 164] on link "Klases" at bounding box center [230, 157] width 71 height 17
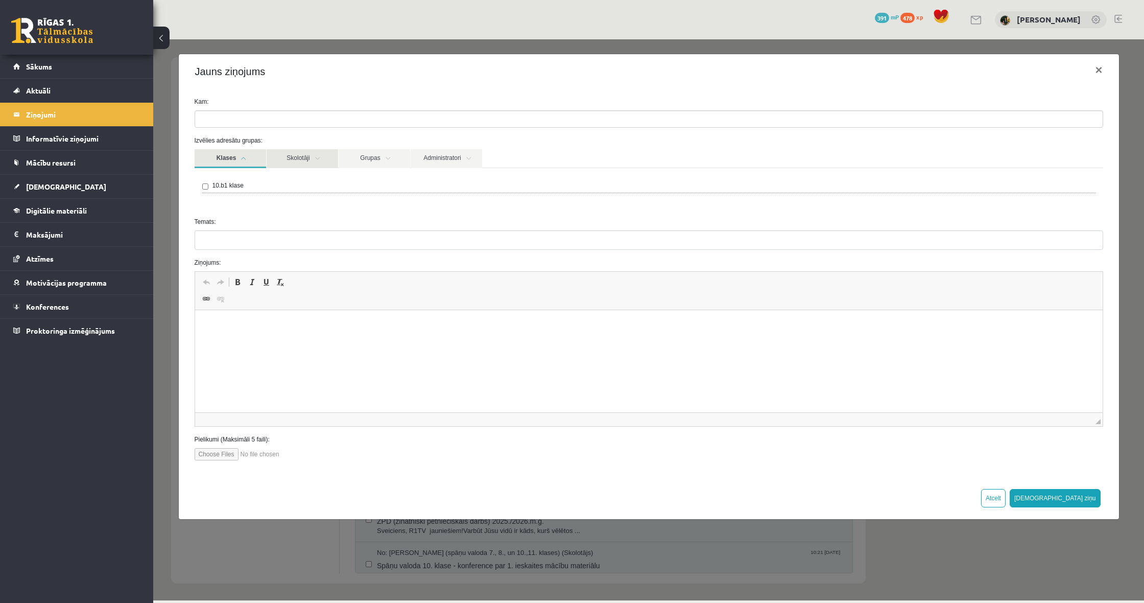
click at [307, 163] on link "Skolotāji" at bounding box center [302, 158] width 71 height 19
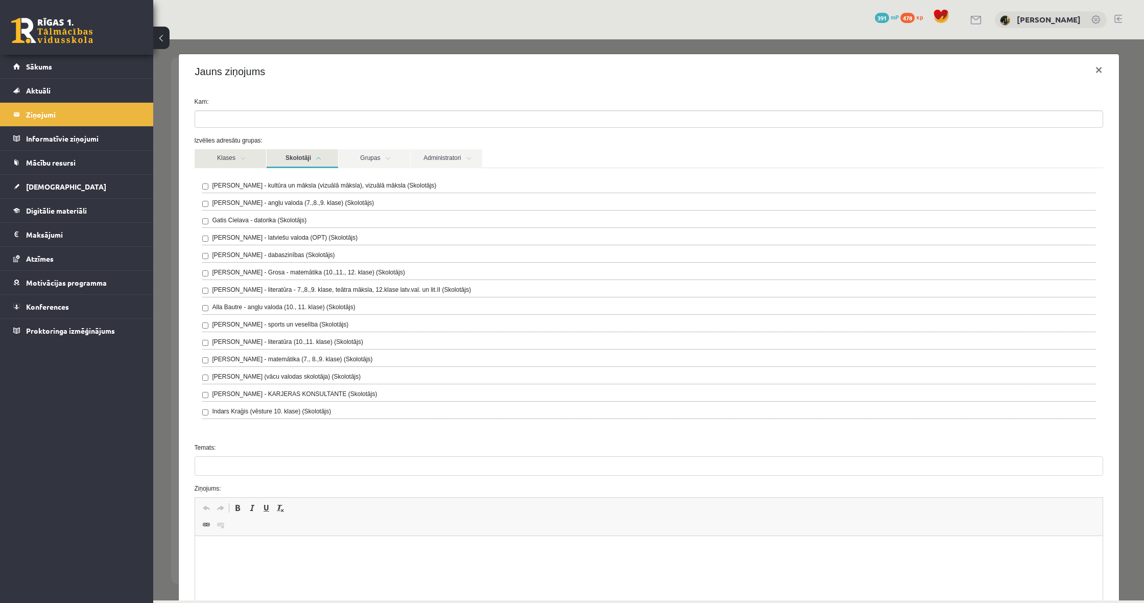
click at [262, 163] on link "Klases" at bounding box center [230, 158] width 71 height 19
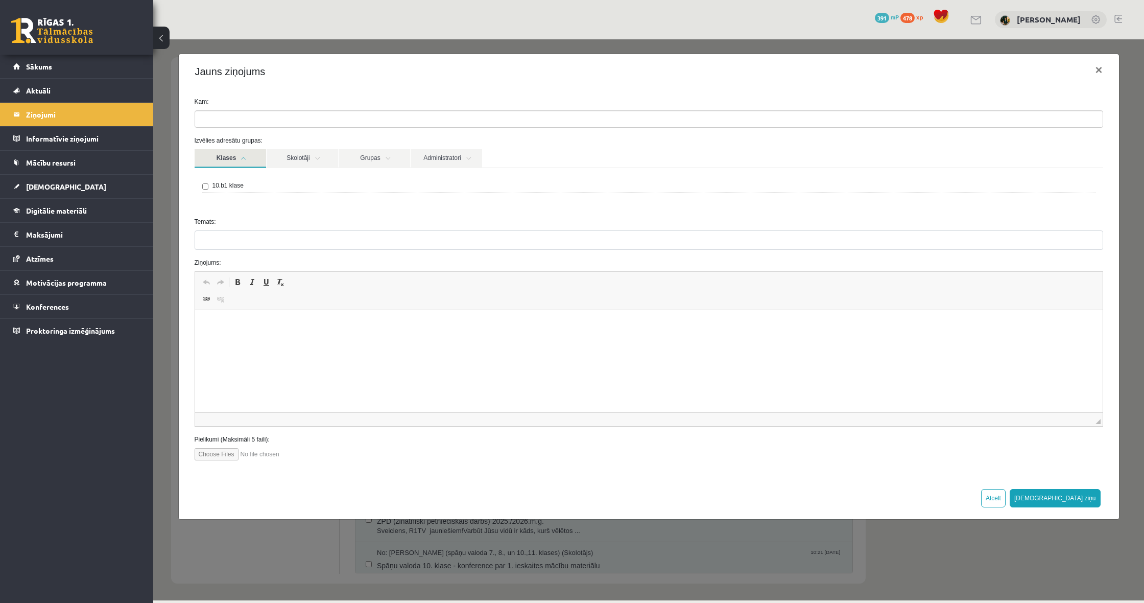
click at [252, 163] on link "Klases" at bounding box center [230, 158] width 71 height 19
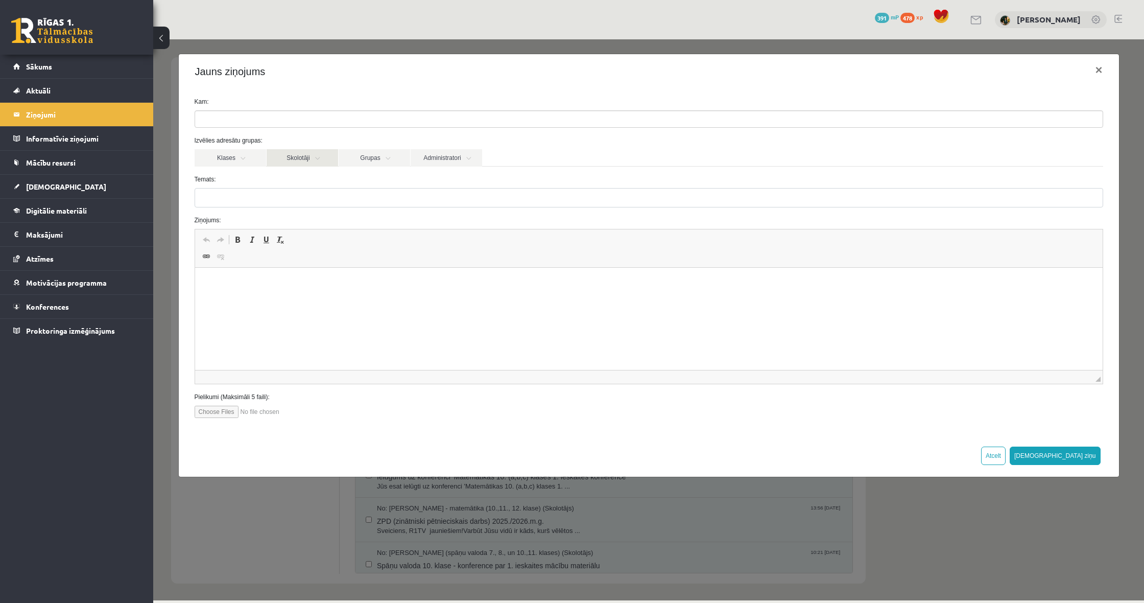
click at [276, 163] on link "Skolotāji" at bounding box center [302, 157] width 71 height 17
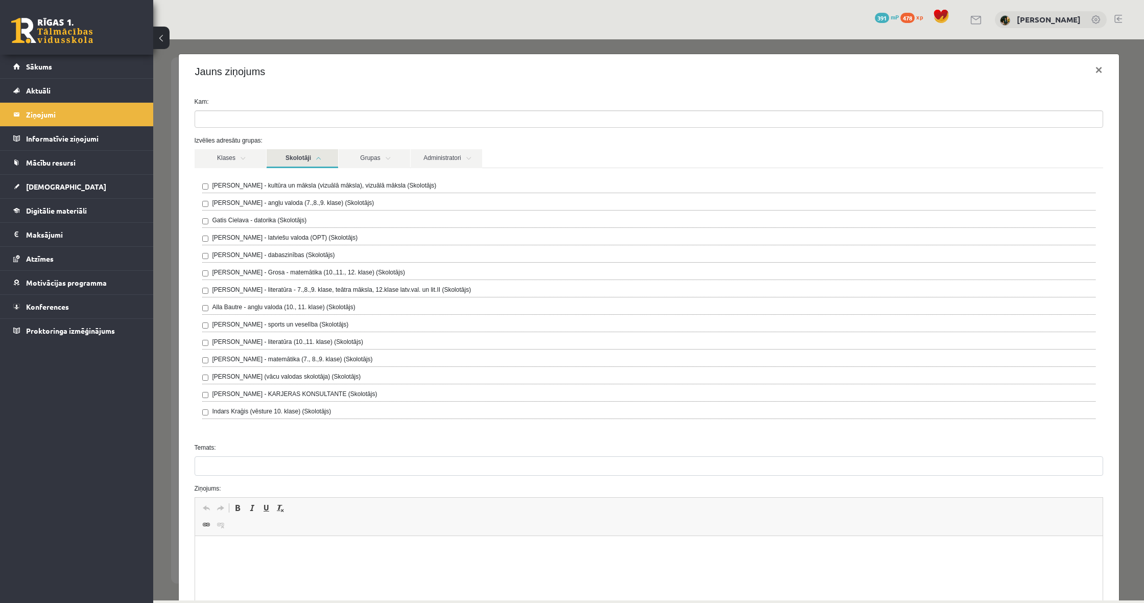
click at [331, 277] on label "[PERSON_NAME] - Grosa - matemātika (10.,11., 12. klase) (Skolotājs)" at bounding box center [308, 272] width 193 height 9
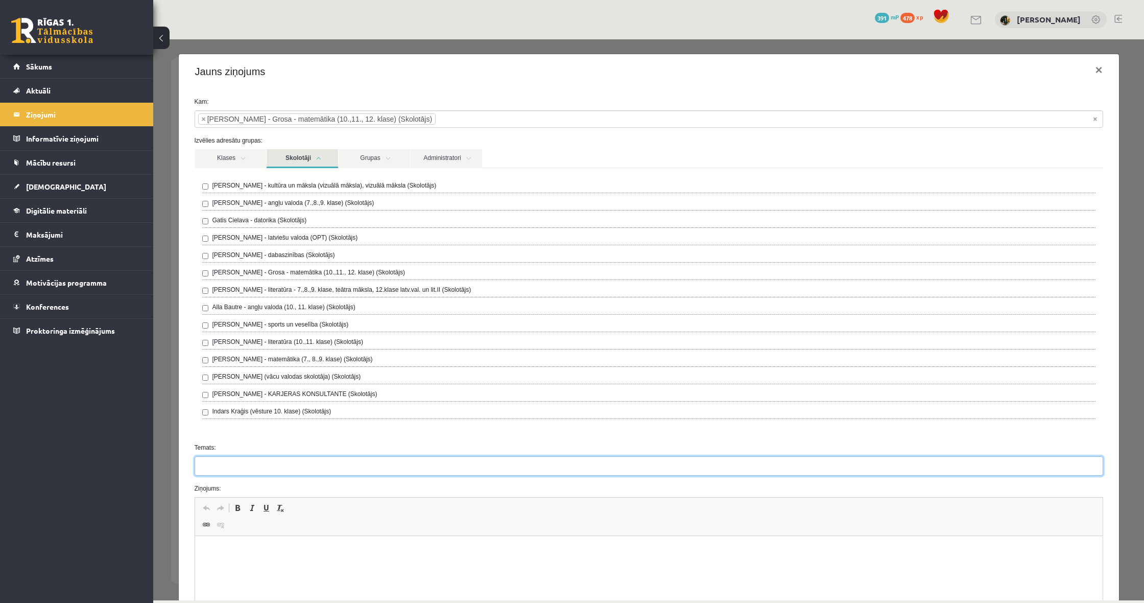
click at [318, 475] on input "Temats:" at bounding box center [649, 465] width 909 height 19
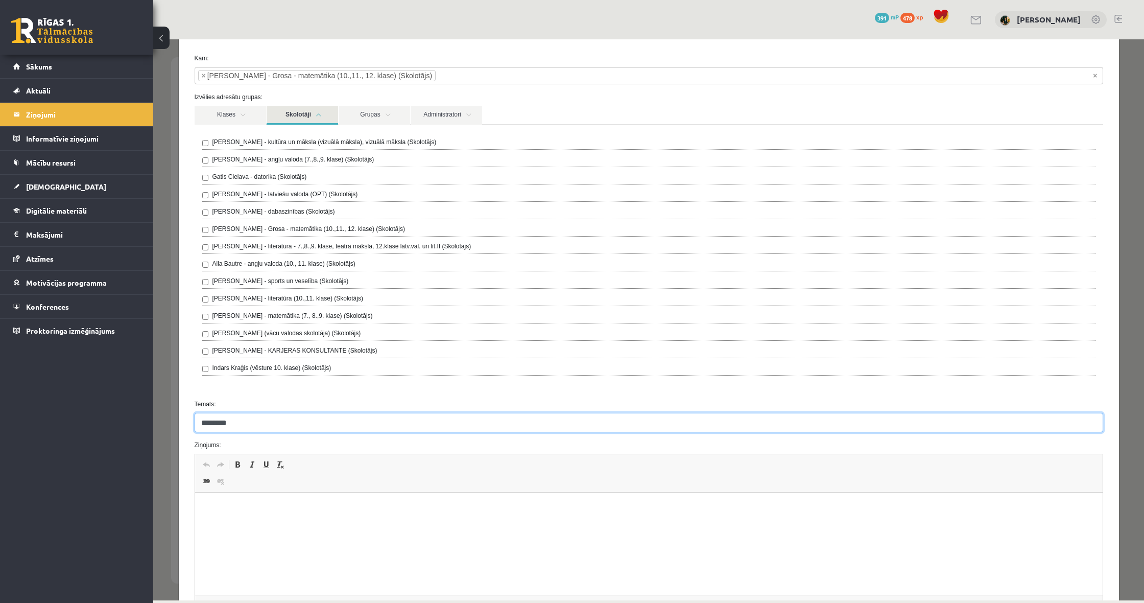
scroll to position [58, 0]
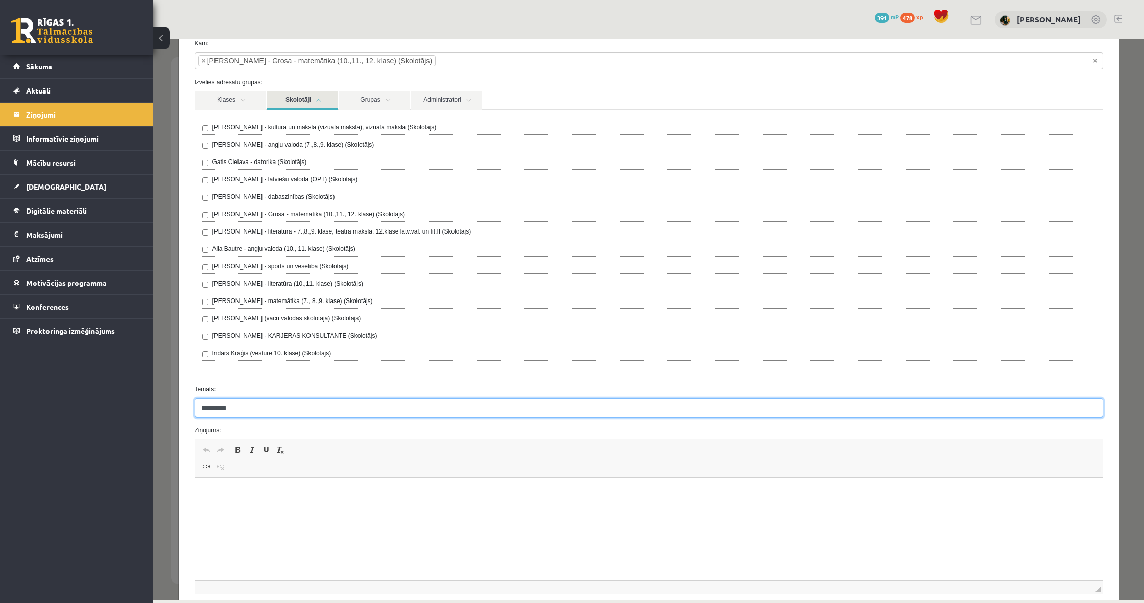
type input "********"
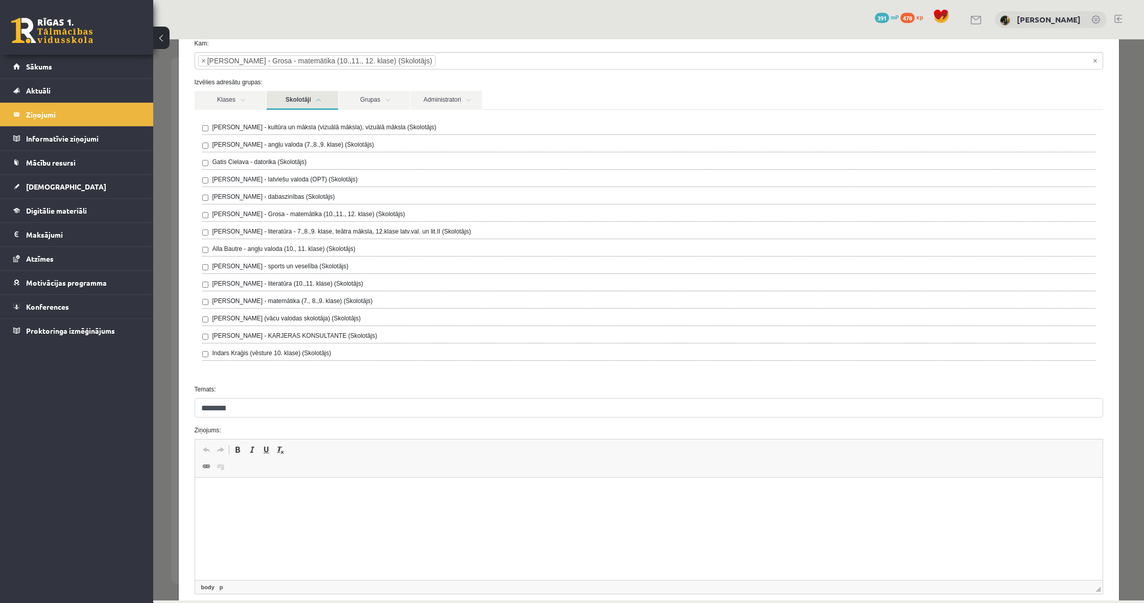
click at [332, 509] on html at bounding box center [649, 493] width 908 height 31
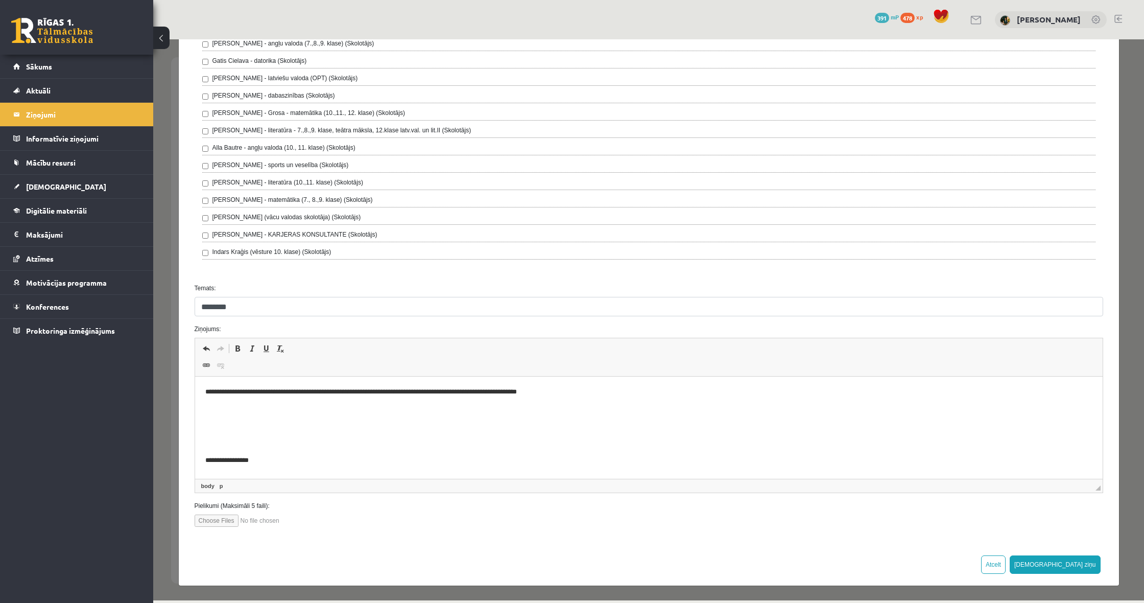
scroll to position [159, 0]
click at [1081, 562] on button "[DEMOGRAPHIC_DATA] ziņu" at bounding box center [1055, 565] width 91 height 18
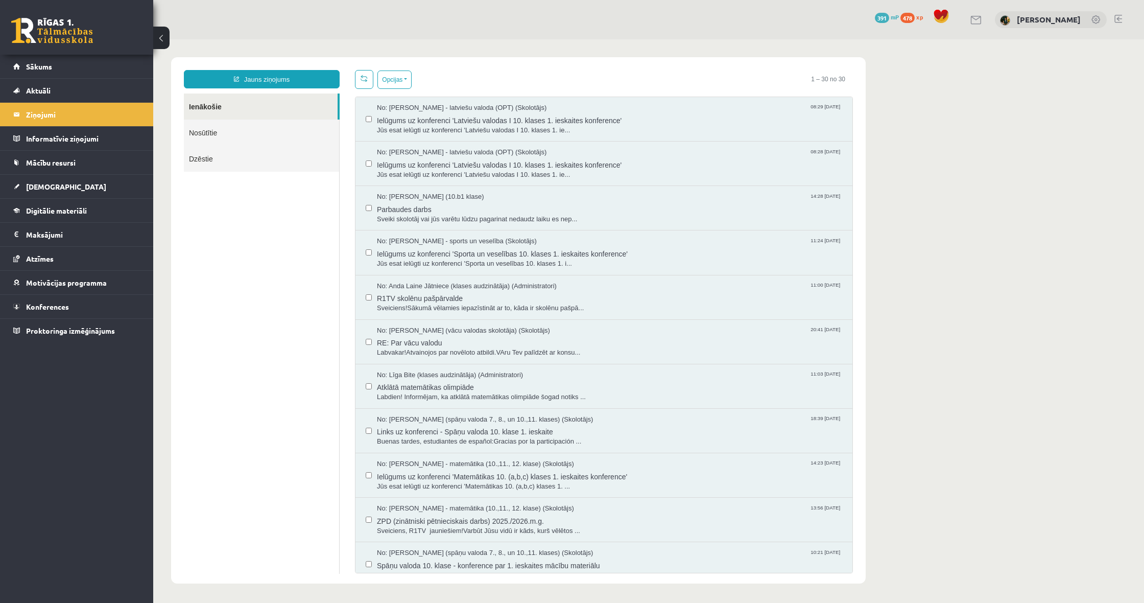
scroll to position [0, 0]
click at [1117, 17] on link at bounding box center [1118, 19] width 8 height 8
